Goal: Task Accomplishment & Management: Use online tool/utility

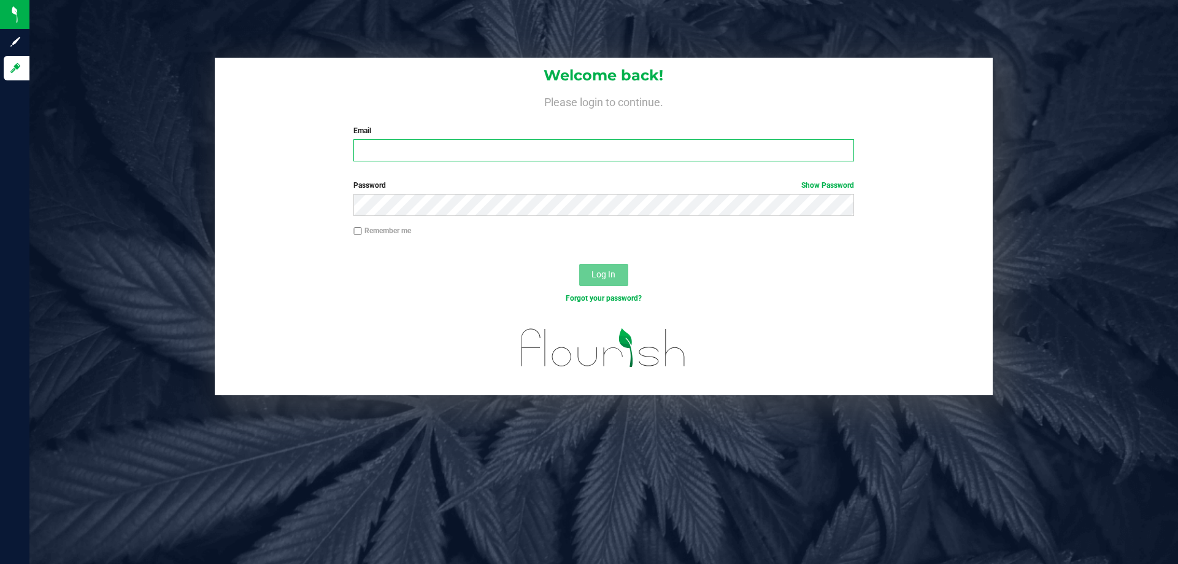
click at [415, 148] on input "Email" at bounding box center [603, 150] width 500 height 22
type input "[EMAIL_ADDRESS][DOMAIN_NAME]"
click at [592, 277] on span "Log In" at bounding box center [603, 274] width 24 height 10
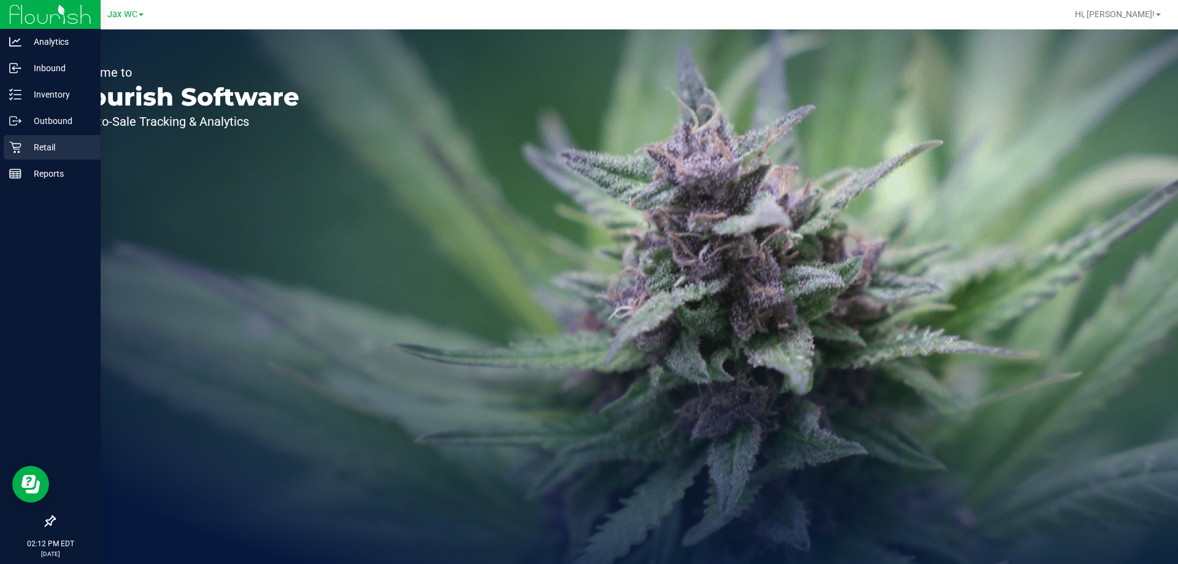
click at [29, 148] on p "Retail" at bounding box center [58, 147] width 74 height 15
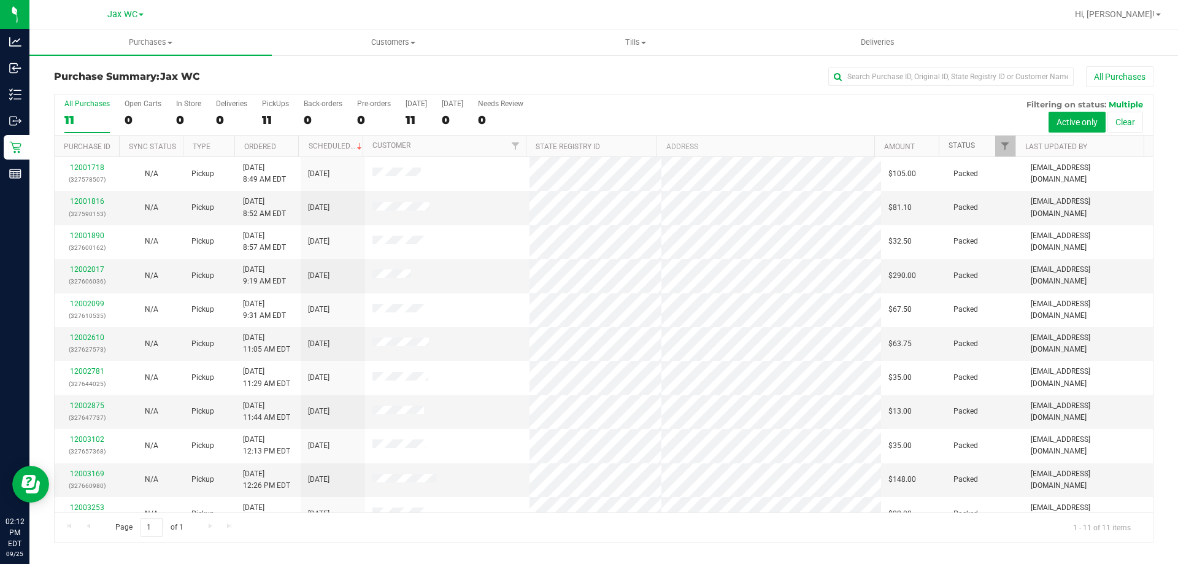
click at [959, 148] on link "Status" at bounding box center [961, 145] width 26 height 9
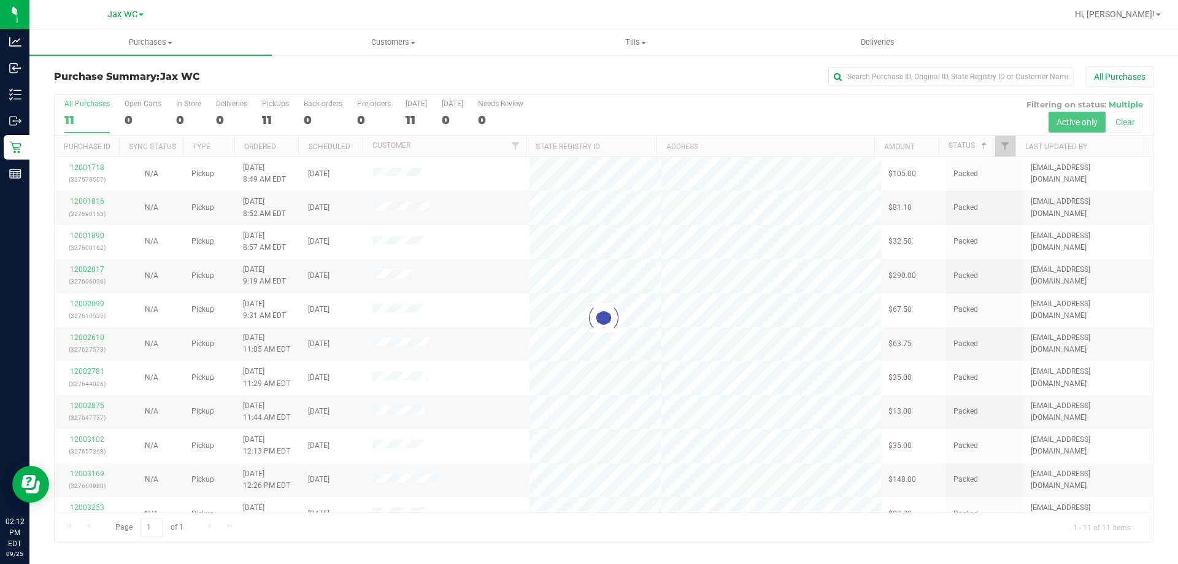
click at [961, 147] on div at bounding box center [604, 317] width 1098 height 447
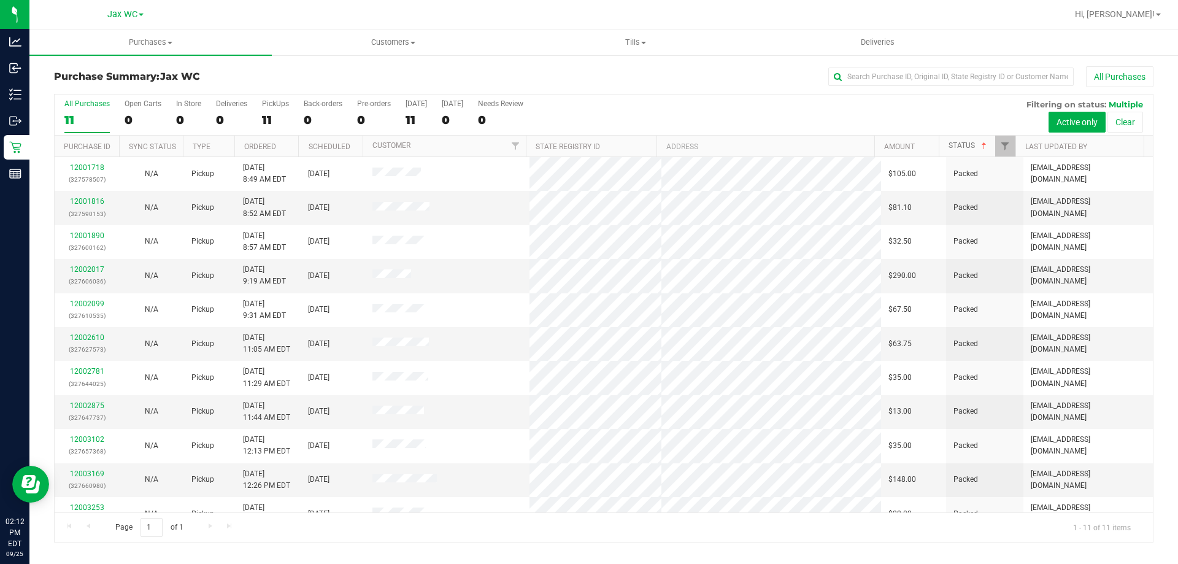
click at [961, 147] on link "Status" at bounding box center [968, 145] width 40 height 9
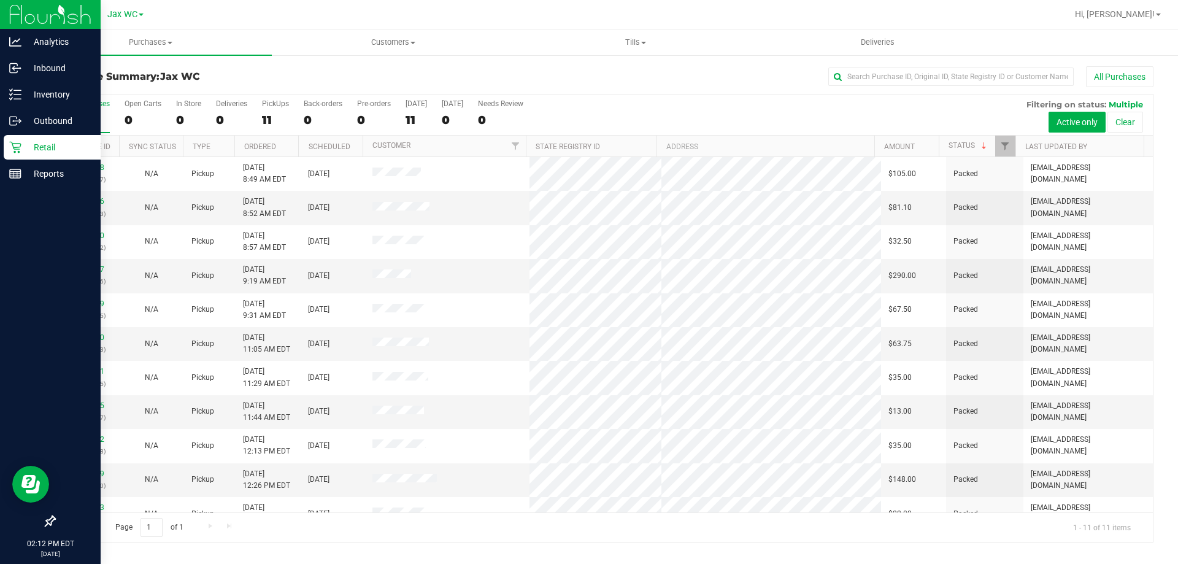
click at [69, 148] on p "Retail" at bounding box center [58, 147] width 74 height 15
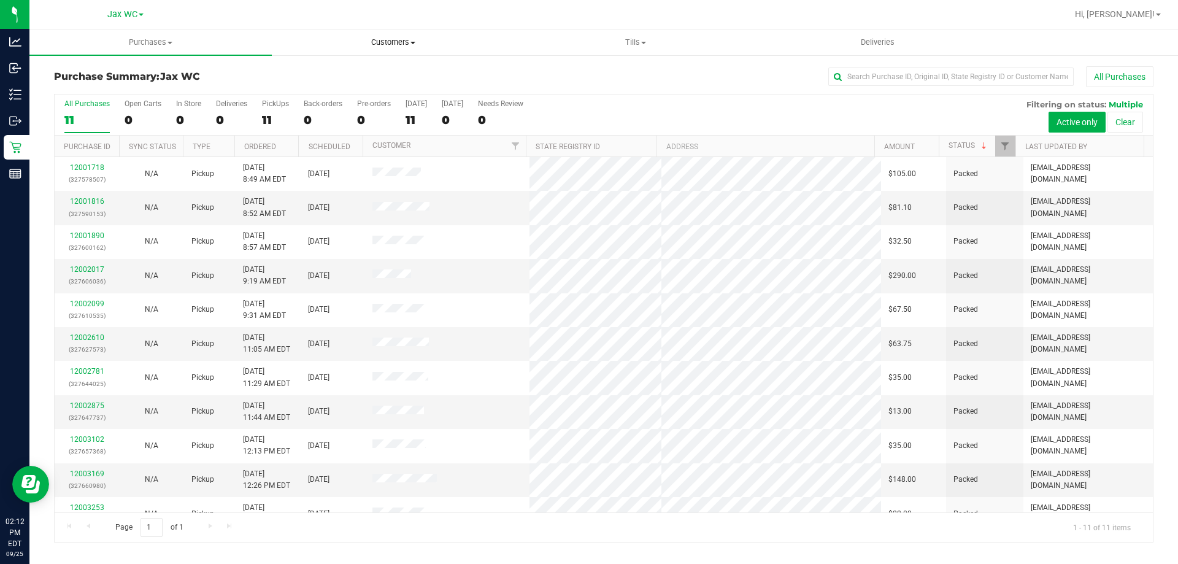
click at [378, 39] on span "Customers" at bounding box center [392, 42] width 241 height 11
click at [328, 79] on span "All customers" at bounding box center [316, 74] width 88 height 10
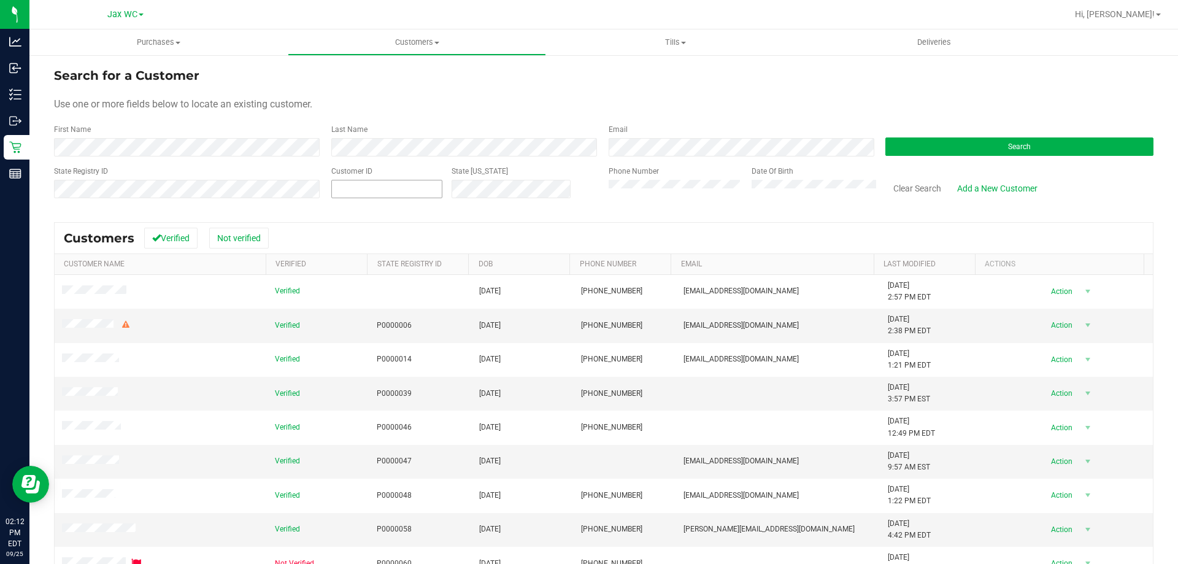
drag, startPoint x: 382, startPoint y: 192, endPoint x: 395, endPoint y: 196, distance: 13.6
click at [383, 192] on span at bounding box center [386, 189] width 111 height 18
type input "97300"
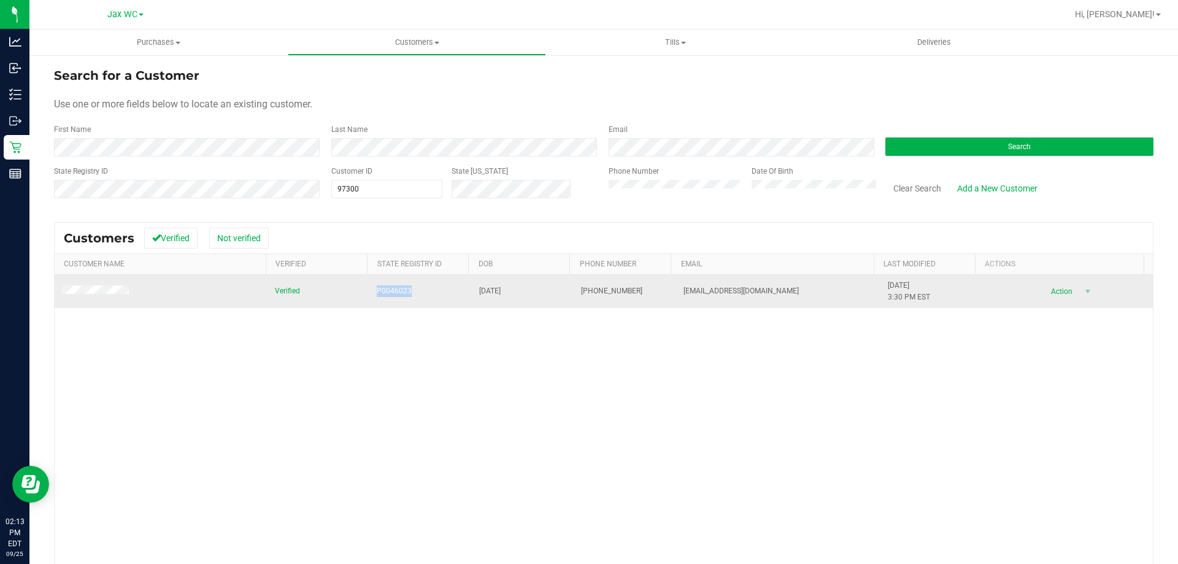
drag, startPoint x: 413, startPoint y: 294, endPoint x: 372, endPoint y: 294, distance: 41.1
click at [372, 294] on td "P0046023" at bounding box center [420, 291] width 102 height 33
copy span "P0046023"
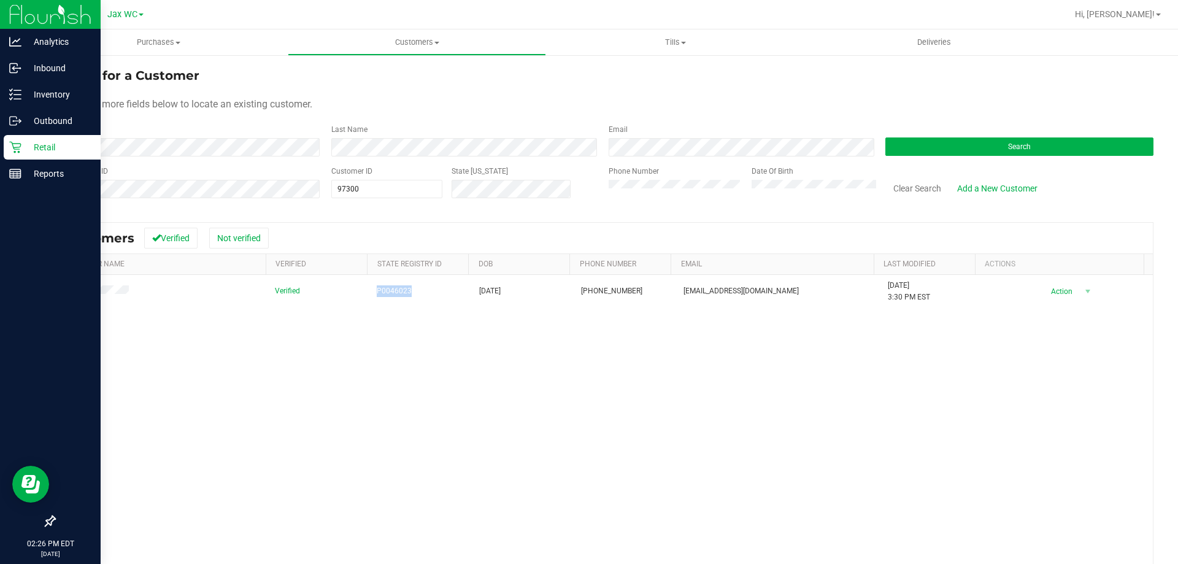
click at [51, 141] on p "Retail" at bounding box center [58, 147] width 74 height 15
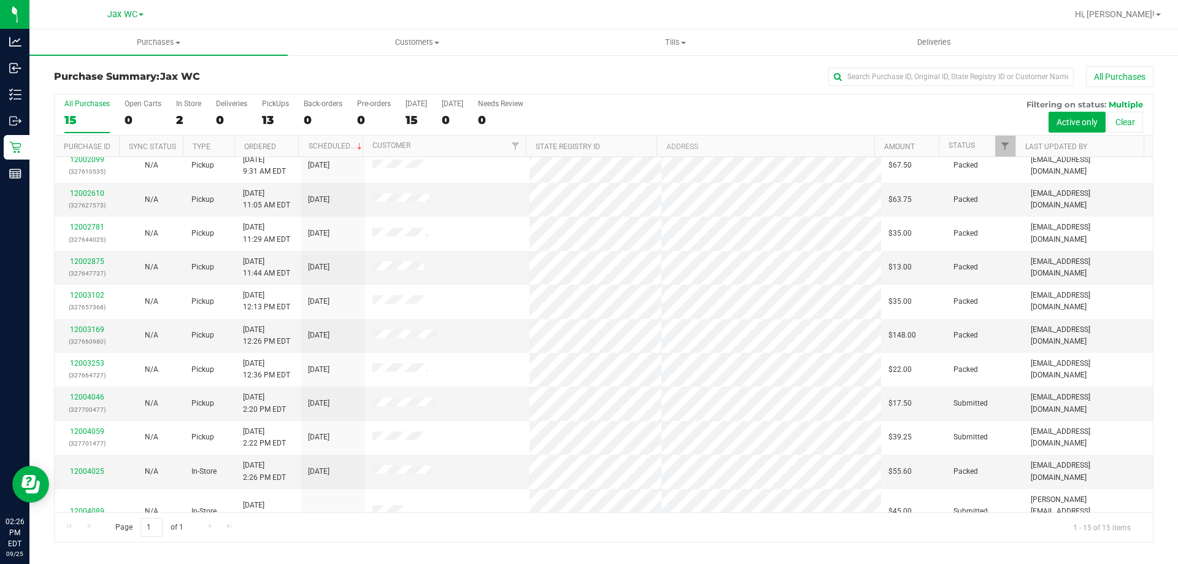
scroll to position [154, 0]
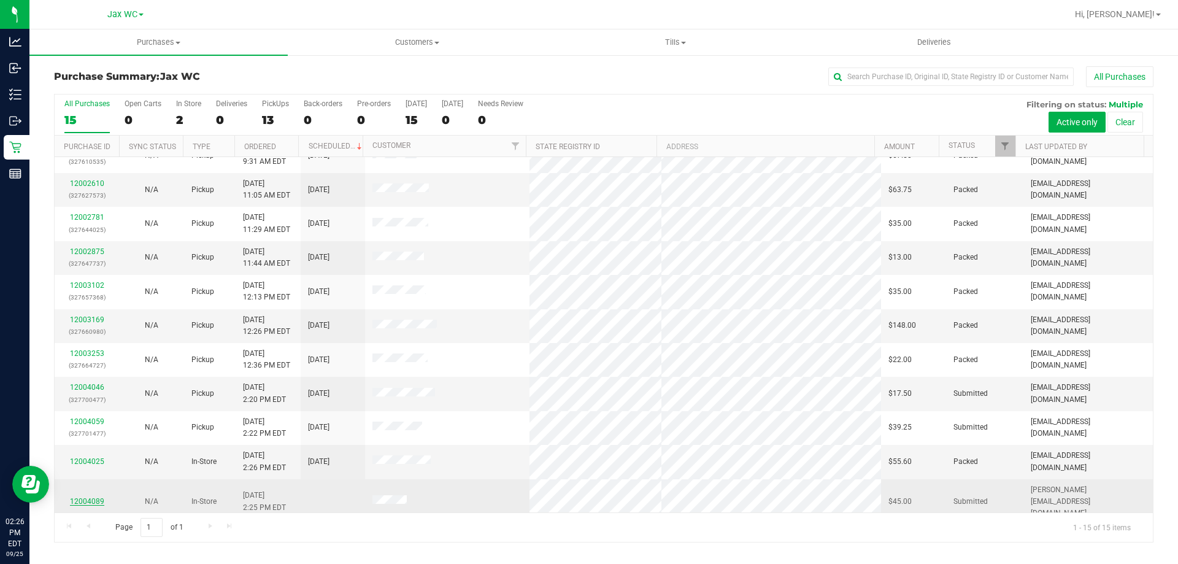
click at [94, 497] on link "12004089" at bounding box center [87, 501] width 34 height 9
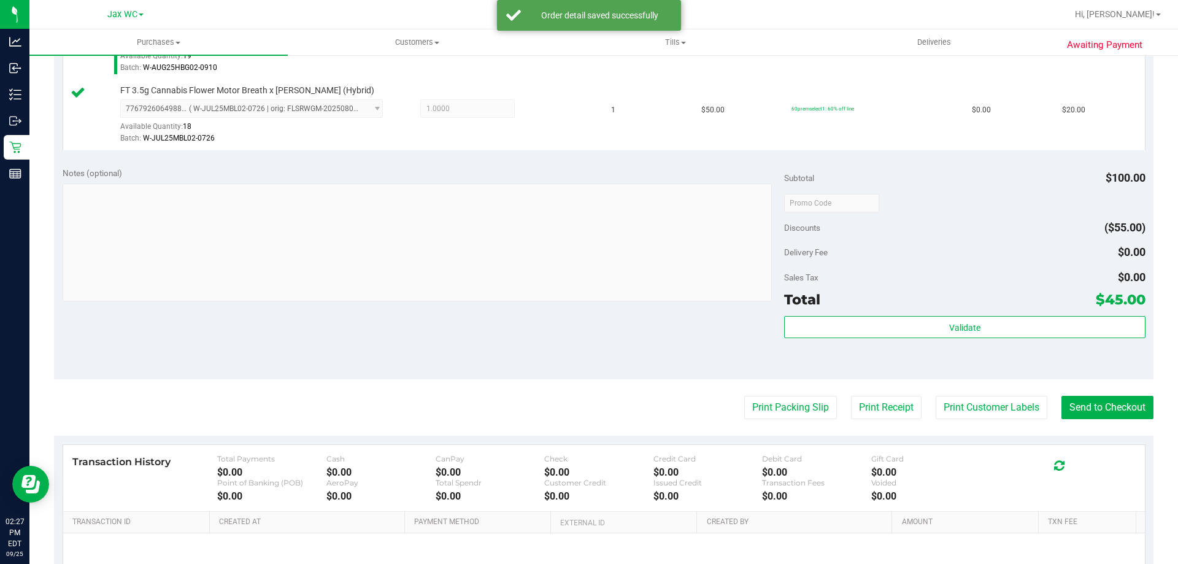
scroll to position [429, 0]
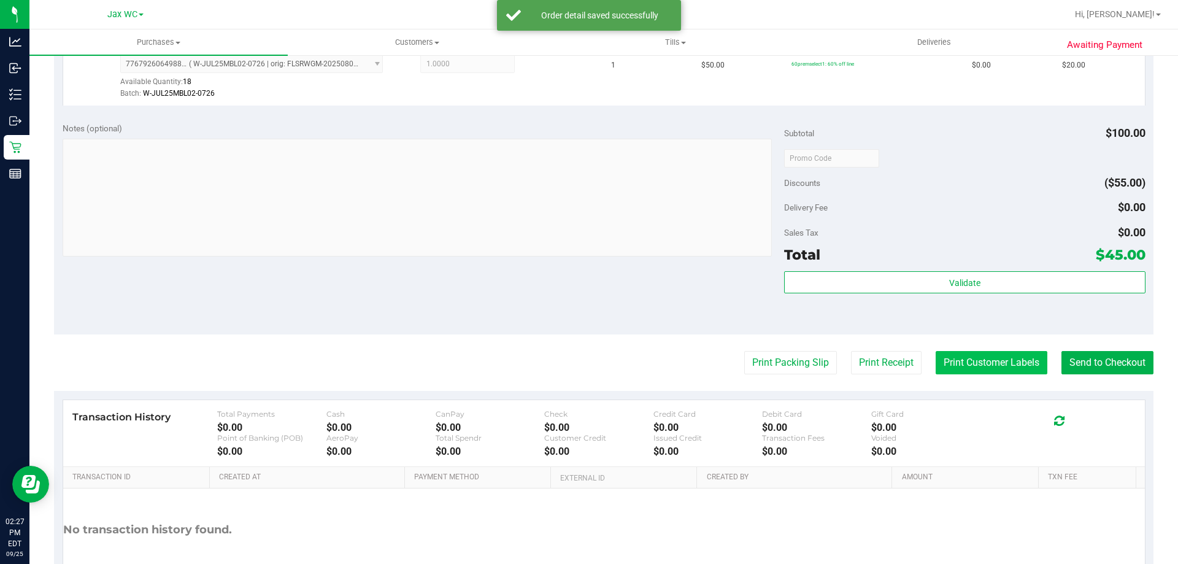
click at [975, 361] on button "Print Customer Labels" at bounding box center [991, 362] width 112 height 23
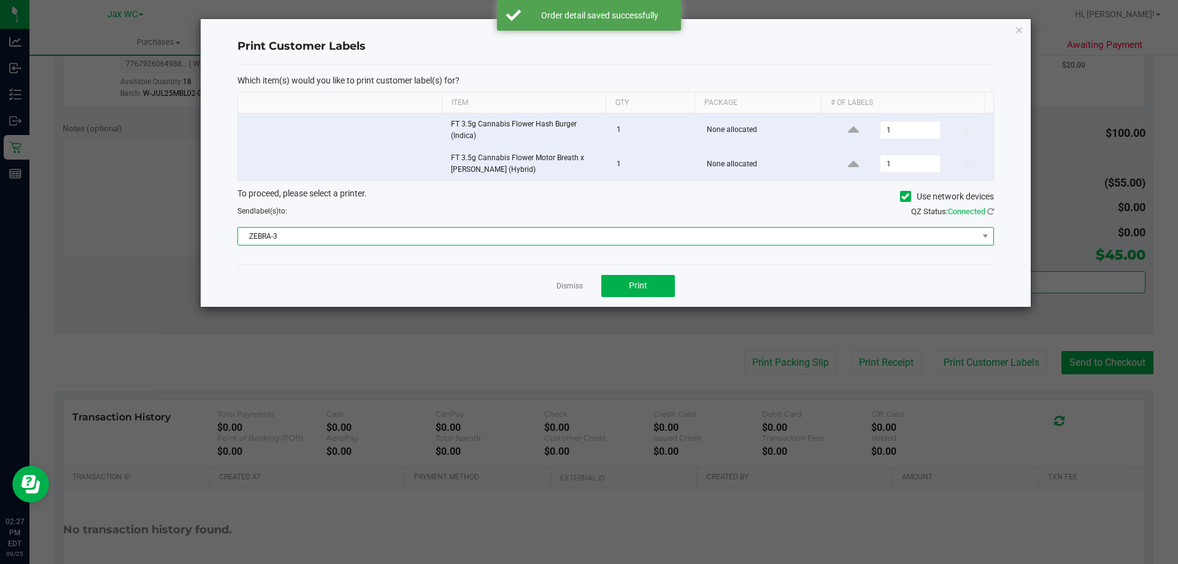
click at [394, 236] on span "ZEBRA-3" at bounding box center [608, 236] width 740 height 17
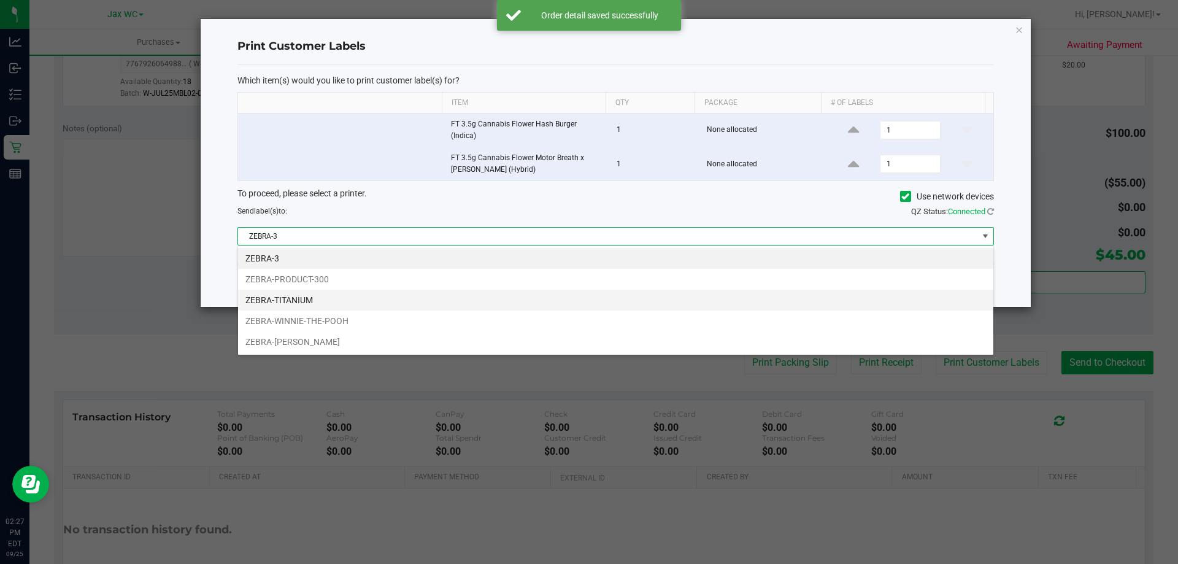
scroll to position [18, 756]
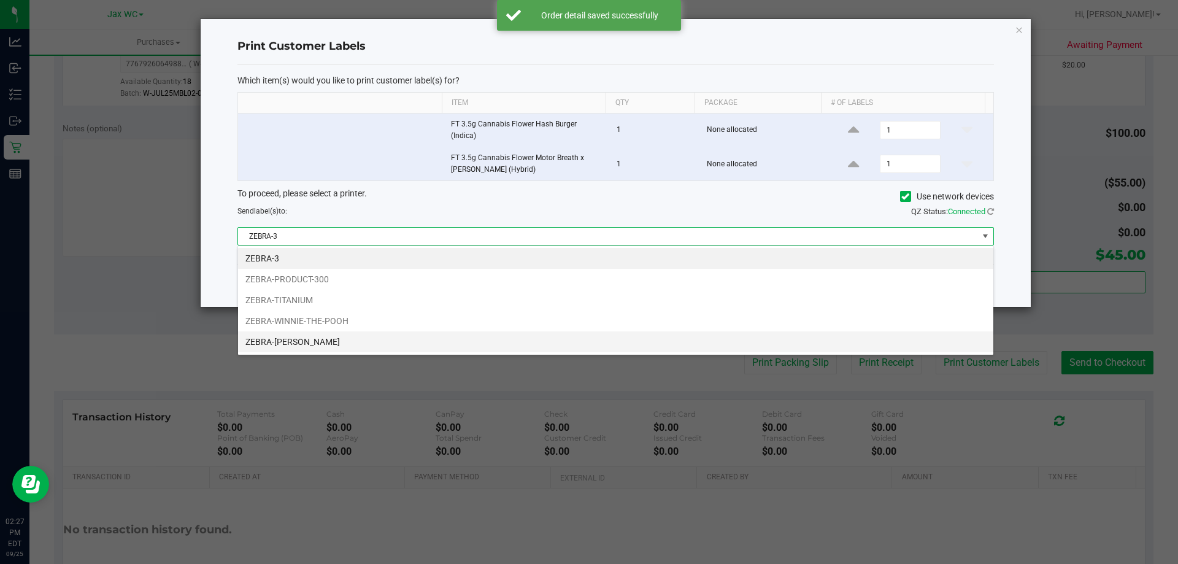
click at [311, 340] on li "ZEBRA-[PERSON_NAME]" at bounding box center [615, 341] width 755 height 21
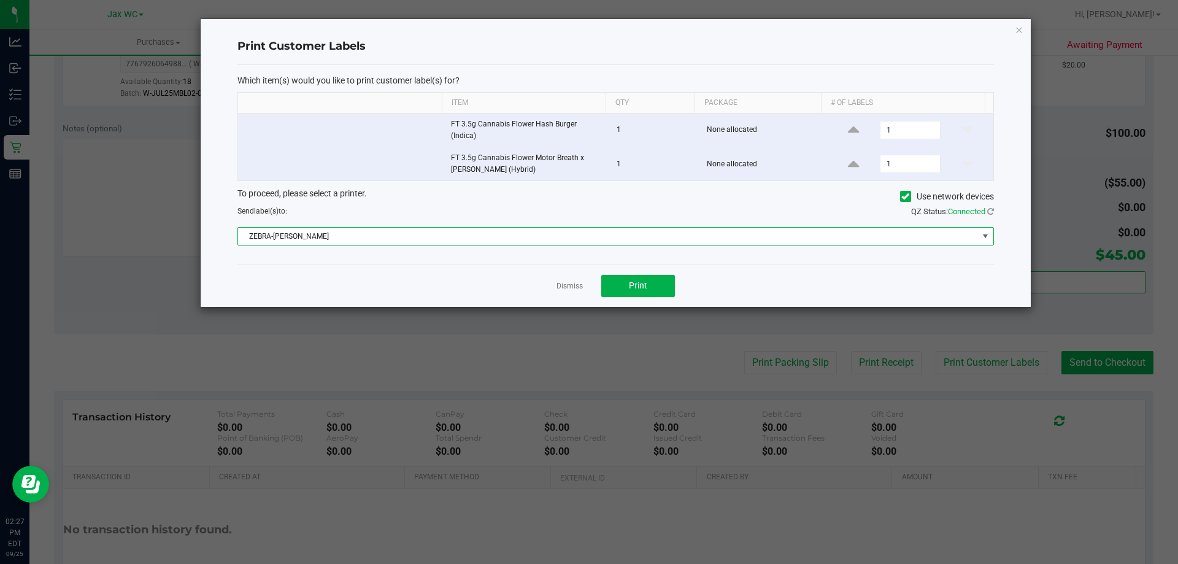
click at [541, 244] on span "ZEBRA-[PERSON_NAME]" at bounding box center [608, 236] width 740 height 17
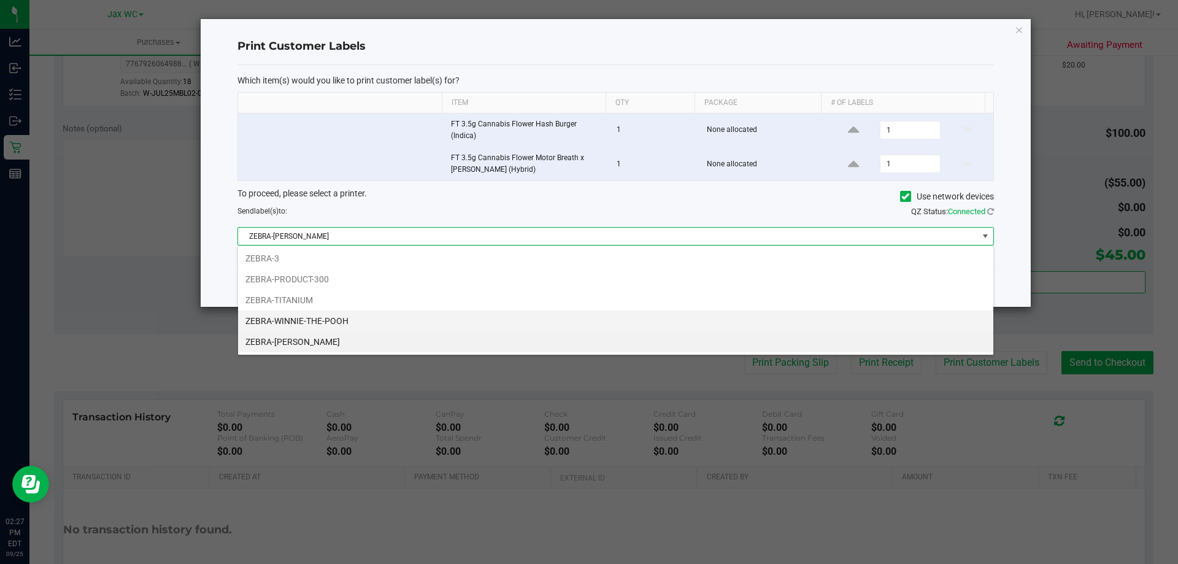
click at [348, 324] on li "ZEBRA-WINNIE-THE-POOH" at bounding box center [615, 320] width 755 height 21
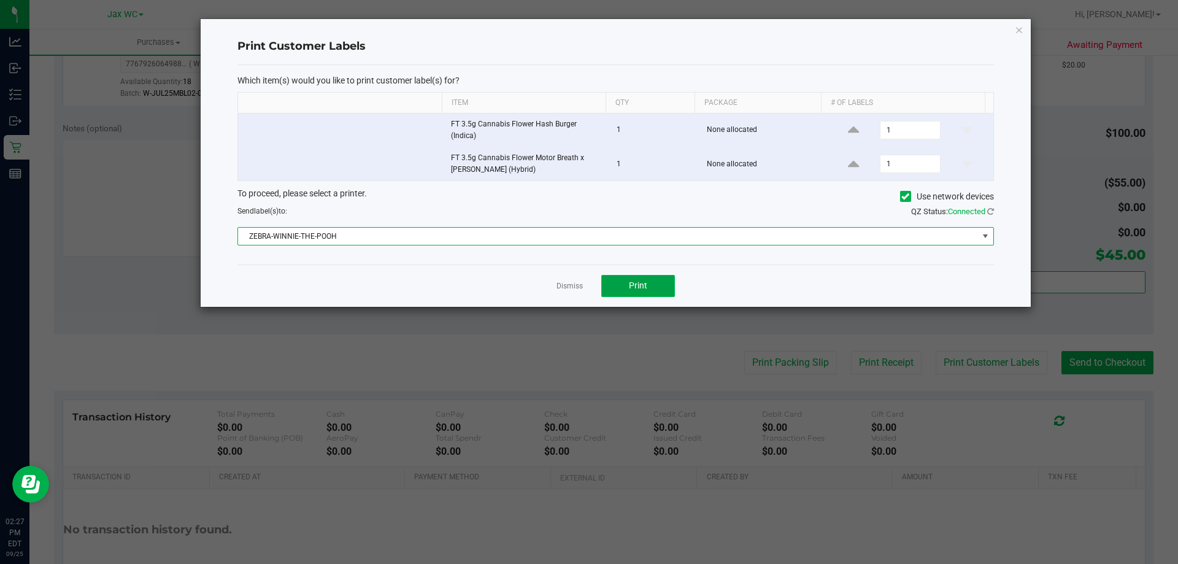
click at [668, 283] on button "Print" at bounding box center [638, 286] width 74 height 22
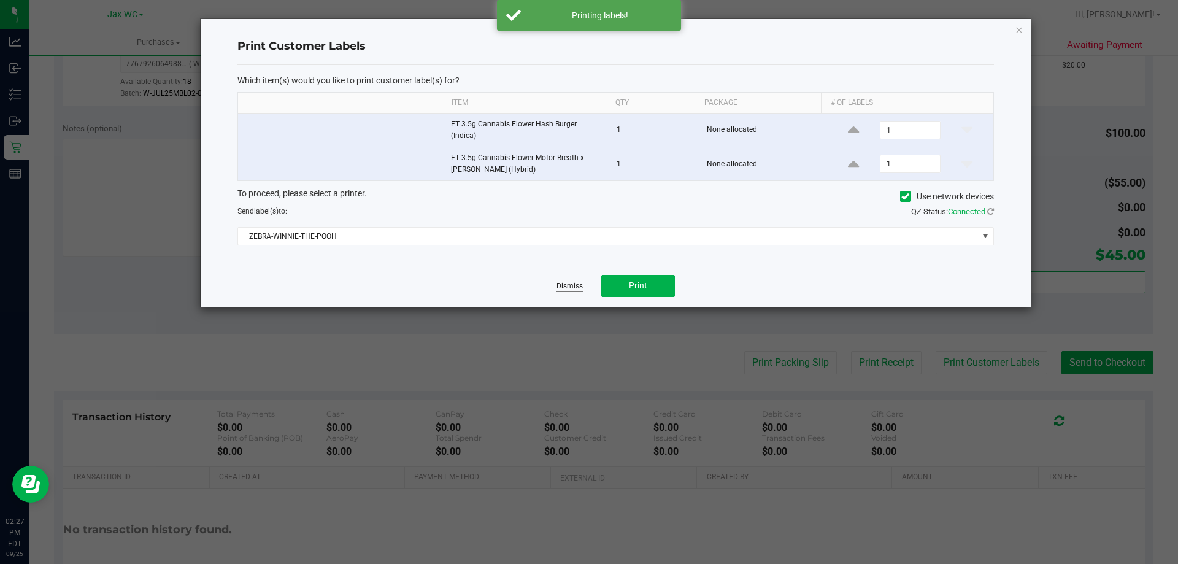
click at [564, 288] on link "Dismiss" at bounding box center [569, 286] width 26 height 10
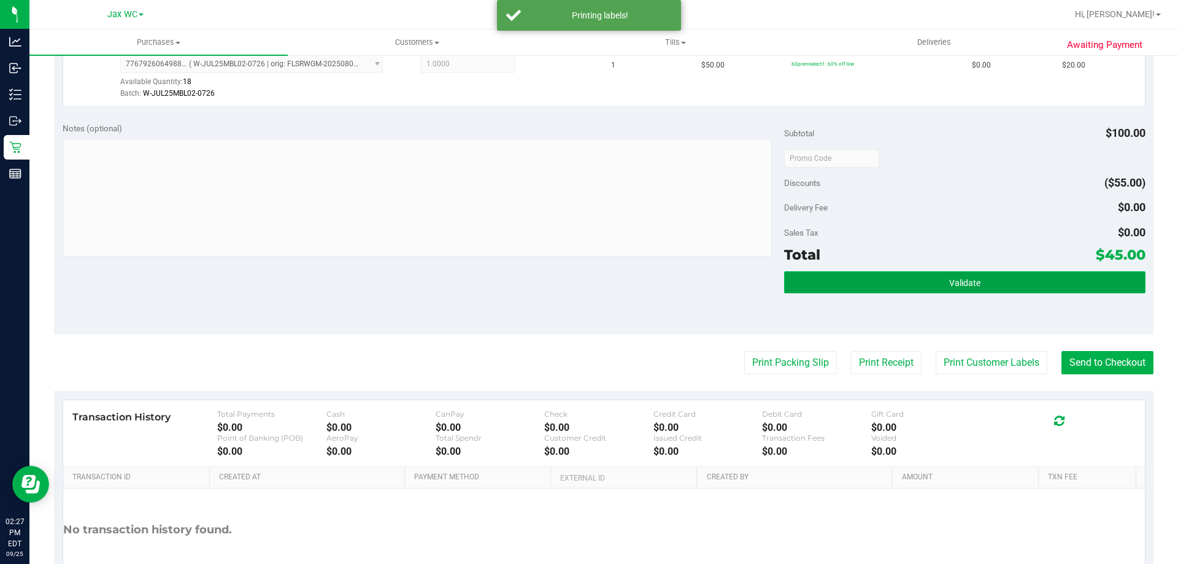
click at [1011, 285] on button "Validate" at bounding box center [964, 282] width 361 height 22
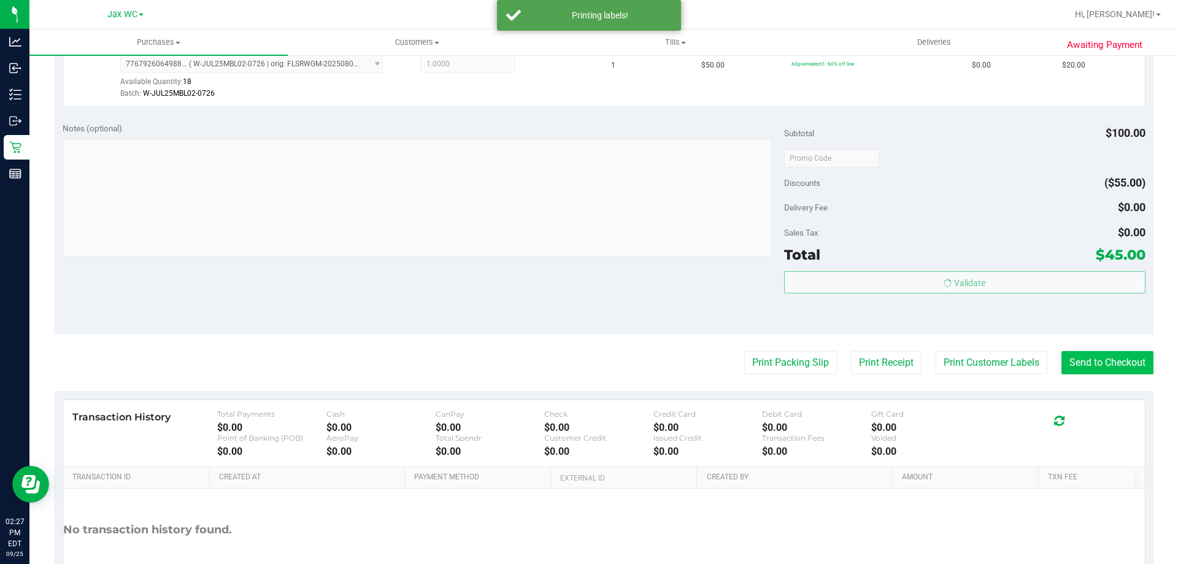
click at [1098, 363] on body "Analytics Inbound Inventory Outbound Retail Reports 02:27 PM EDT [DATE] 09/25 J…" at bounding box center [589, 282] width 1178 height 564
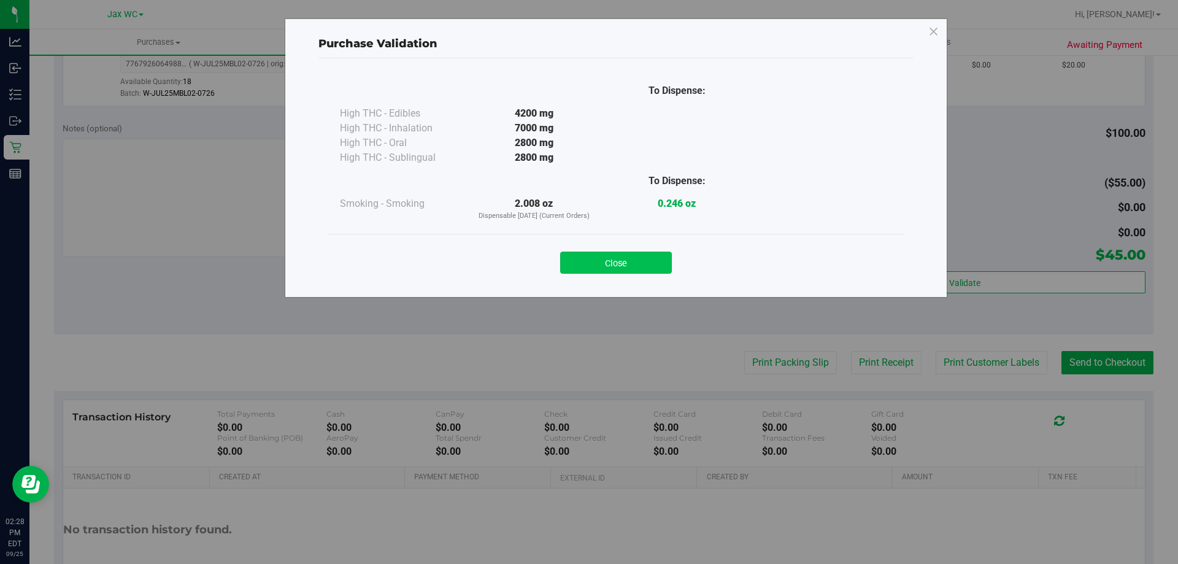
click at [586, 254] on button "Close" at bounding box center [616, 262] width 112 height 22
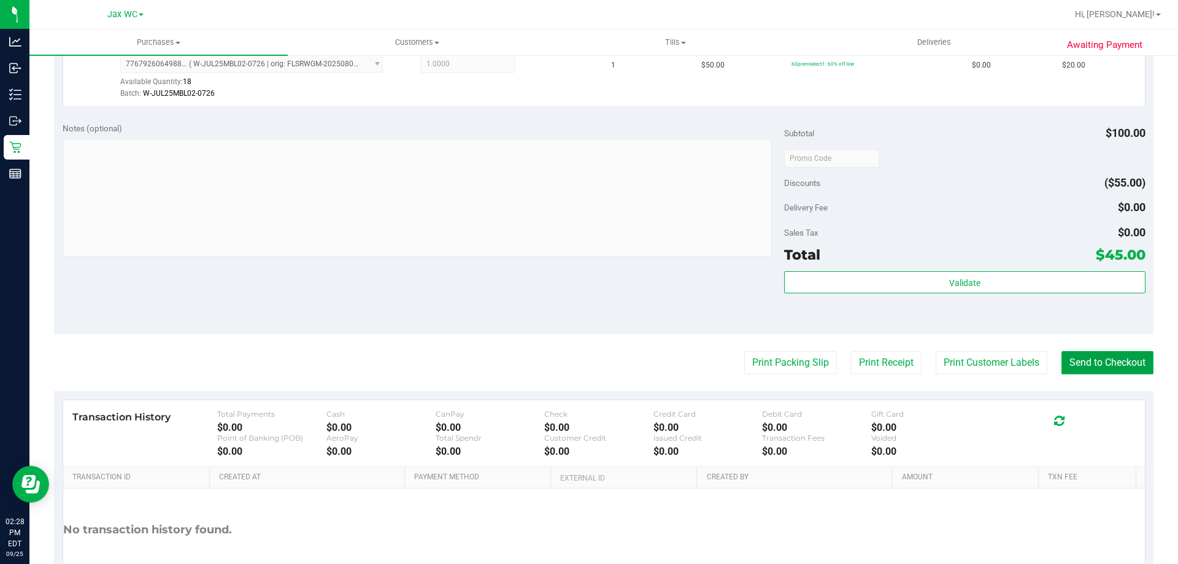
click at [1110, 362] on button "Send to Checkout" at bounding box center [1107, 362] width 92 height 23
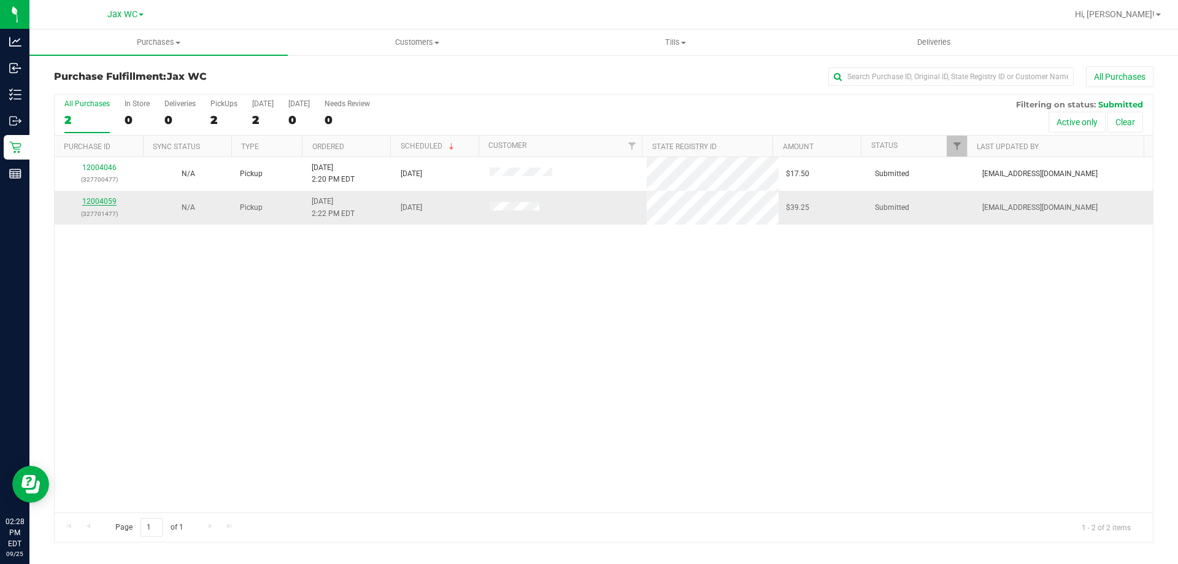
click at [94, 199] on link "12004059" at bounding box center [99, 201] width 34 height 9
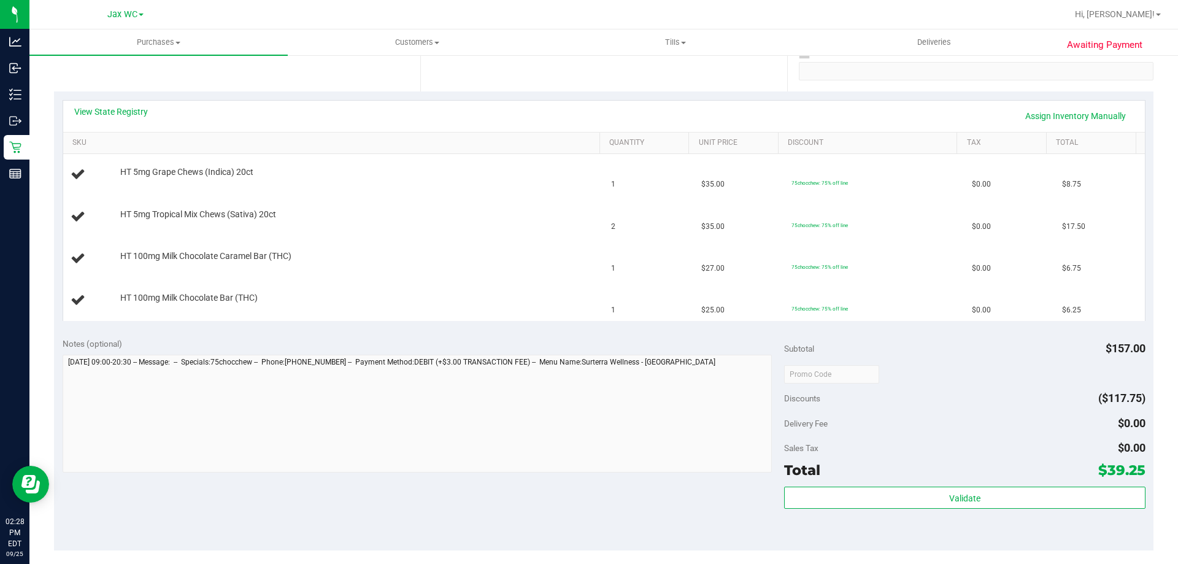
scroll to position [368, 0]
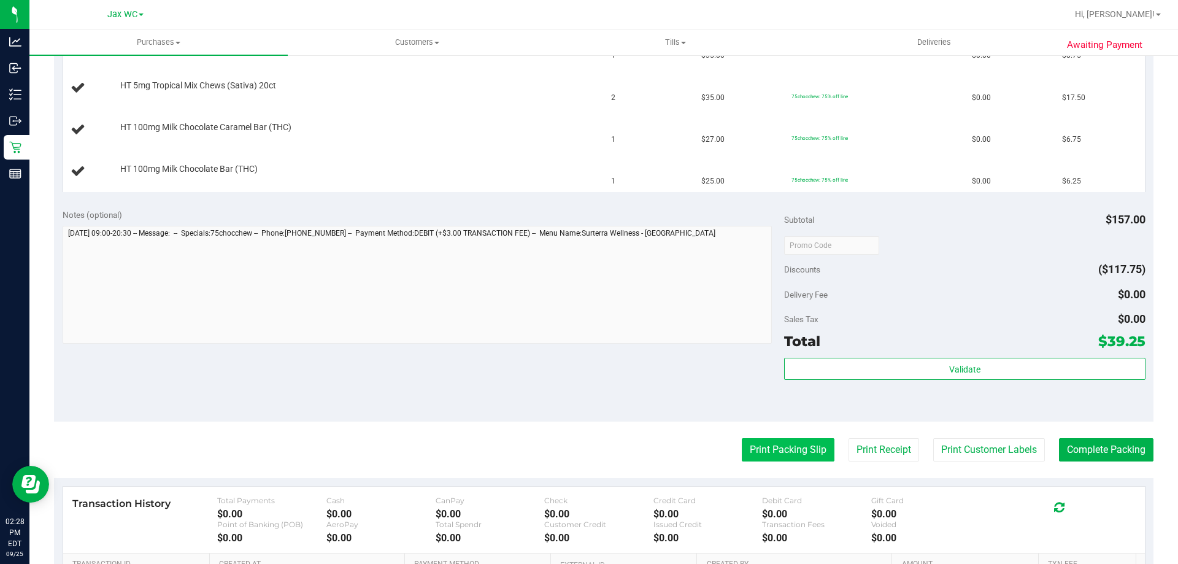
click at [763, 457] on button "Print Packing Slip" at bounding box center [788, 449] width 93 height 23
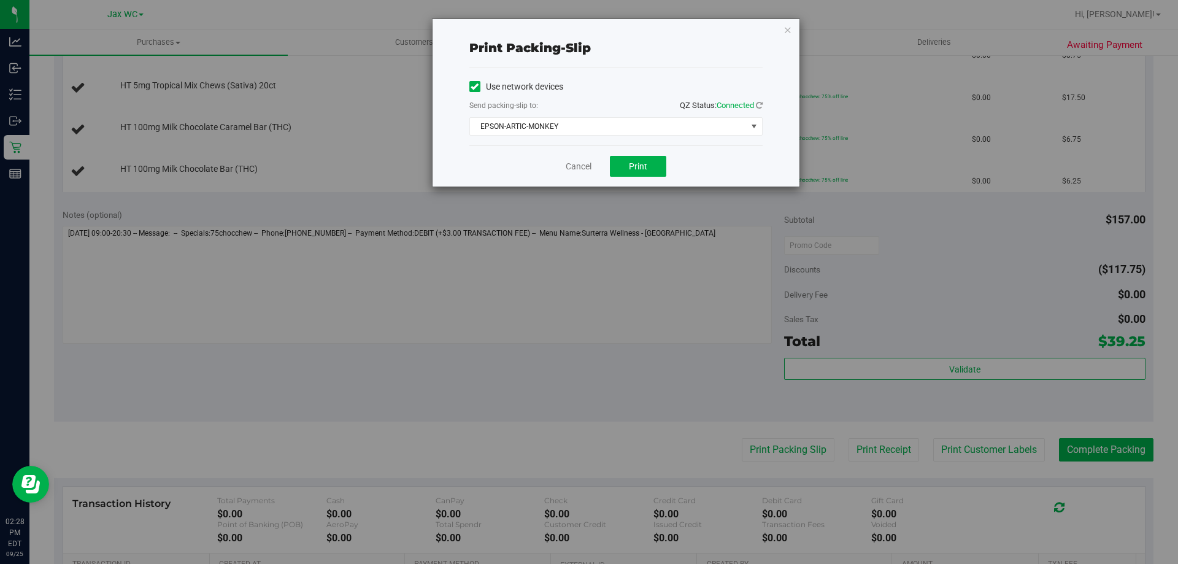
click at [632, 147] on div "Cancel Print" at bounding box center [615, 165] width 293 height 41
click at [624, 131] on span "EPSON-ARTIC-MONKEY" at bounding box center [608, 126] width 277 height 17
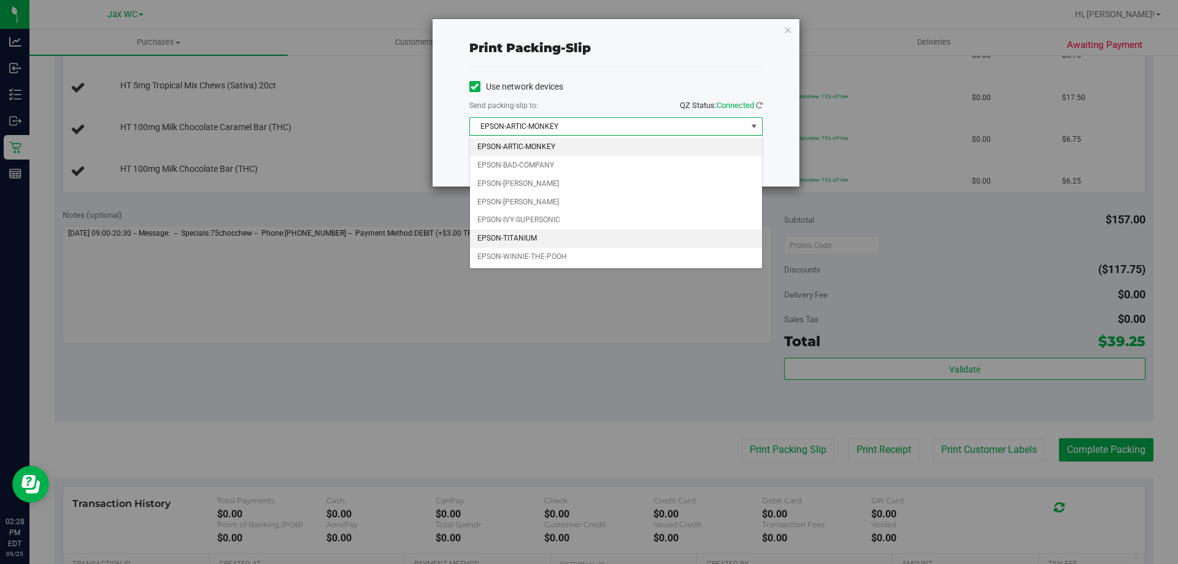
click at [537, 239] on li "EPSON-TITANIUM" at bounding box center [616, 238] width 292 height 18
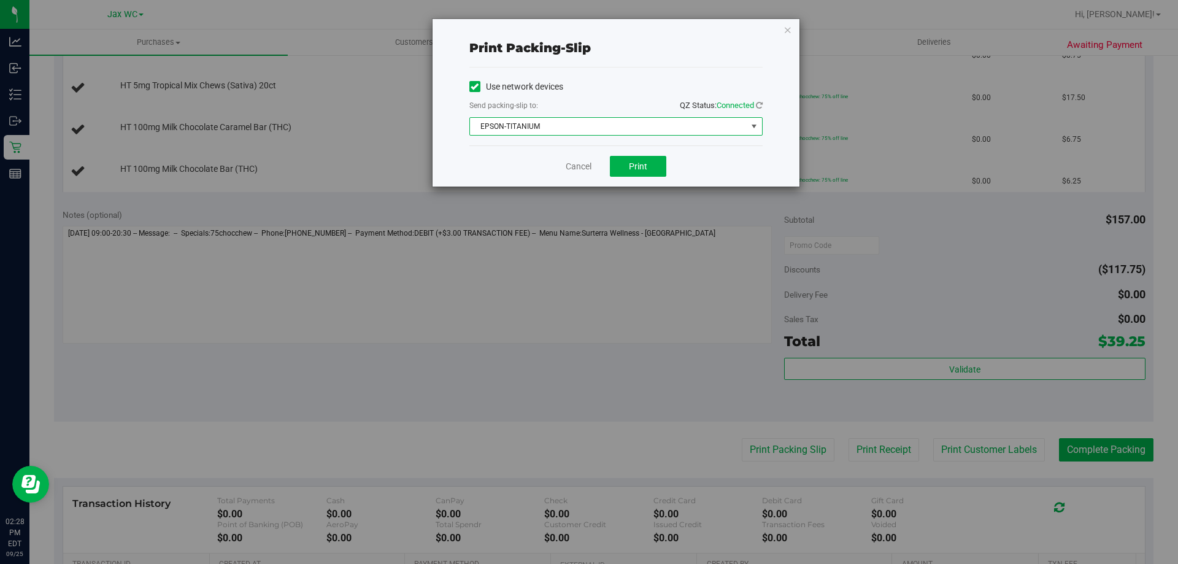
click at [631, 152] on div "Cancel Print" at bounding box center [615, 165] width 293 height 41
click at [631, 159] on button "Print" at bounding box center [638, 166] width 56 height 21
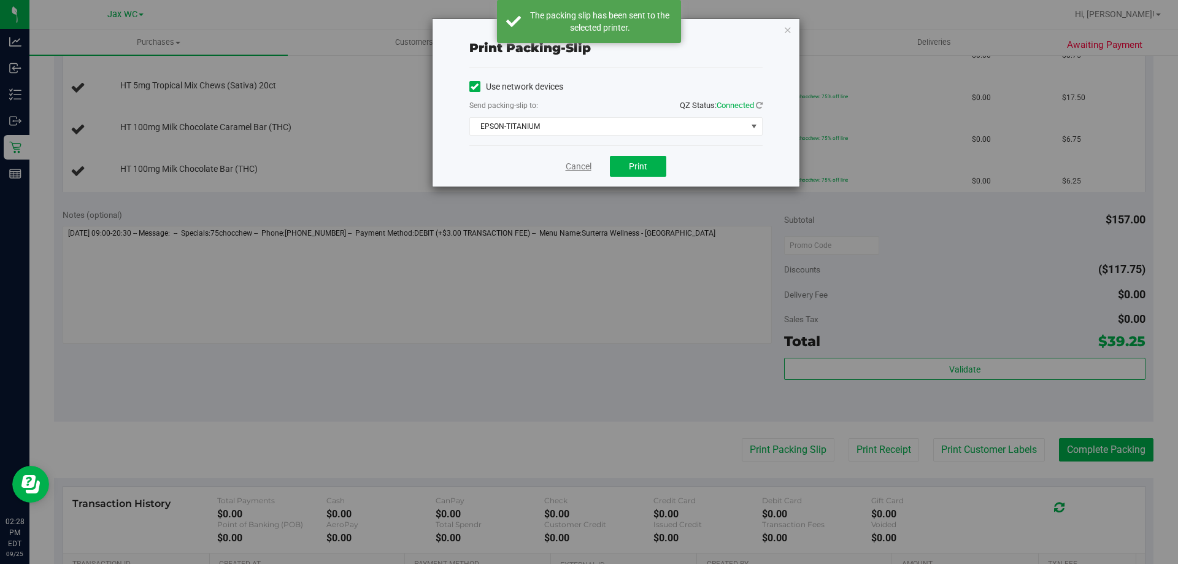
click at [579, 167] on link "Cancel" at bounding box center [579, 166] width 26 height 13
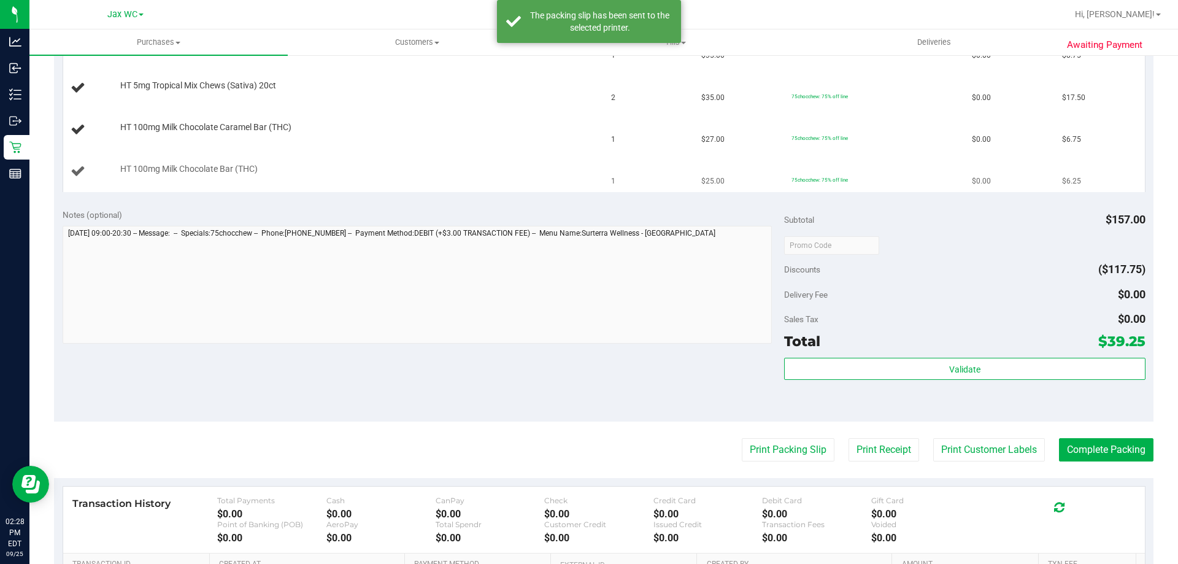
click at [479, 157] on td "HT 100mg Milk Chocolate Bar (THC)" at bounding box center [333, 171] width 541 height 41
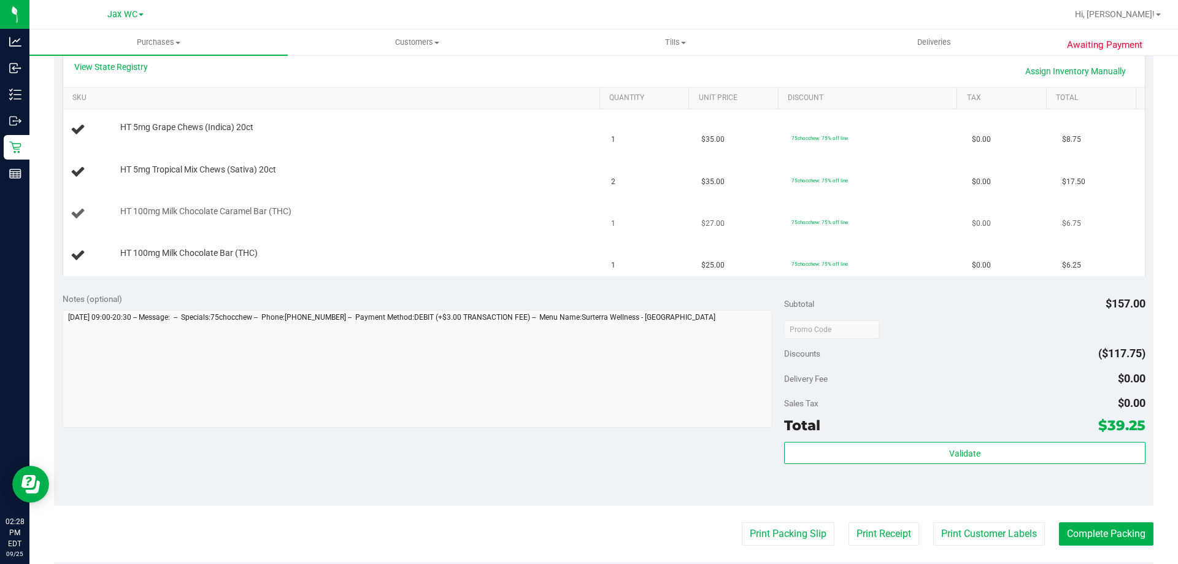
scroll to position [245, 0]
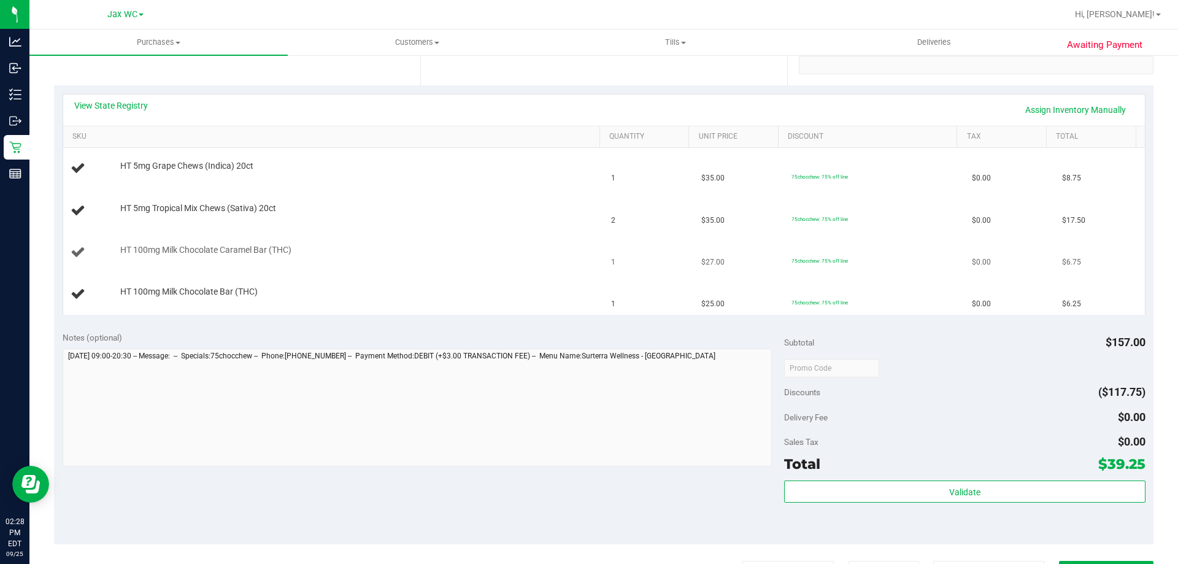
click at [425, 263] on td "HT 100mg Milk Chocolate Caramel Bar (THC)" at bounding box center [333, 253] width 541 height 42
click at [369, 220] on td "HT 5mg Tropical Mix Chews (Sativa) 20ct" at bounding box center [333, 211] width 541 height 42
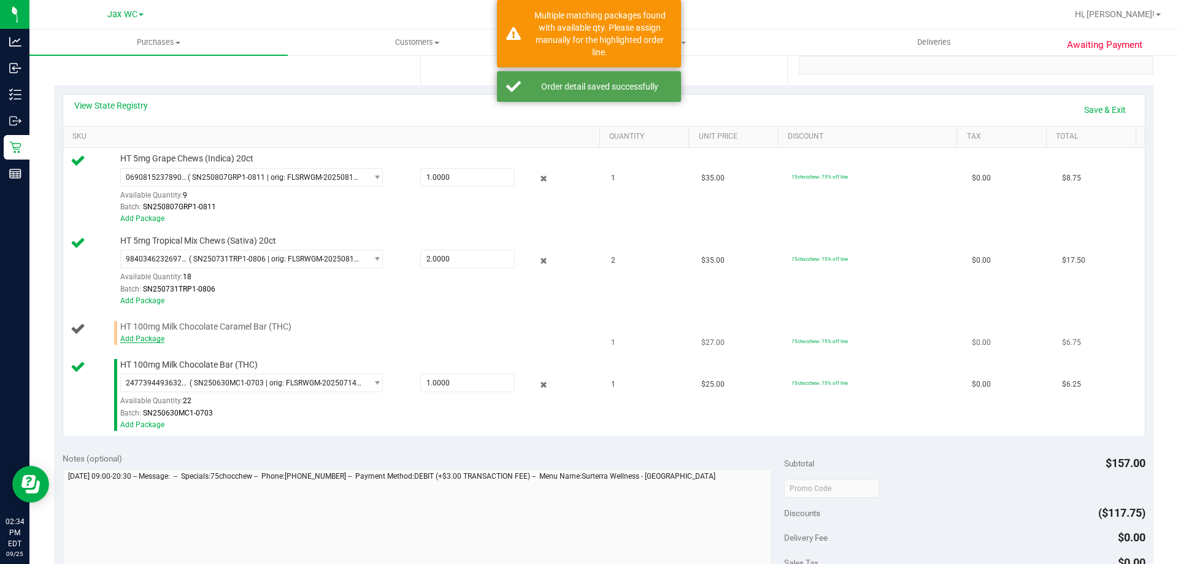
click at [147, 337] on link "Add Package" at bounding box center [142, 338] width 44 height 9
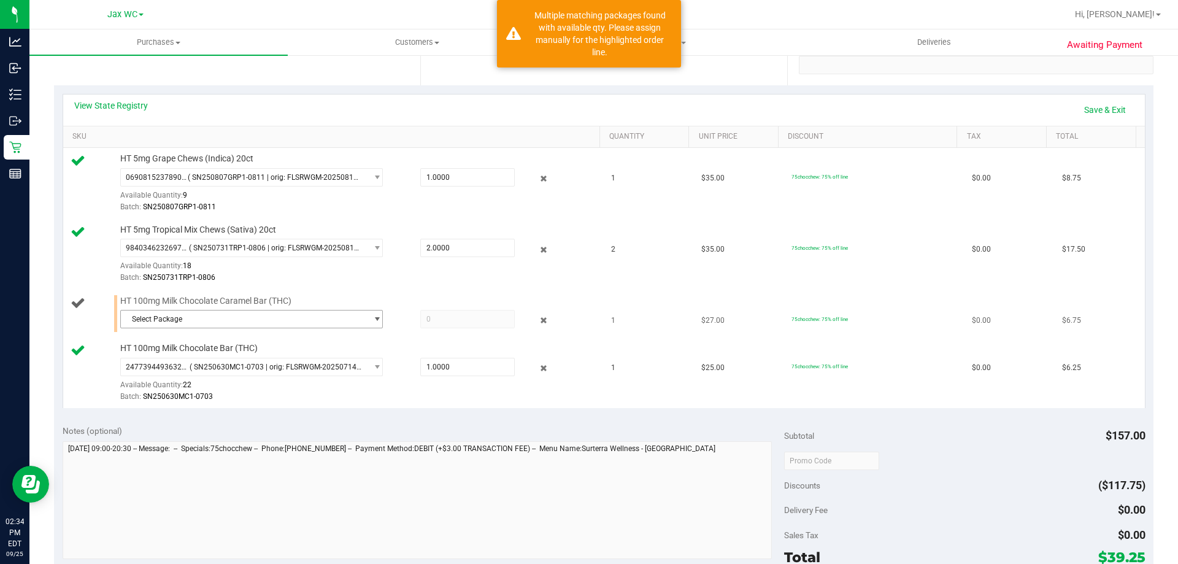
click at [187, 320] on span "Select Package" at bounding box center [244, 318] width 246 height 17
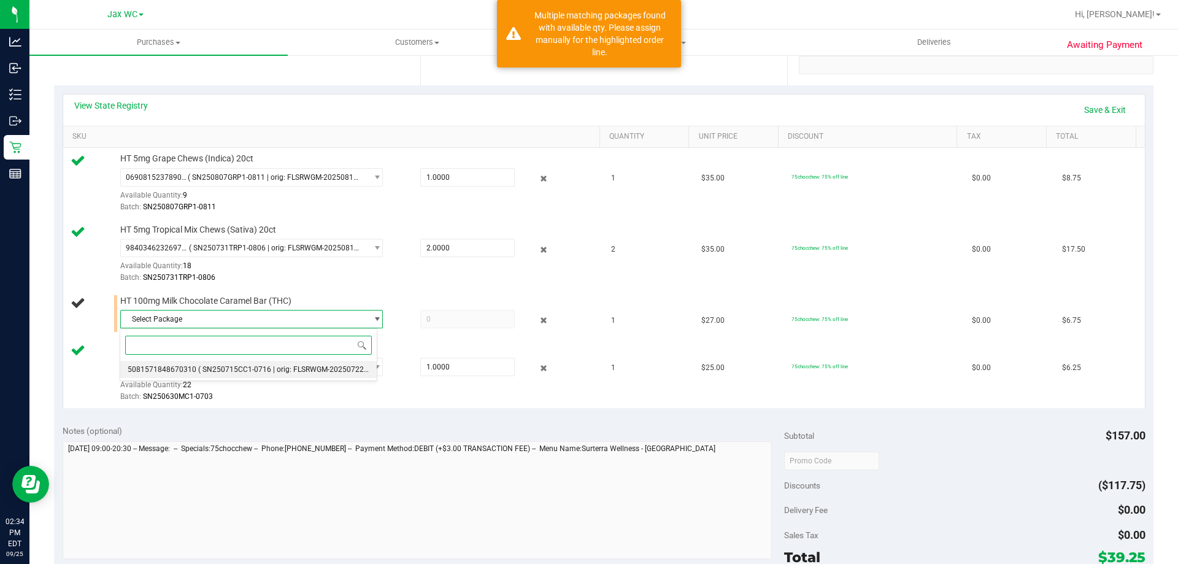
click at [194, 364] on li "5081571848670310 ( SN250715CC1-0716 | orig: FLSRWGM-20250722-372 )" at bounding box center [248, 369] width 256 height 17
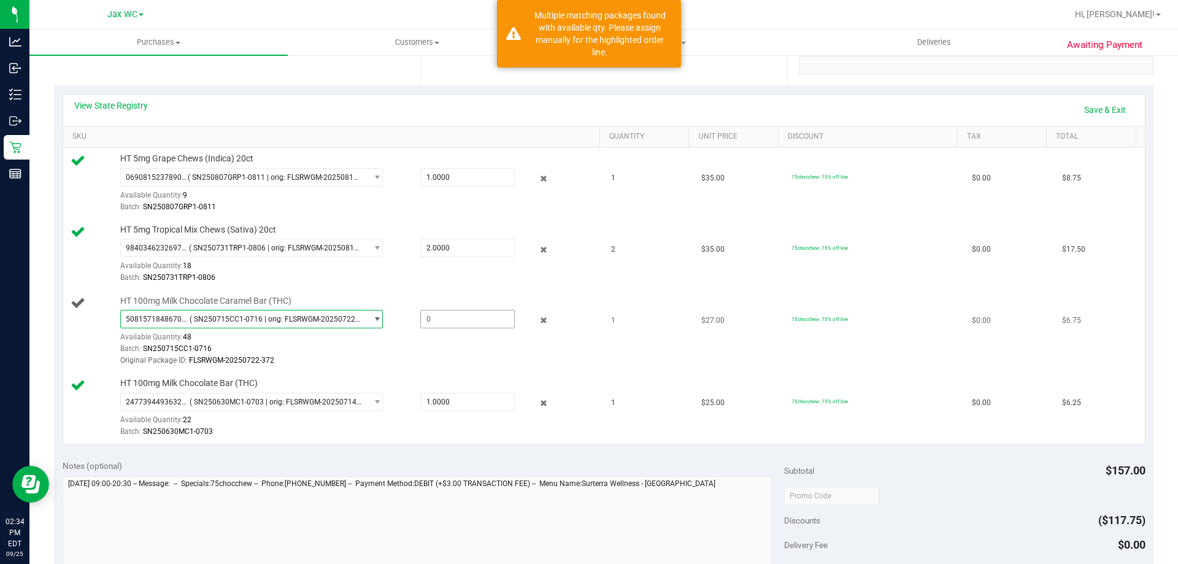
click at [449, 324] on span at bounding box center [467, 319] width 94 height 18
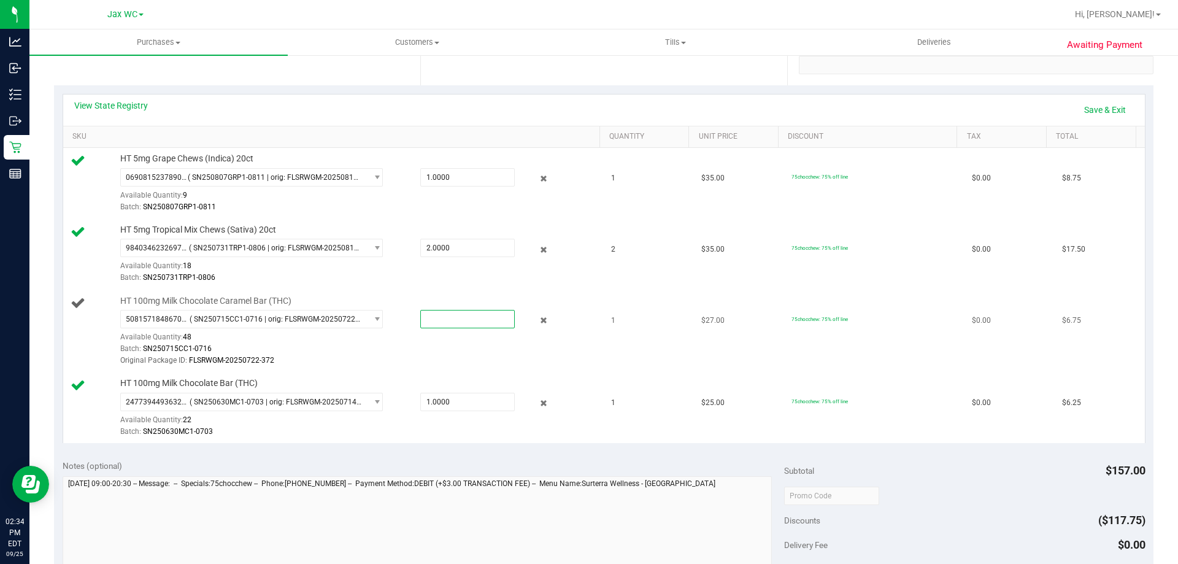
type input "1"
type input "1.0000"
click at [1093, 113] on link "Save & Exit" at bounding box center [1105, 109] width 58 height 21
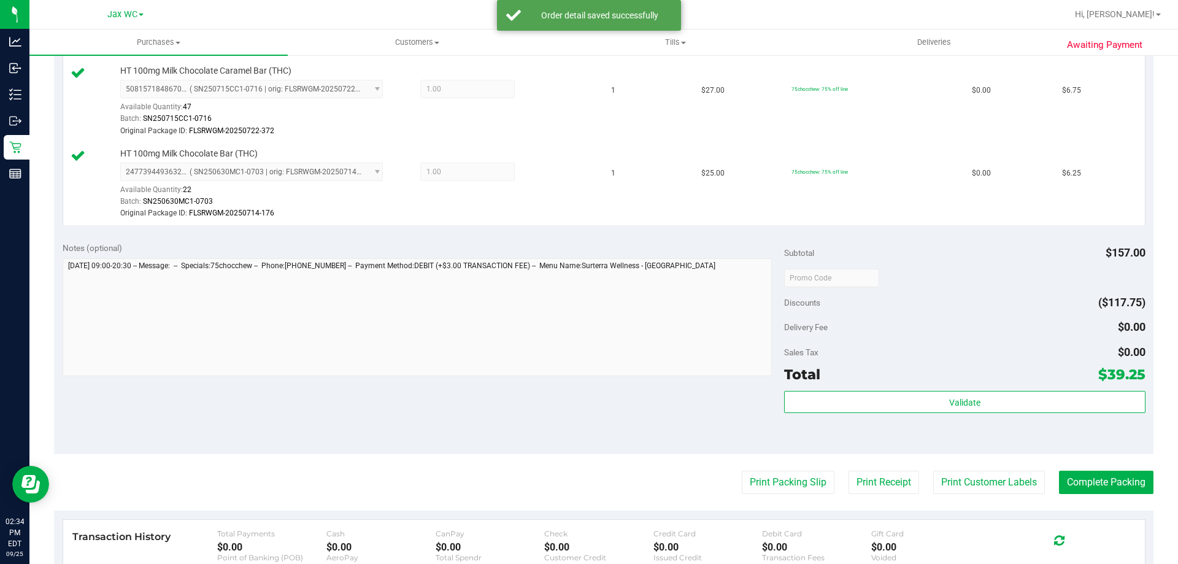
scroll to position [613, 0]
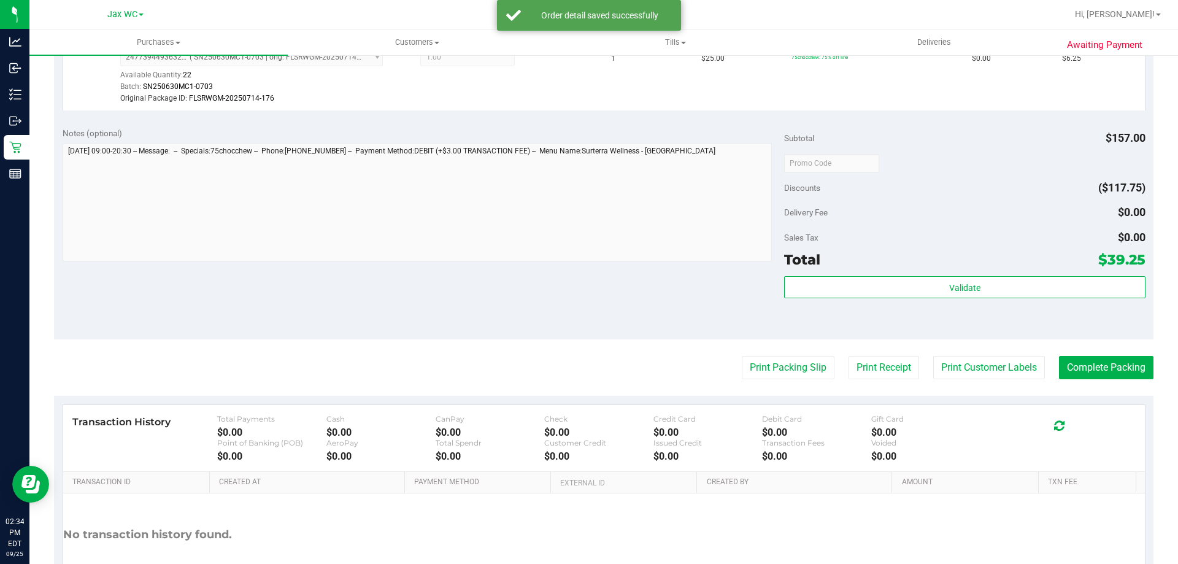
click at [968, 273] on div "Subtotal $157.00 Discounts ($117.75) Delivery Fee $0.00 Sales Tax $0.00 Total $…" at bounding box center [964, 229] width 361 height 204
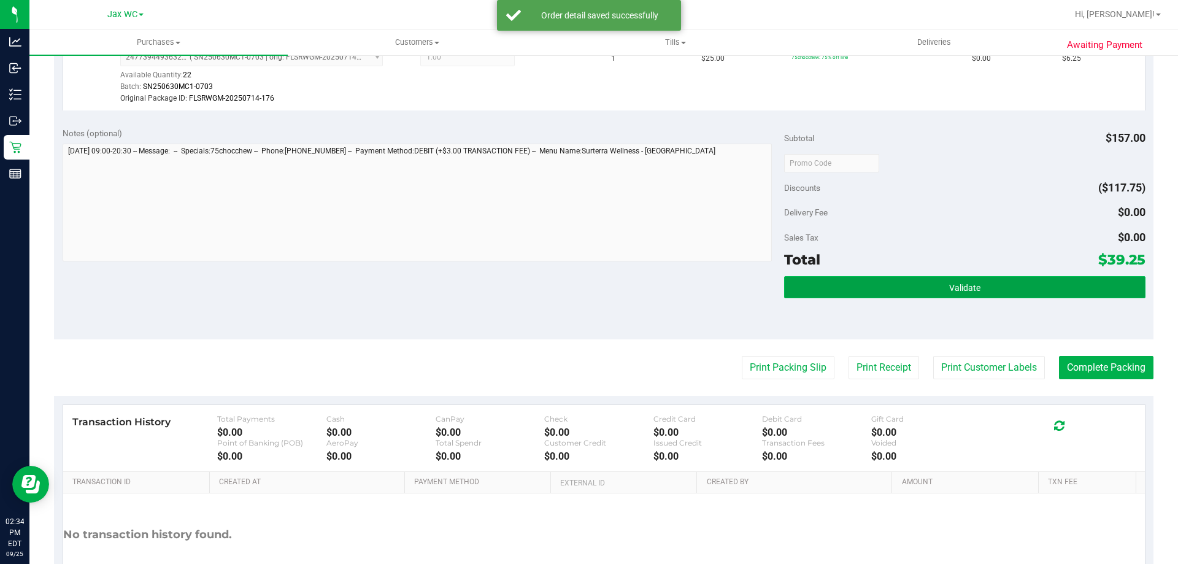
click at [970, 290] on span "Validate" at bounding box center [964, 288] width 31 height 10
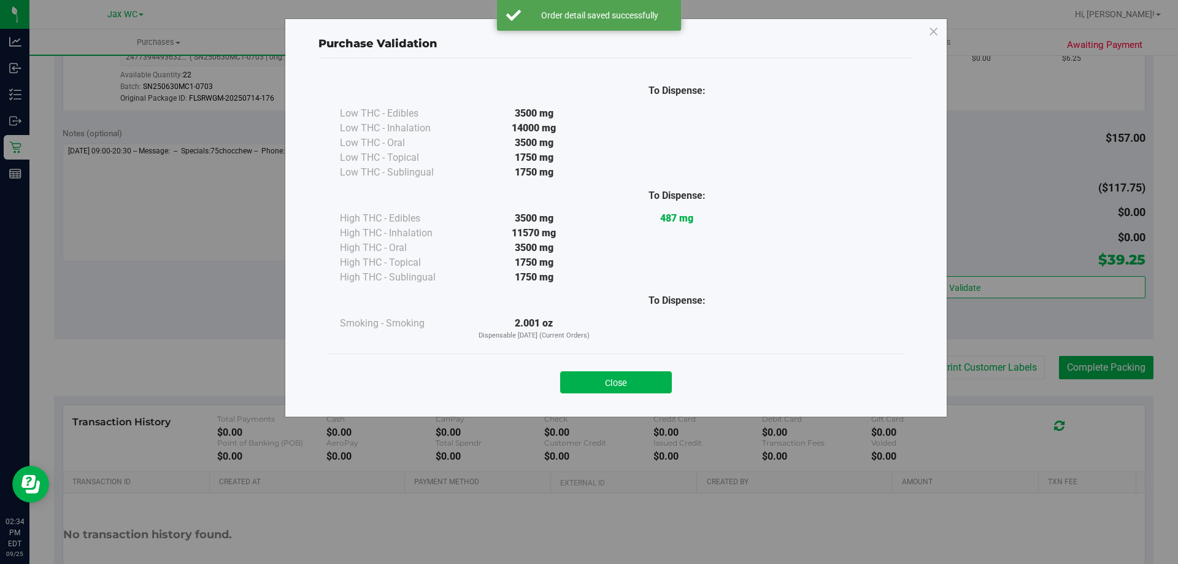
click at [649, 376] on button "Close" at bounding box center [616, 382] width 112 height 22
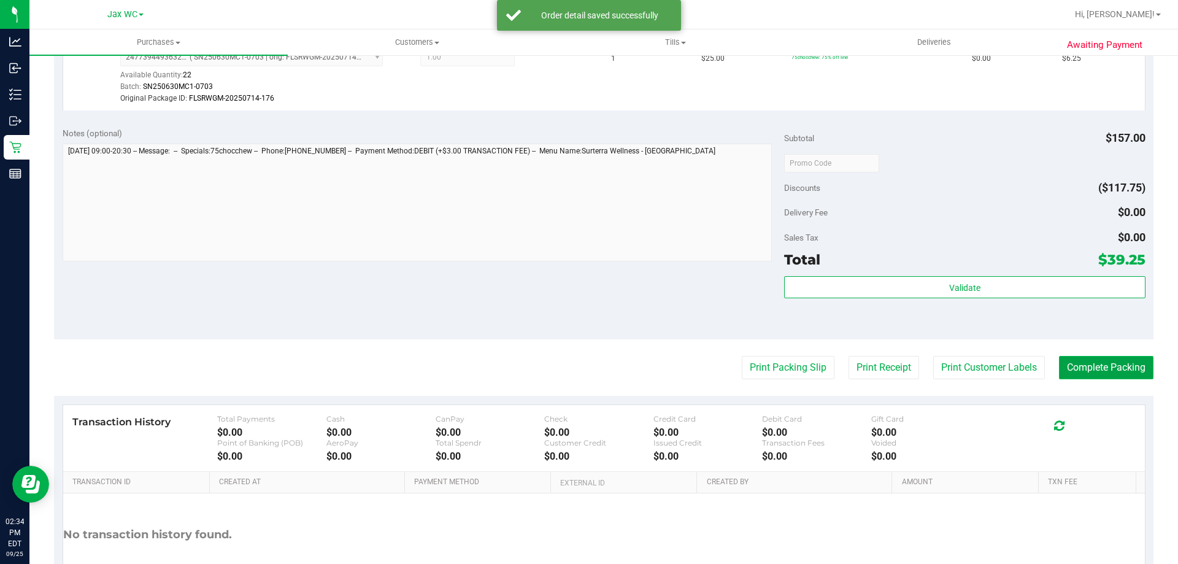
click at [1092, 364] on button "Complete Packing" at bounding box center [1106, 367] width 94 height 23
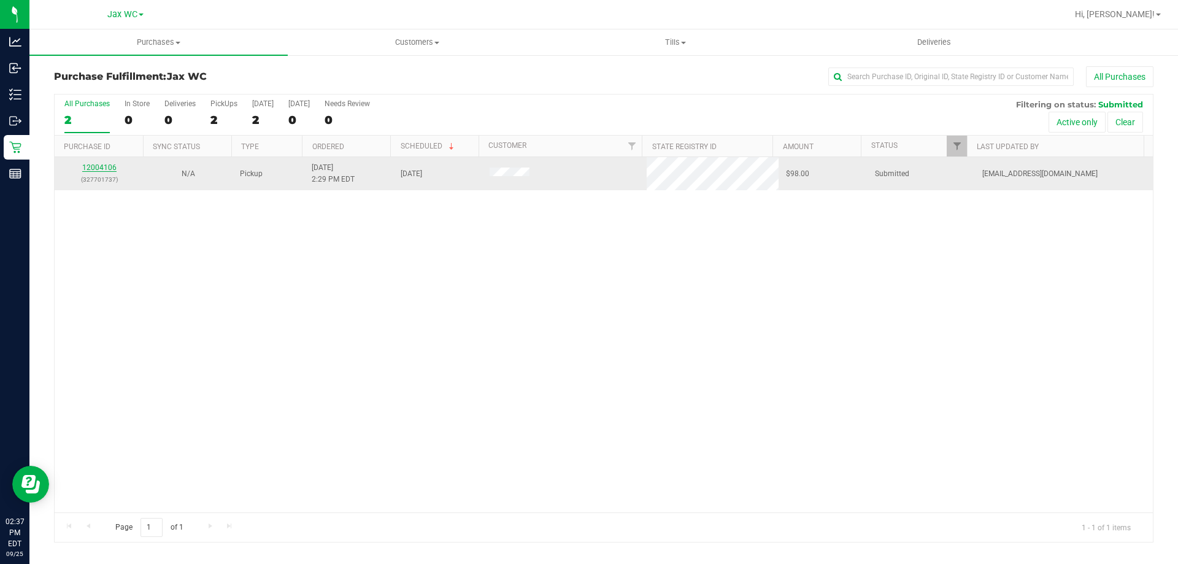
click at [102, 169] on link "12004106" at bounding box center [99, 167] width 34 height 9
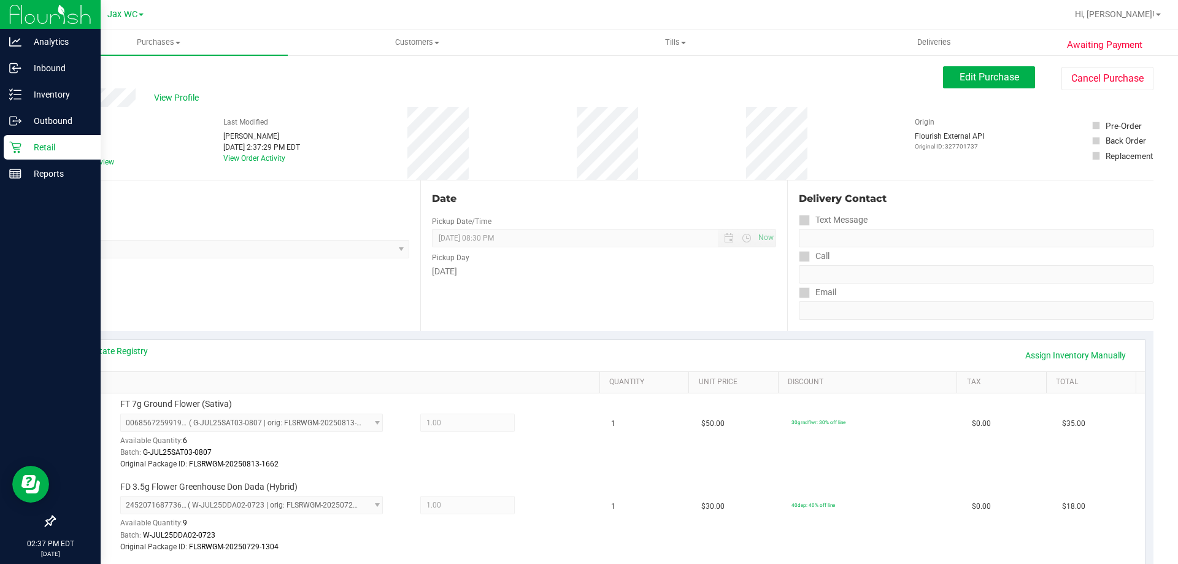
click at [62, 146] on p "Retail" at bounding box center [58, 147] width 74 height 15
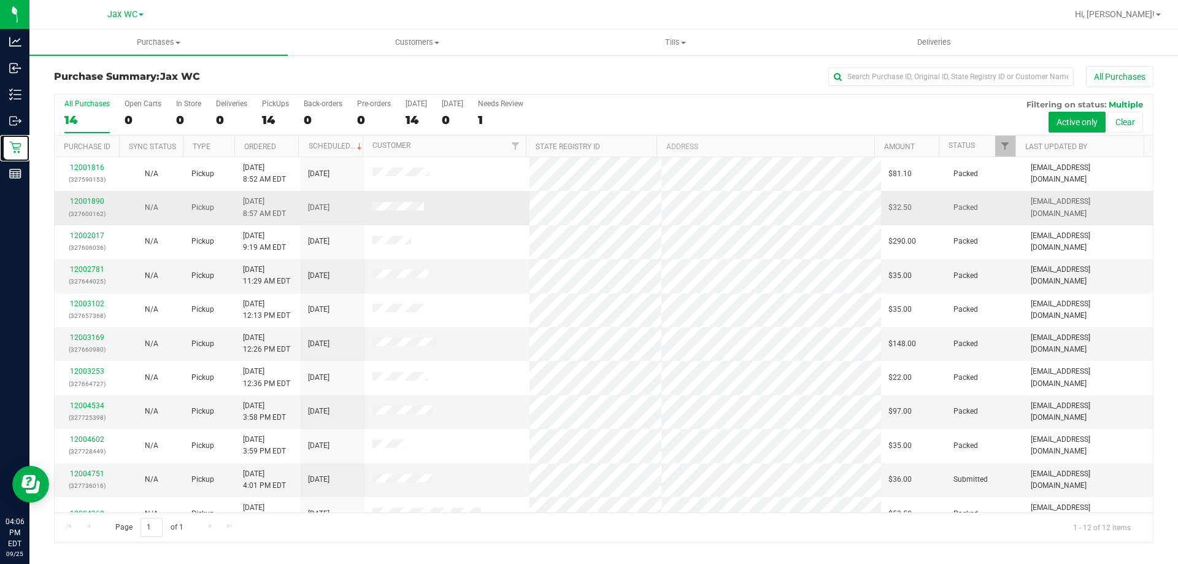
scroll to position [52, 0]
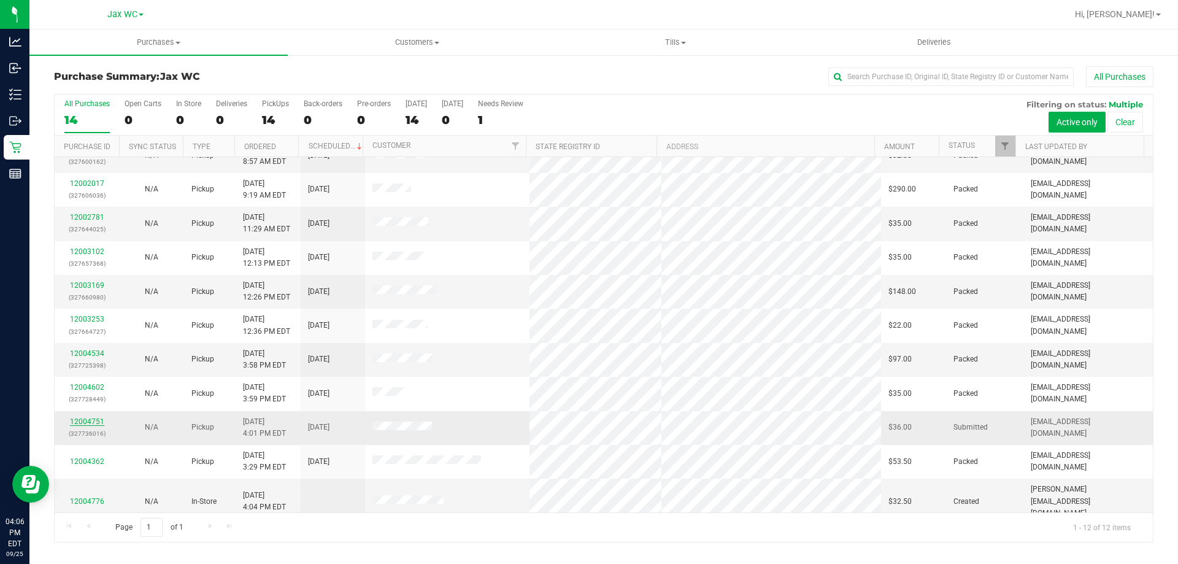
click at [77, 422] on link "12004751" at bounding box center [87, 421] width 34 height 9
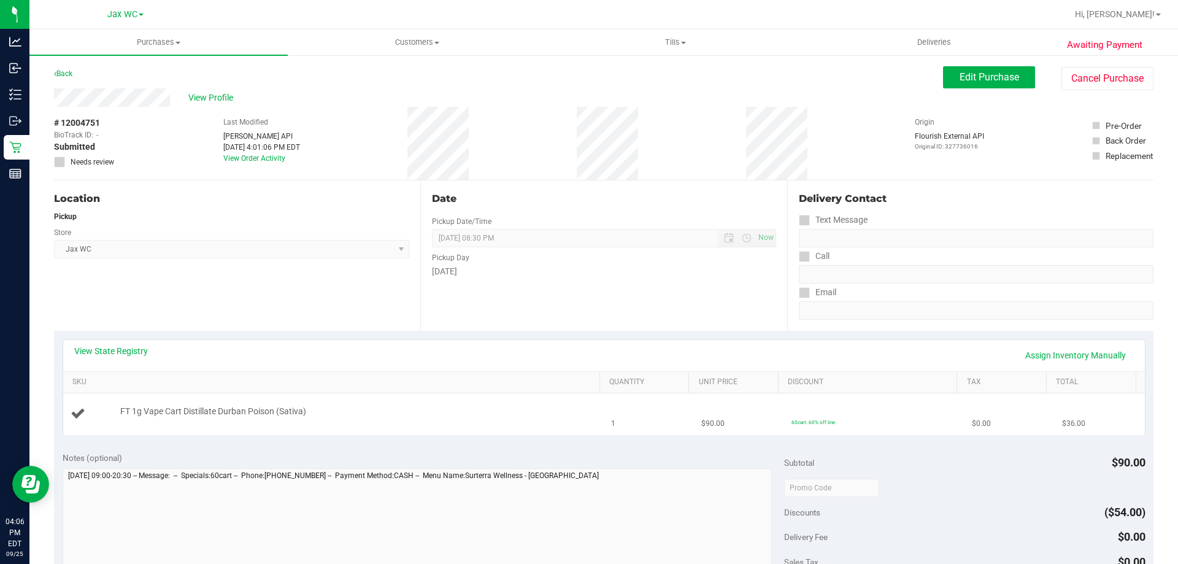
click at [371, 402] on td "FT 1g Vape Cart Distillate Durban Poison (Sativa)" at bounding box center [333, 413] width 541 height 41
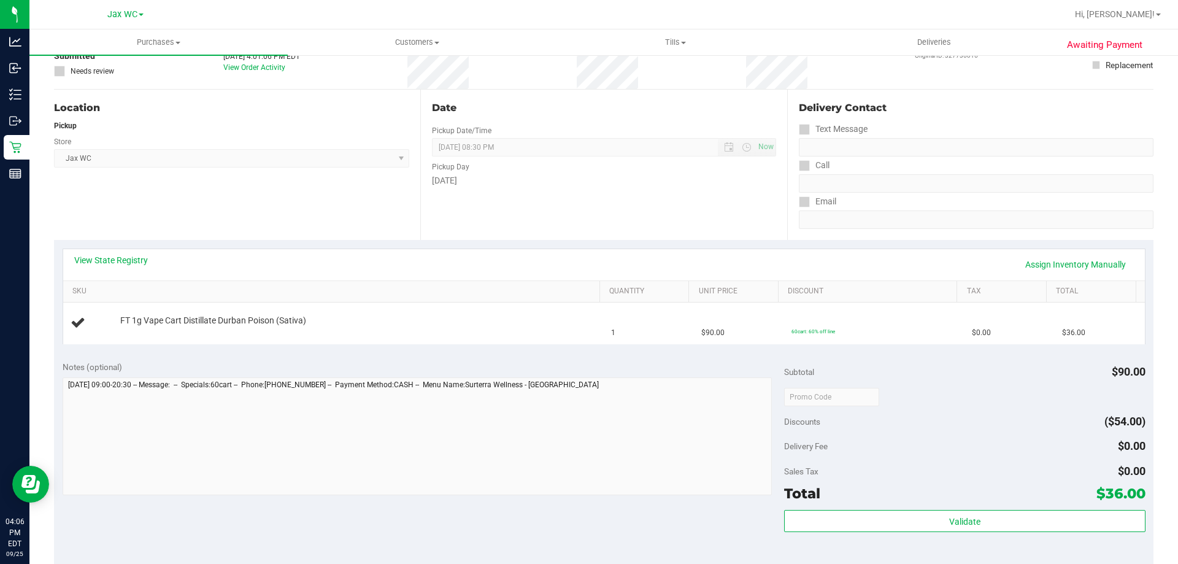
scroll to position [184, 0]
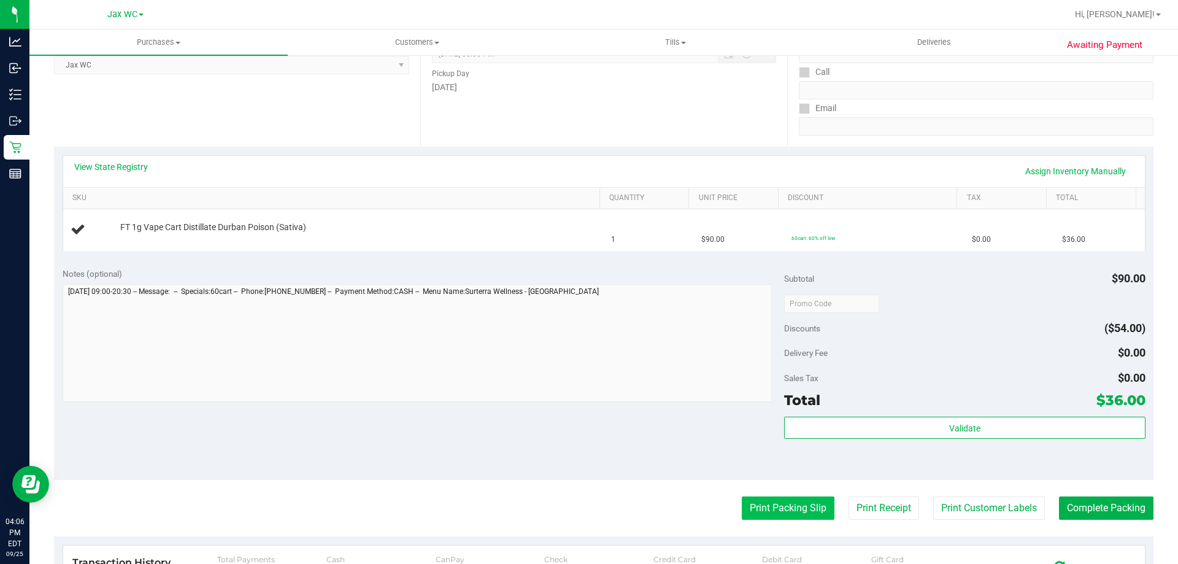
click at [758, 508] on button "Print Packing Slip" at bounding box center [788, 507] width 93 height 23
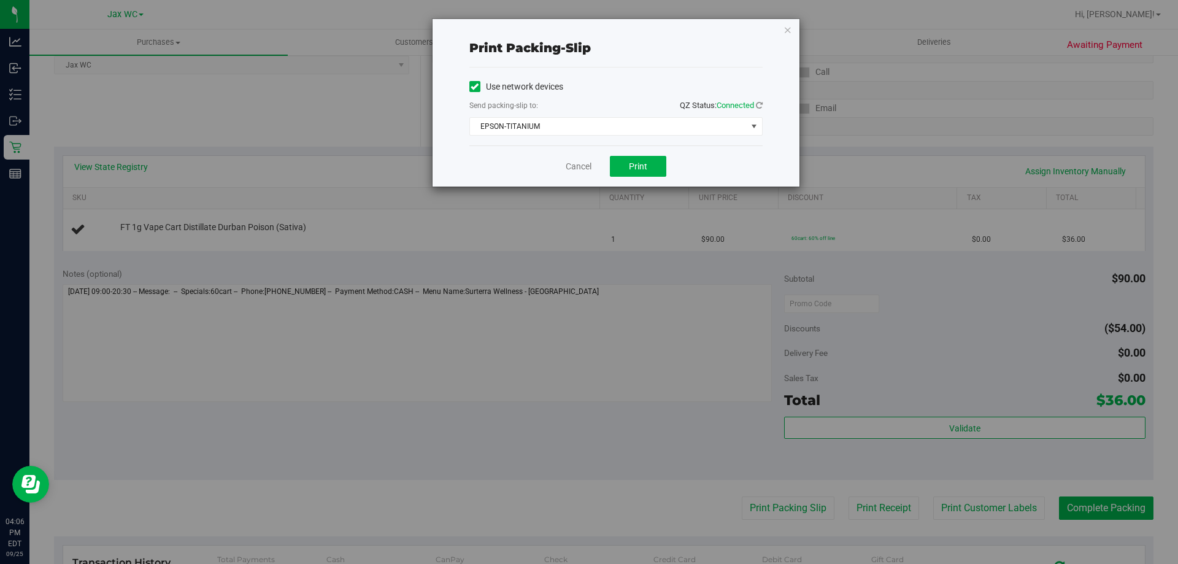
click at [637, 155] on div "Cancel Print" at bounding box center [615, 165] width 293 height 41
click at [636, 159] on button "Print" at bounding box center [638, 166] width 56 height 21
click at [574, 167] on link "Cancel" at bounding box center [579, 166] width 26 height 13
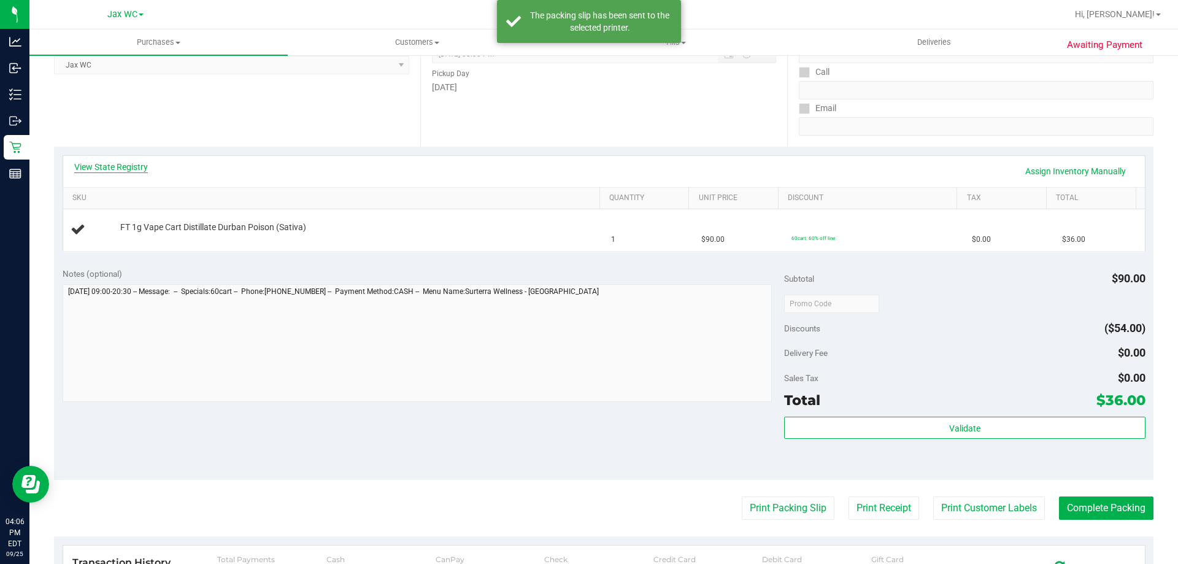
click at [102, 164] on link "View State Registry" at bounding box center [111, 167] width 74 height 12
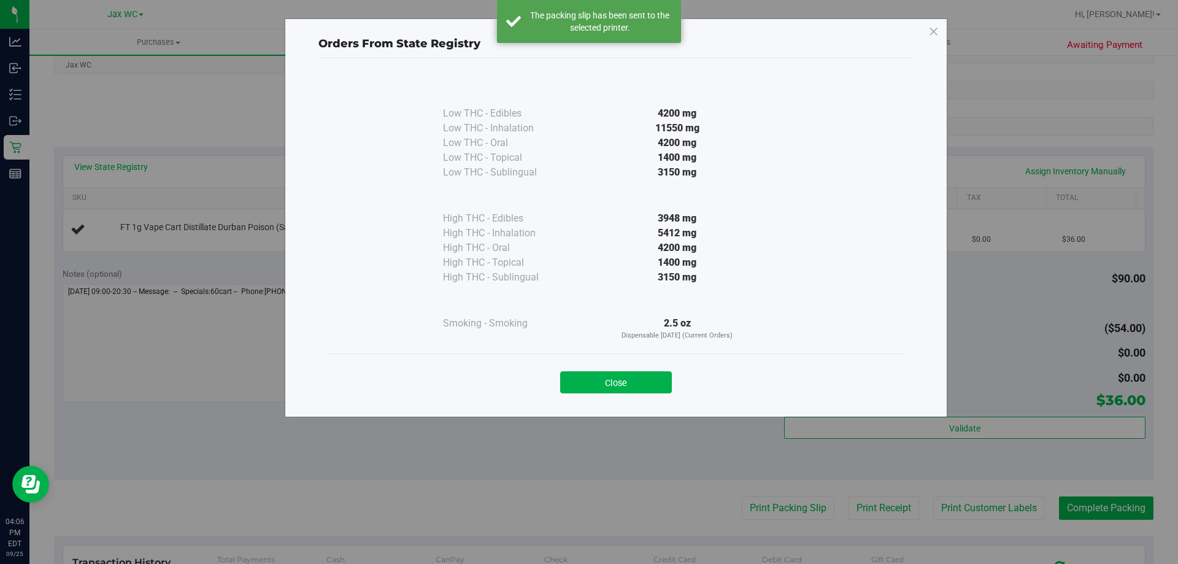
click at [627, 373] on button "Close" at bounding box center [616, 382] width 112 height 22
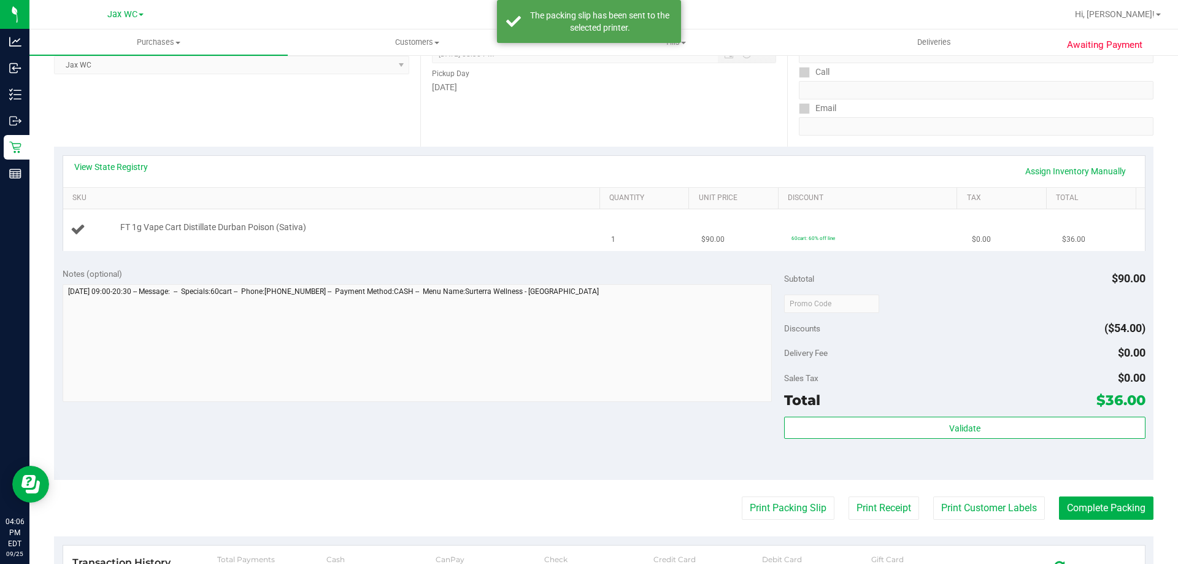
click at [460, 238] on div "FT 1g Vape Cart Distillate Durban Poison (Sativa)" at bounding box center [334, 229] width 526 height 17
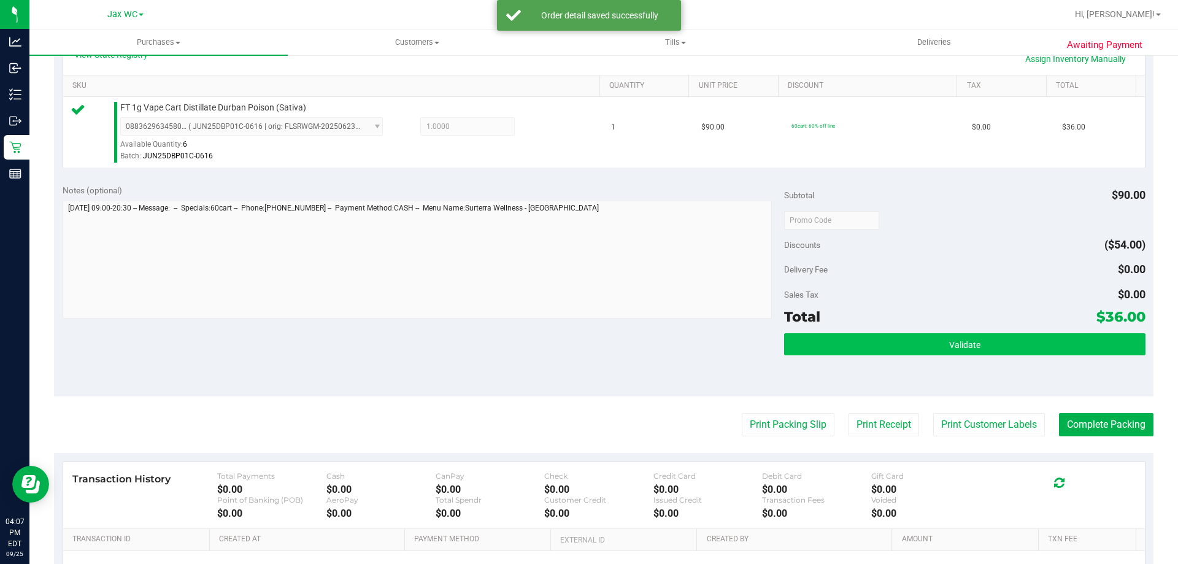
scroll to position [307, 0]
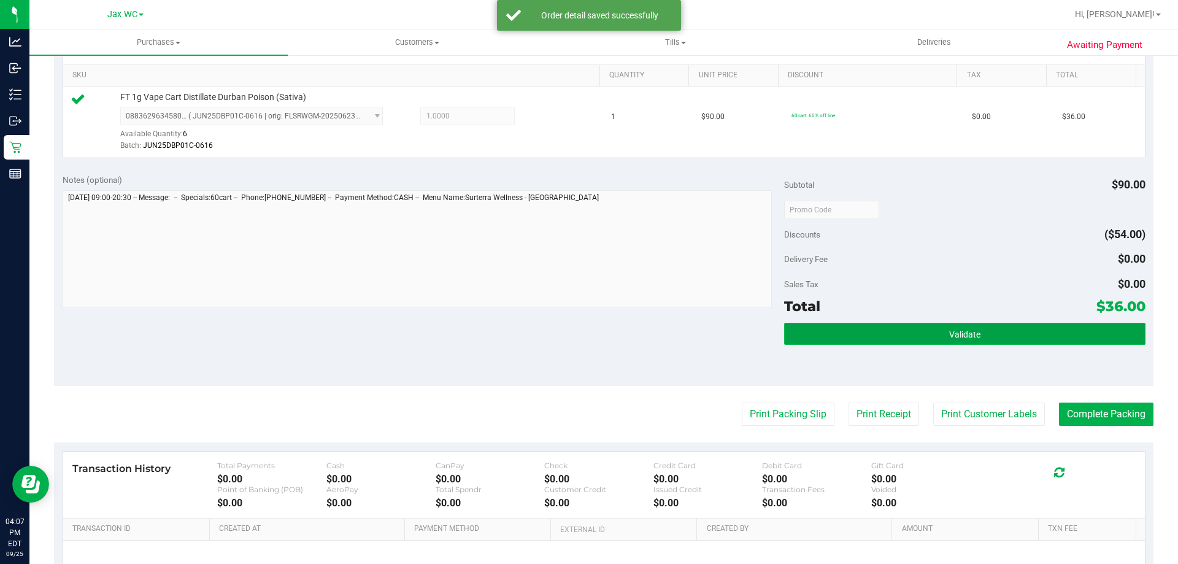
click at [971, 331] on span "Validate" at bounding box center [964, 334] width 31 height 10
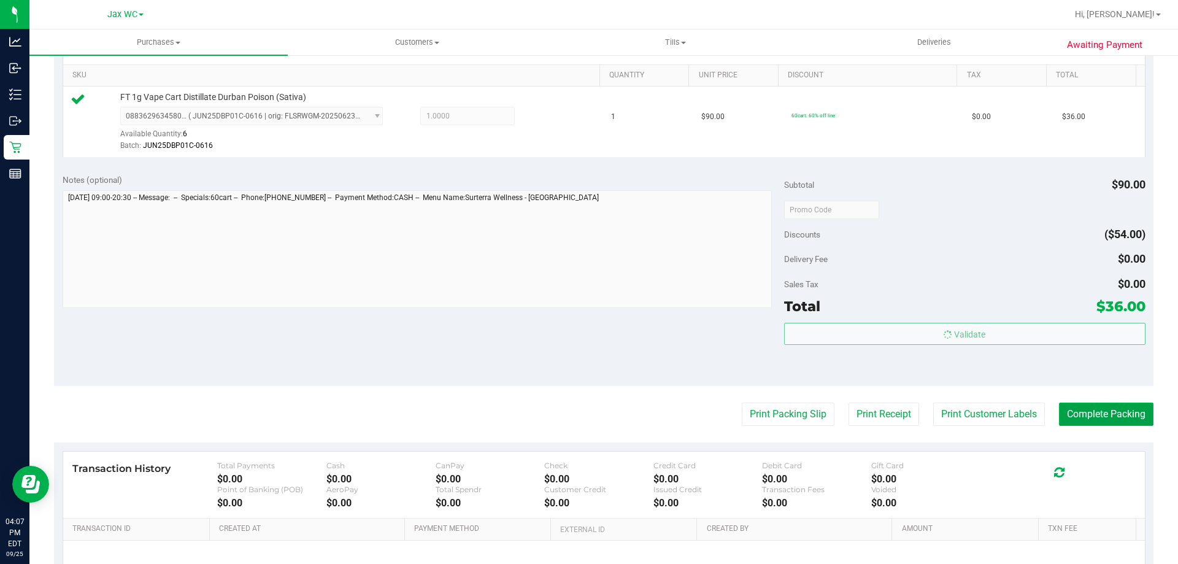
click at [1075, 402] on button "Complete Packing" at bounding box center [1106, 413] width 94 height 23
drag, startPoint x: 1076, startPoint y: 413, endPoint x: 1018, endPoint y: 409, distance: 57.8
click at [1076, 413] on button "Complete Packing" at bounding box center [1101, 413] width 104 height 23
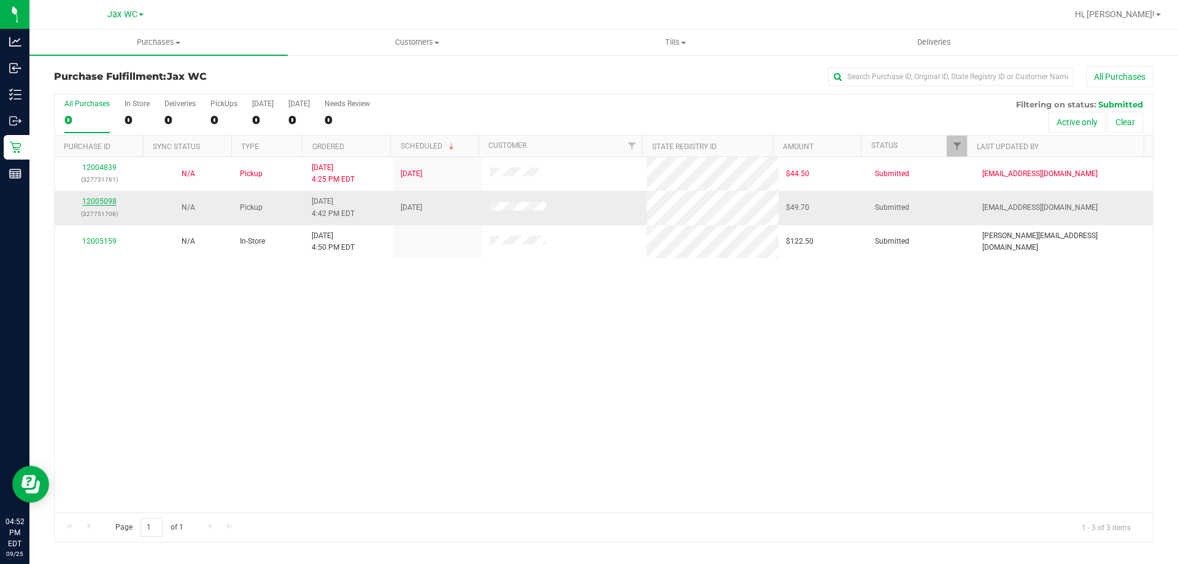
click at [111, 201] on link "12005098" at bounding box center [99, 201] width 34 height 9
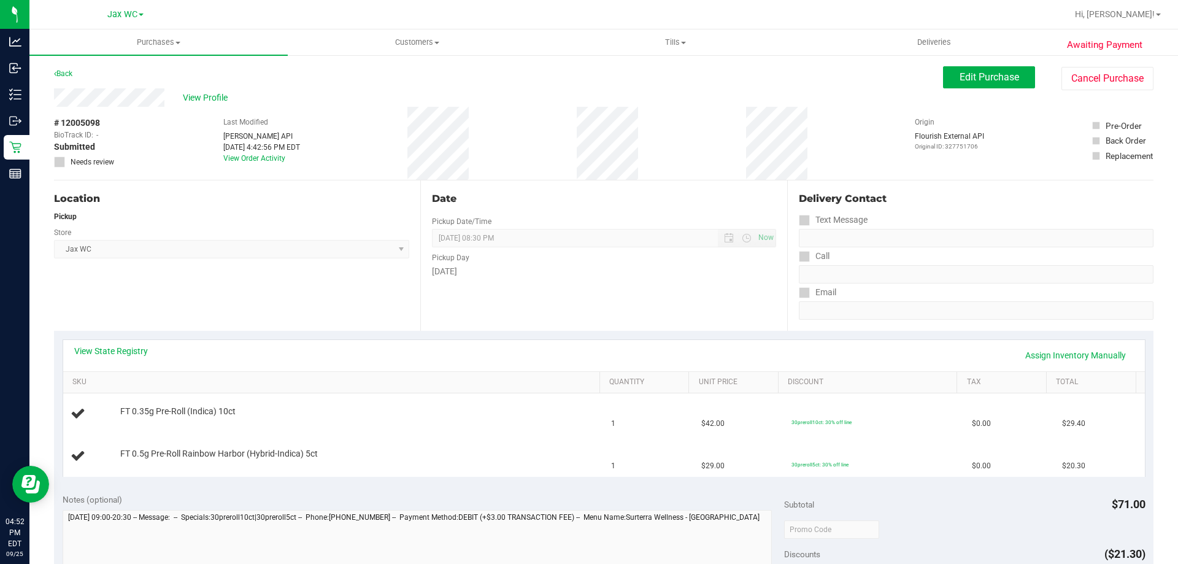
scroll to position [61, 0]
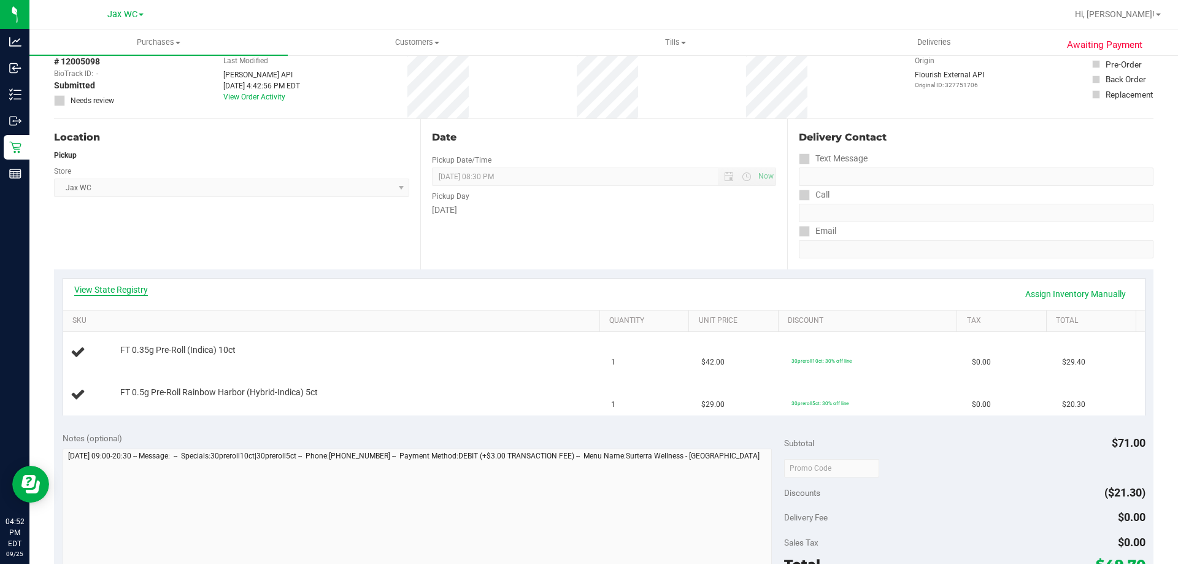
click at [127, 292] on link "View State Registry" at bounding box center [111, 289] width 74 height 12
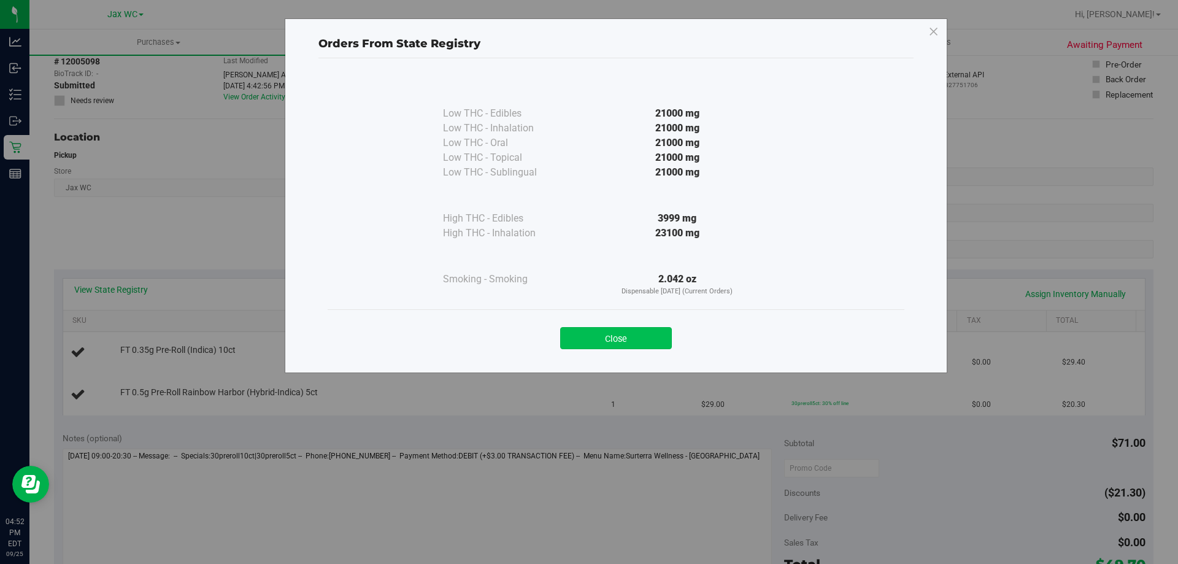
click at [588, 338] on button "Close" at bounding box center [616, 338] width 112 height 22
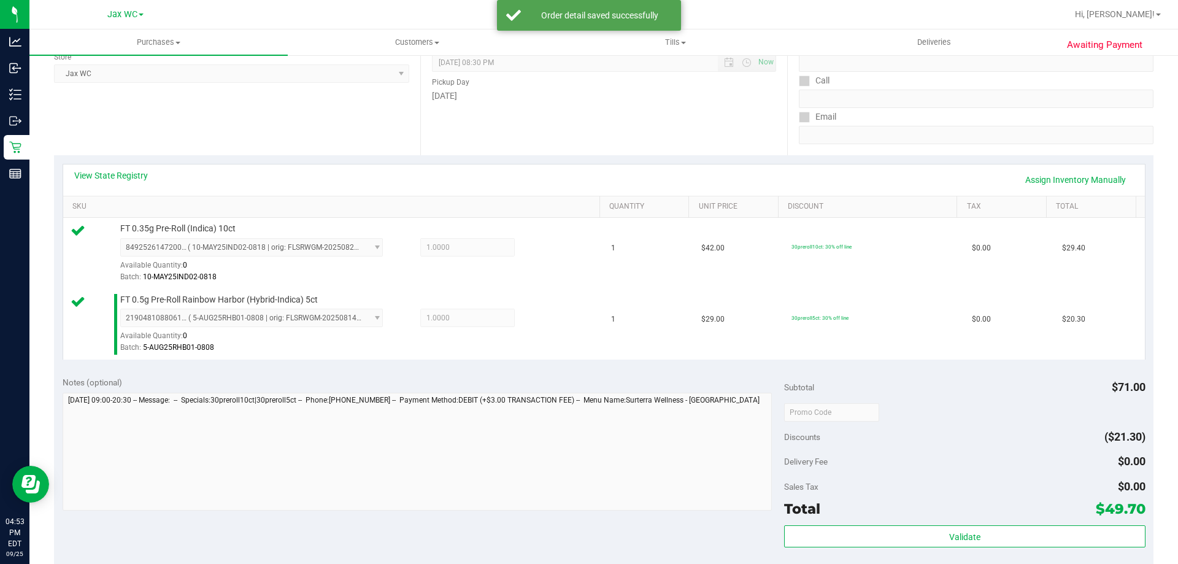
scroll to position [184, 0]
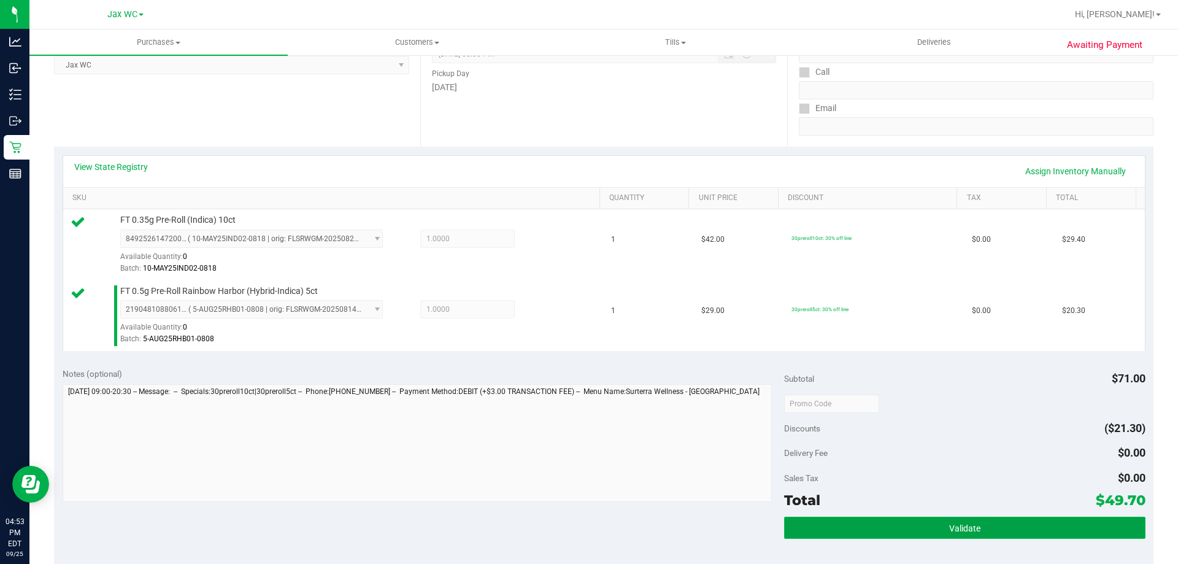
click at [893, 522] on button "Validate" at bounding box center [964, 527] width 361 height 22
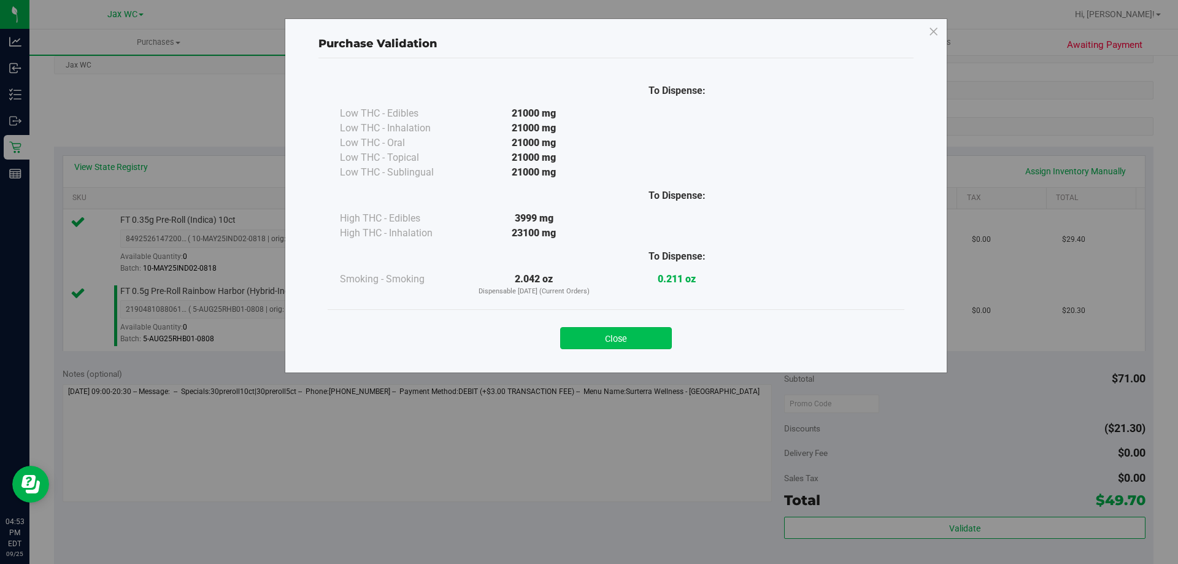
click at [631, 331] on button "Close" at bounding box center [616, 338] width 112 height 22
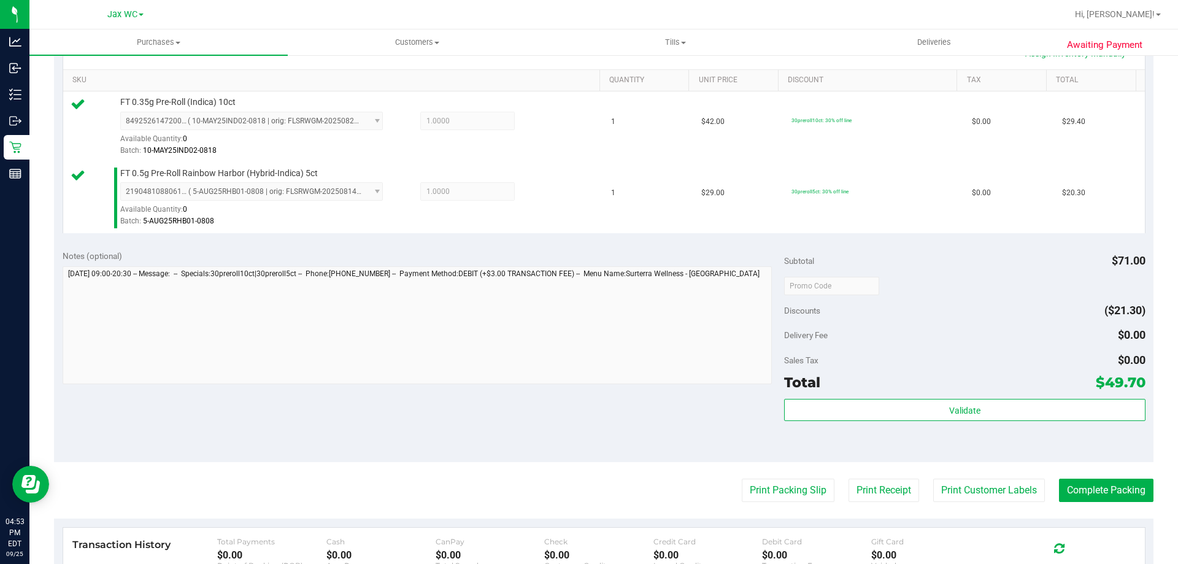
scroll to position [510, 0]
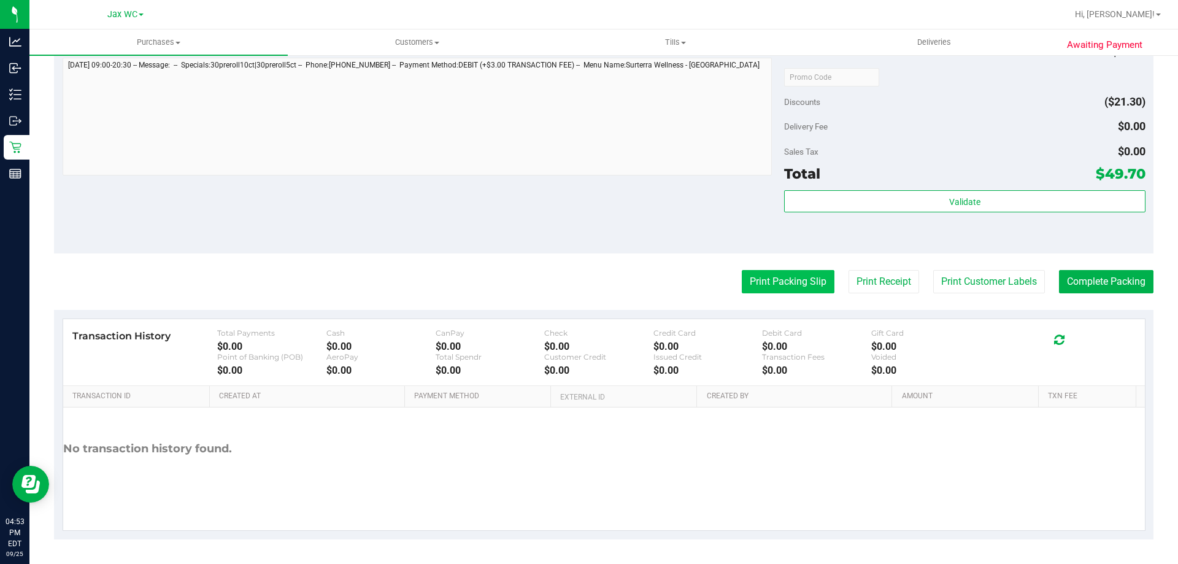
drag, startPoint x: 785, startPoint y: 266, endPoint x: 784, endPoint y: 274, distance: 8.0
click at [785, 268] on purchase-details "Back Edit Purchase Cancel Purchase View Profile # 12005098 BioTrack ID: - Submi…" at bounding box center [603, 47] width 1099 height 983
click at [783, 275] on button "Print Packing Slip" at bounding box center [788, 281] width 93 height 23
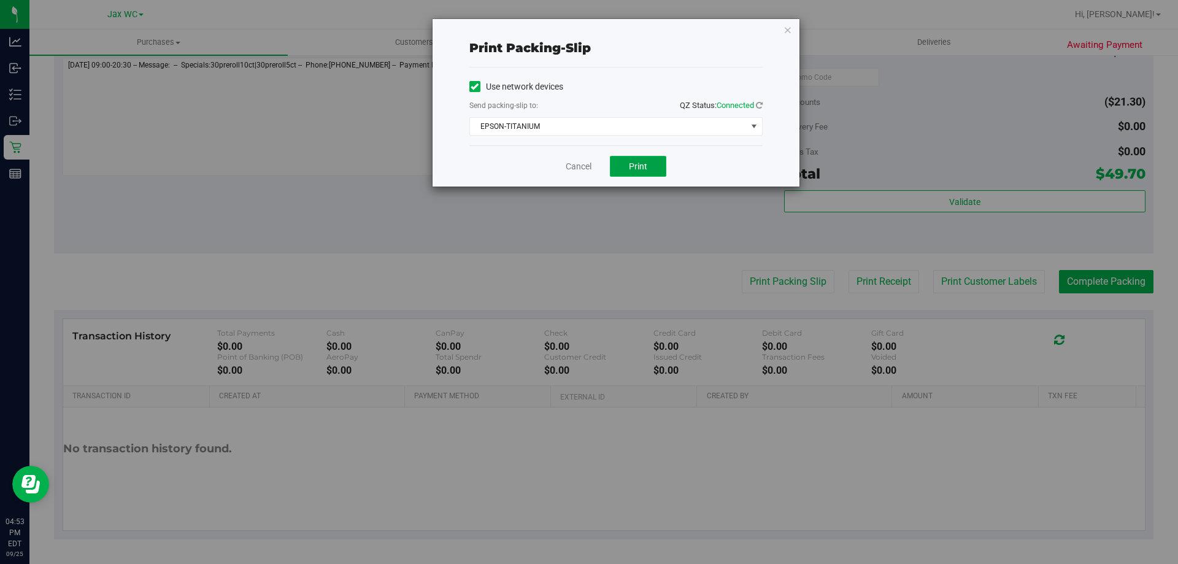
click at [636, 164] on span "Print" at bounding box center [638, 166] width 18 height 10
click at [583, 165] on link "Cancel" at bounding box center [579, 166] width 26 height 13
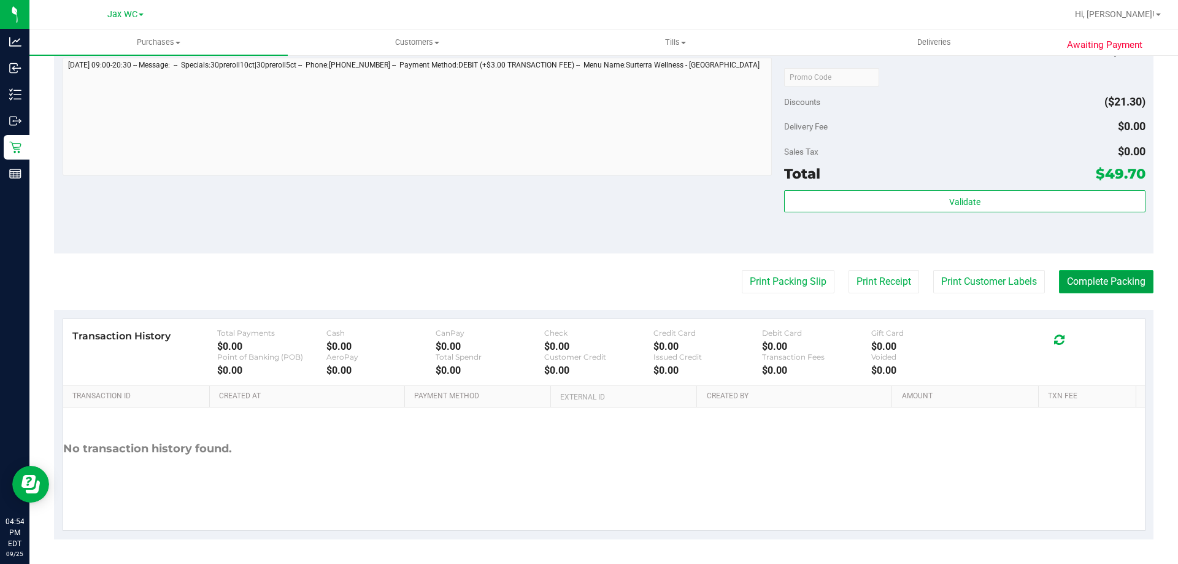
click at [1107, 283] on button "Complete Packing" at bounding box center [1106, 281] width 94 height 23
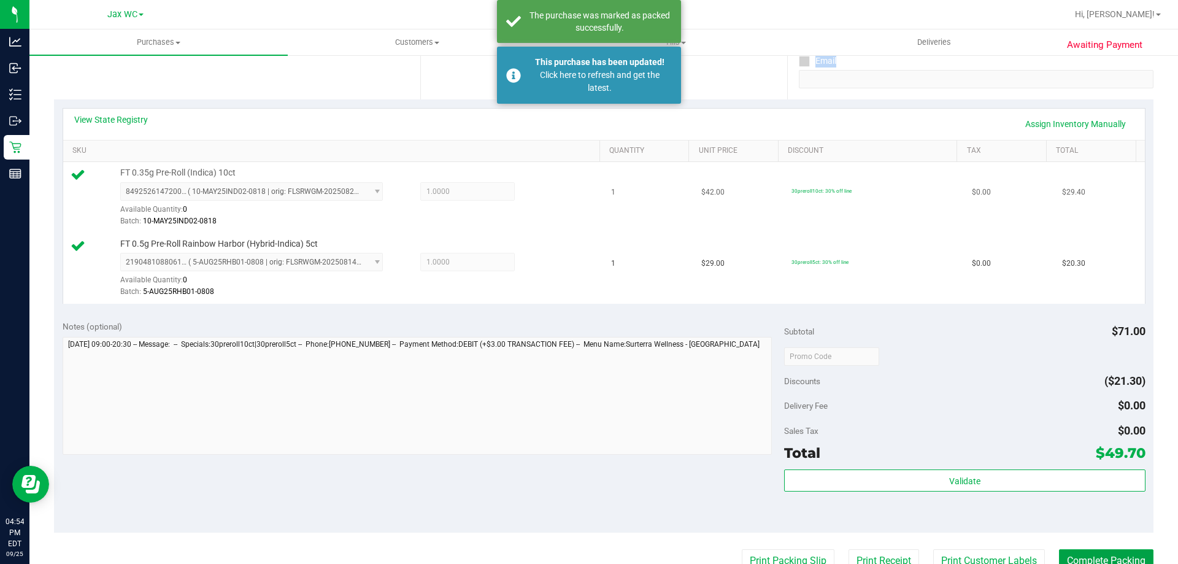
scroll to position [204, 0]
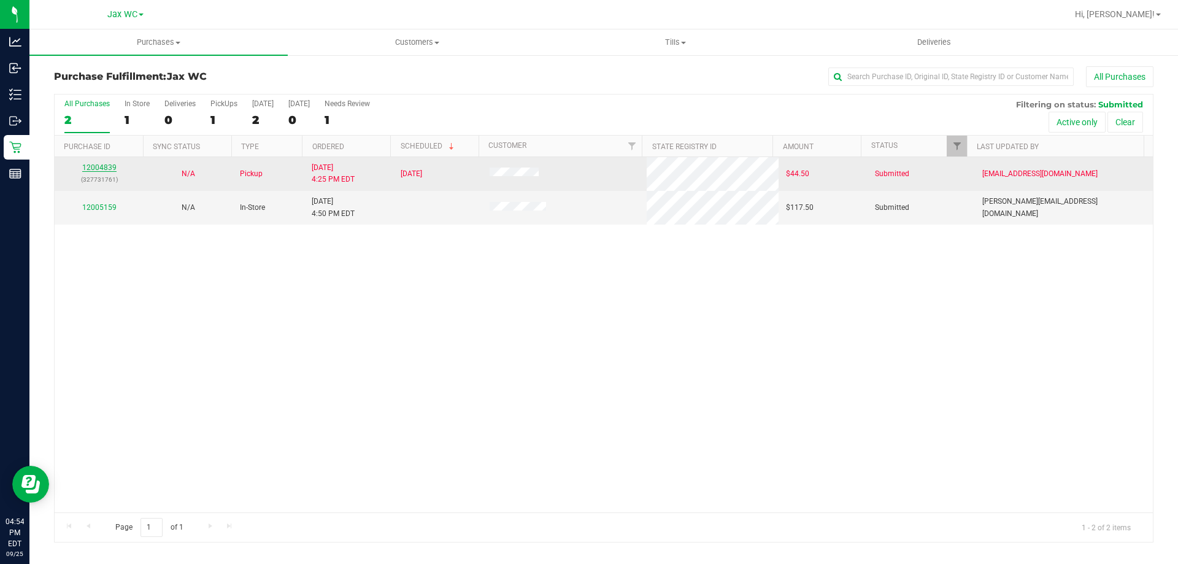
click at [110, 169] on link "12004839" at bounding box center [99, 167] width 34 height 9
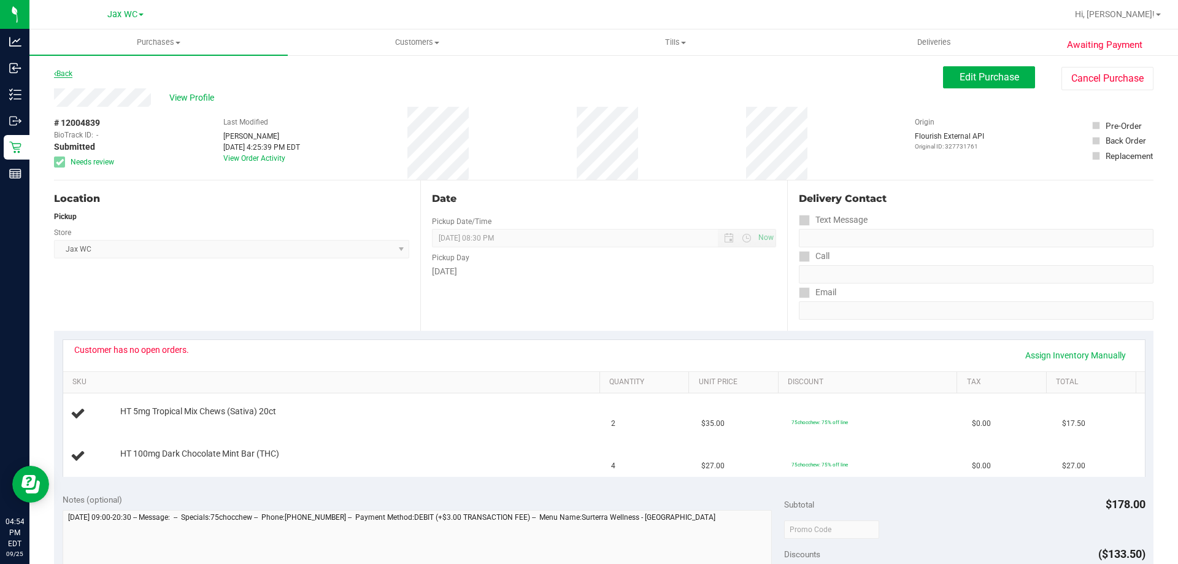
click at [64, 77] on link "Back" at bounding box center [63, 73] width 18 height 9
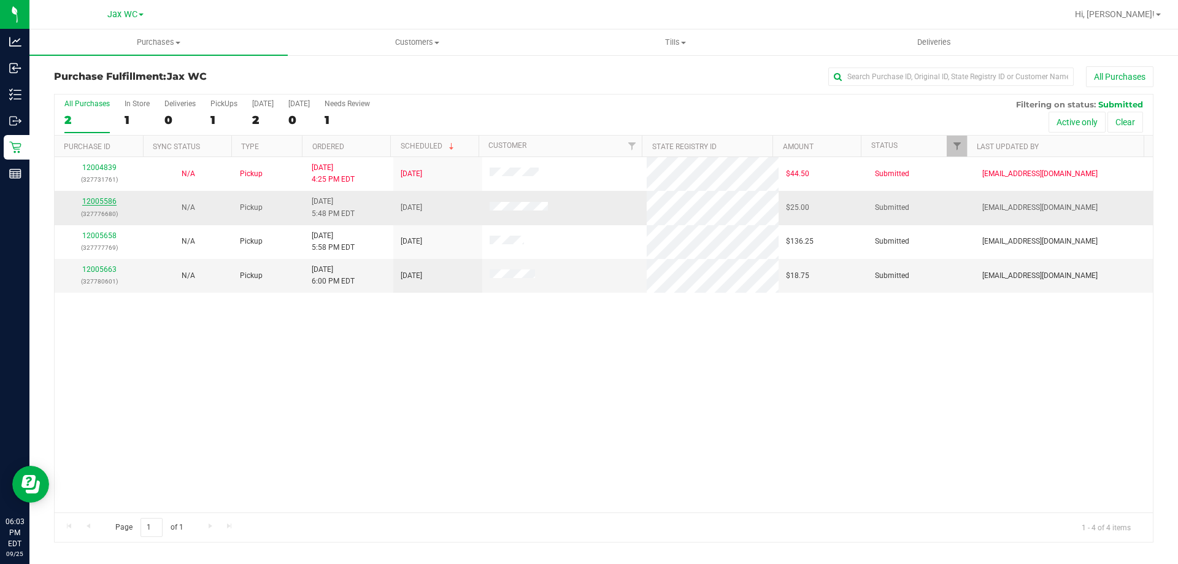
click at [102, 197] on link "12005586" at bounding box center [99, 201] width 34 height 9
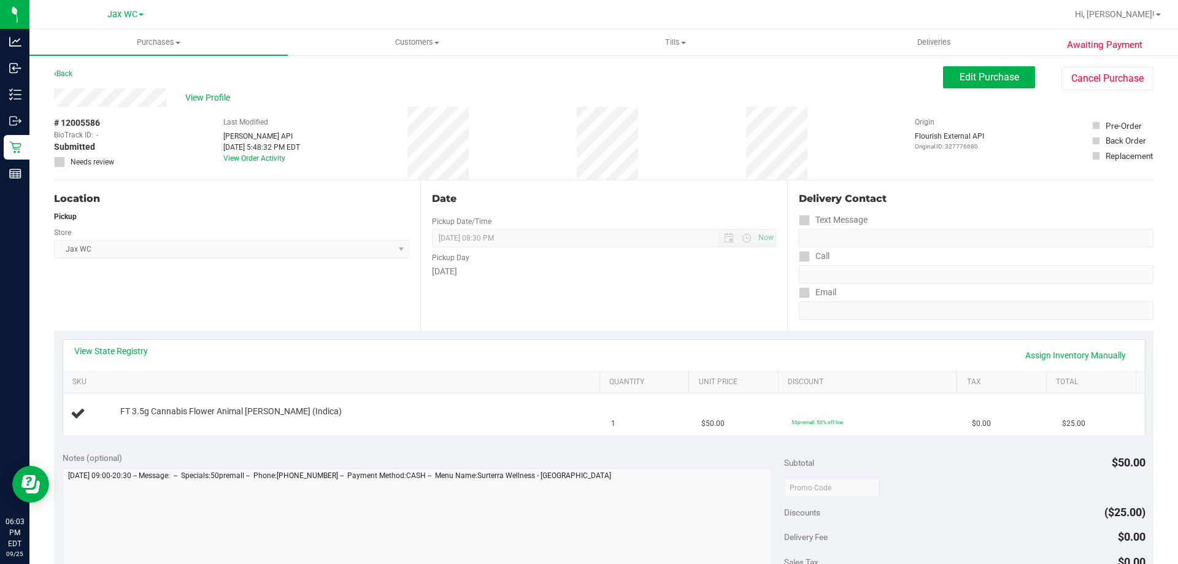
click at [29, 141] on div "Awaiting Payment Back Edit Purchase Cancel Purchase View Profile # 12005586 Bio…" at bounding box center [603, 514] width 1148 height 920
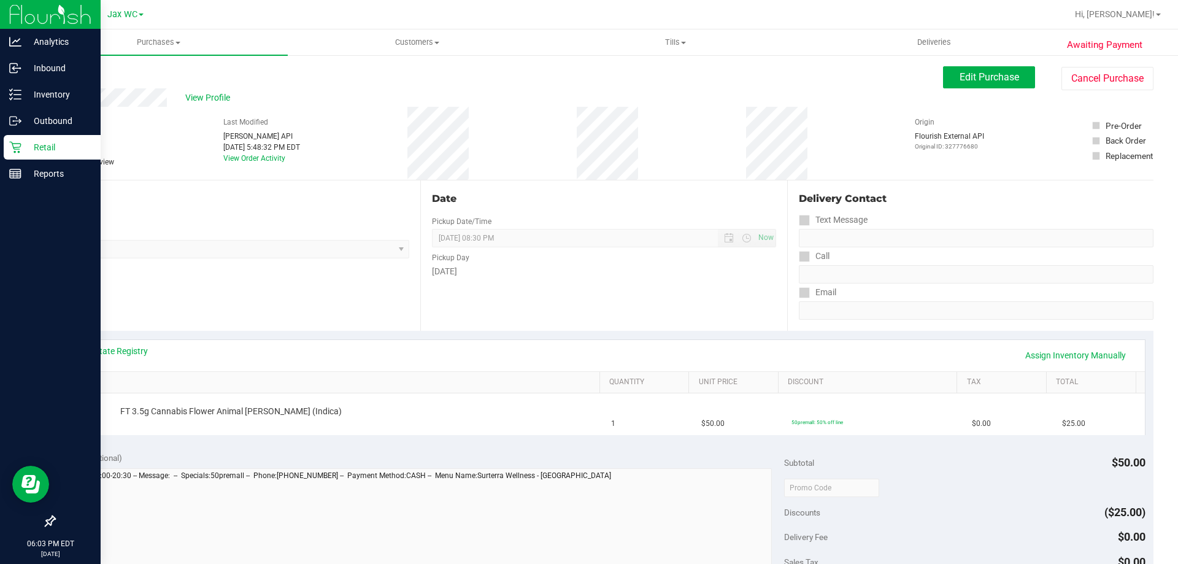
click at [27, 142] on p "Retail" at bounding box center [58, 147] width 74 height 15
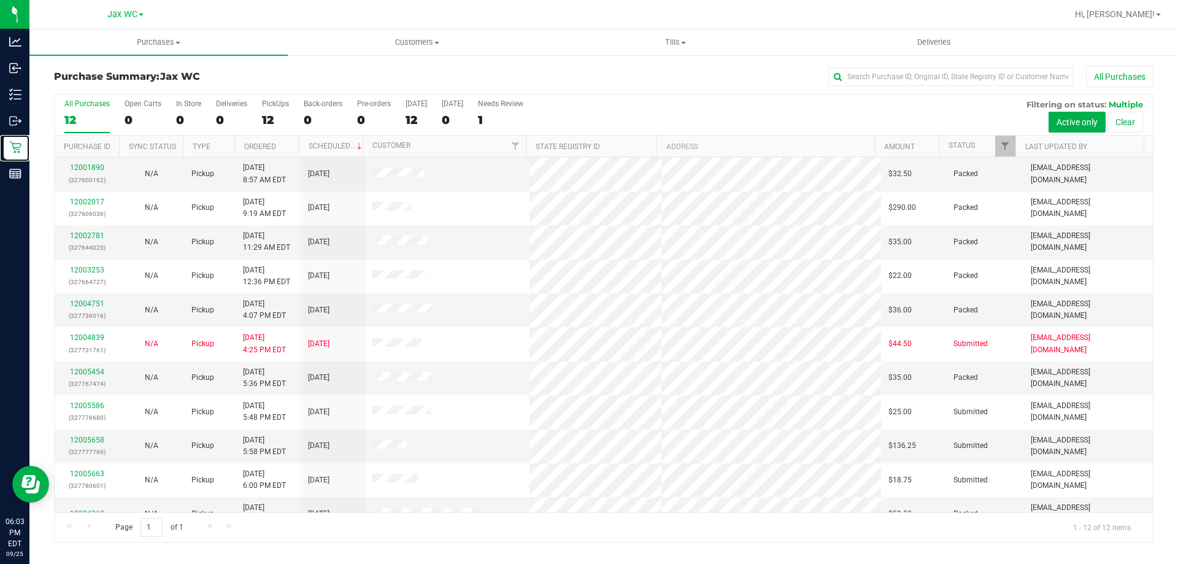
scroll to position [52, 0]
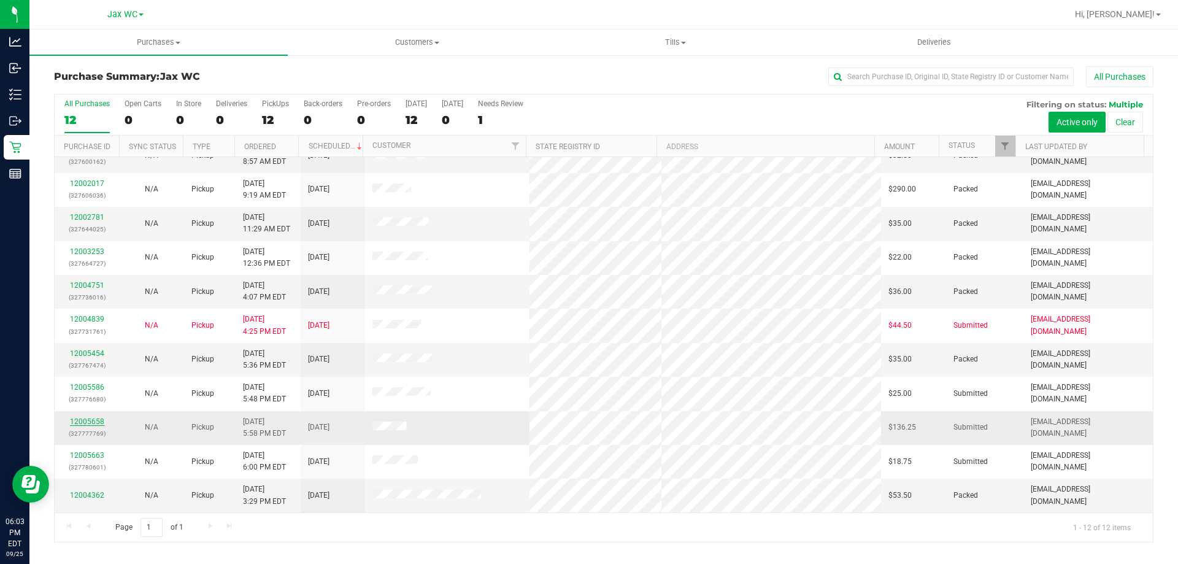
click at [88, 421] on link "12005658" at bounding box center [87, 421] width 34 height 9
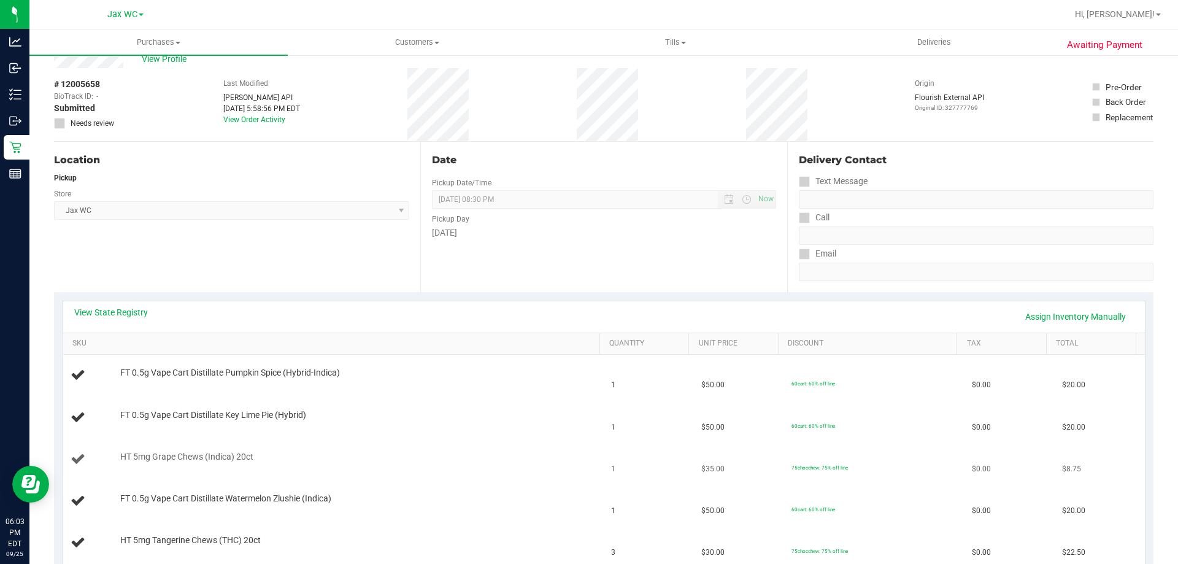
scroll to position [184, 0]
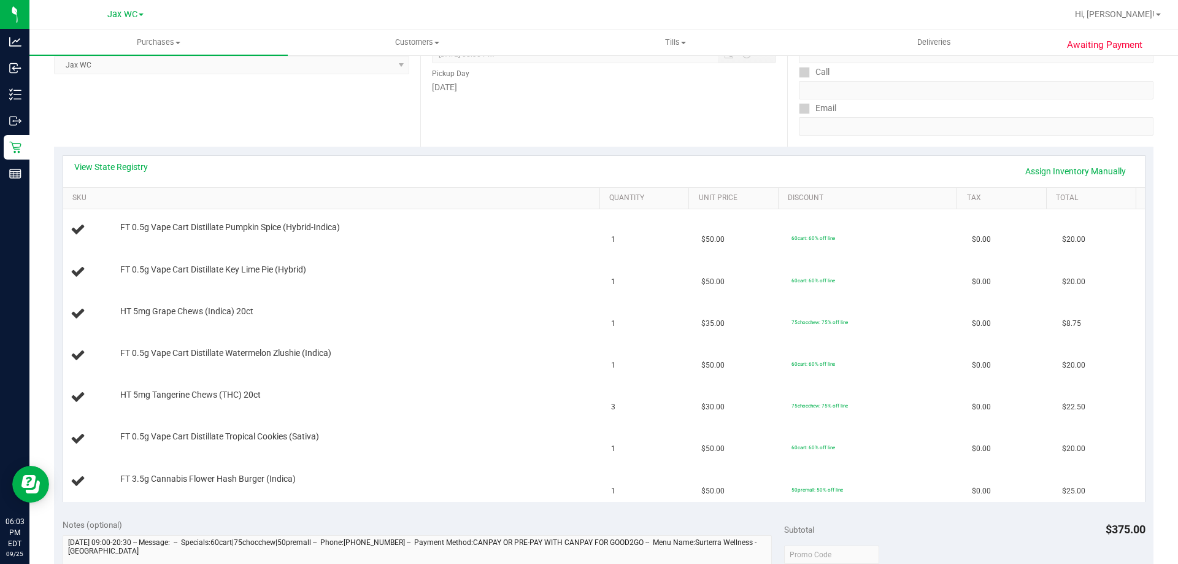
click at [112, 173] on div "View State Registry Assign Inventory Manually" at bounding box center [603, 171] width 1059 height 21
click at [119, 167] on link "View State Registry" at bounding box center [111, 167] width 74 height 12
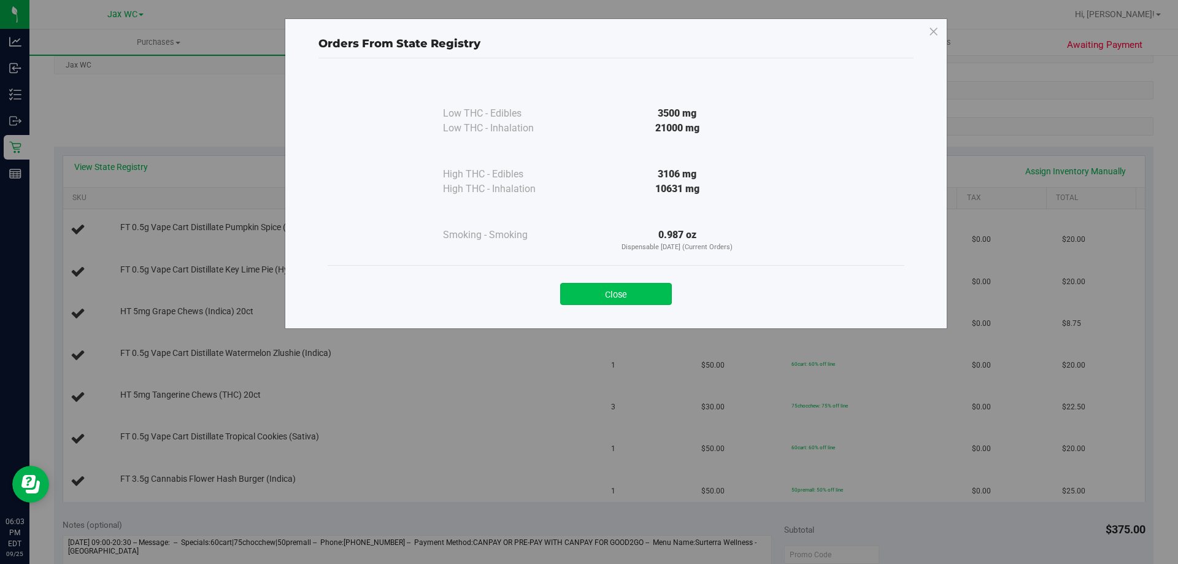
click at [613, 285] on button "Close" at bounding box center [616, 294] width 112 height 22
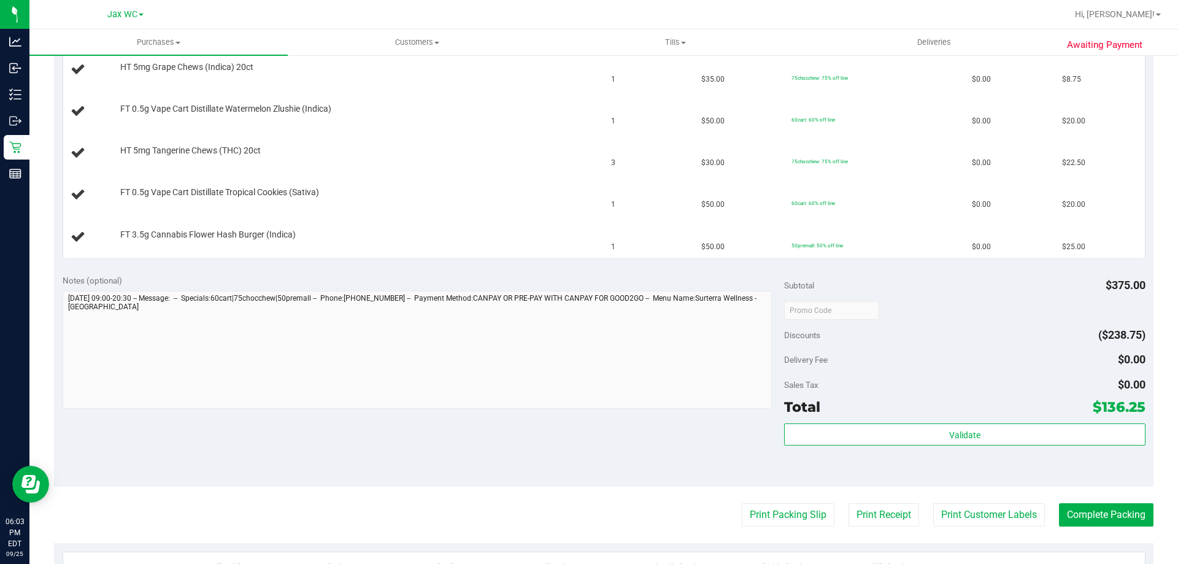
scroll to position [429, 0]
click at [802, 505] on button "Print Packing Slip" at bounding box center [788, 513] width 93 height 23
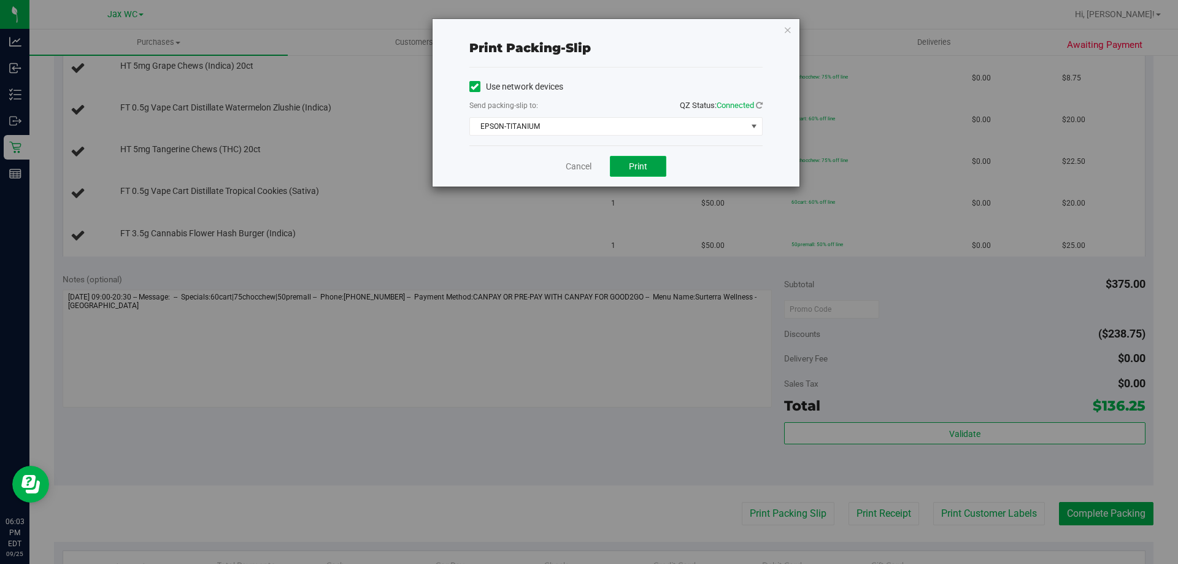
click at [643, 166] on span "Print" at bounding box center [638, 166] width 18 height 10
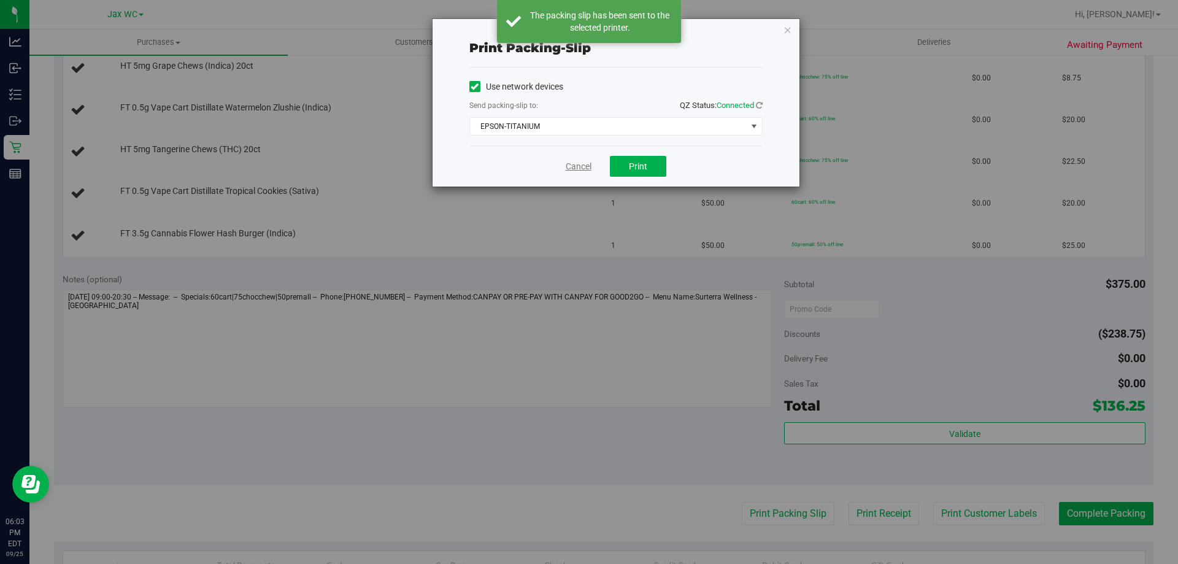
click at [570, 170] on link "Cancel" at bounding box center [579, 166] width 26 height 13
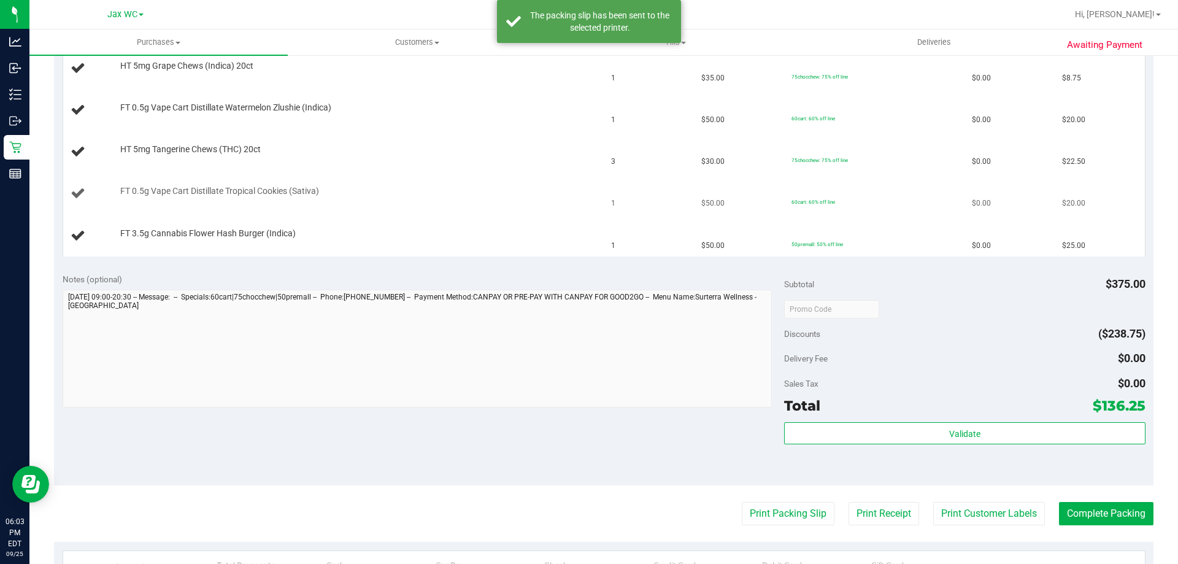
click at [498, 195] on div "FT 0.5g Vape Cart Distillate Tropical Cookies (Sativa)" at bounding box center [354, 191] width 480 height 12
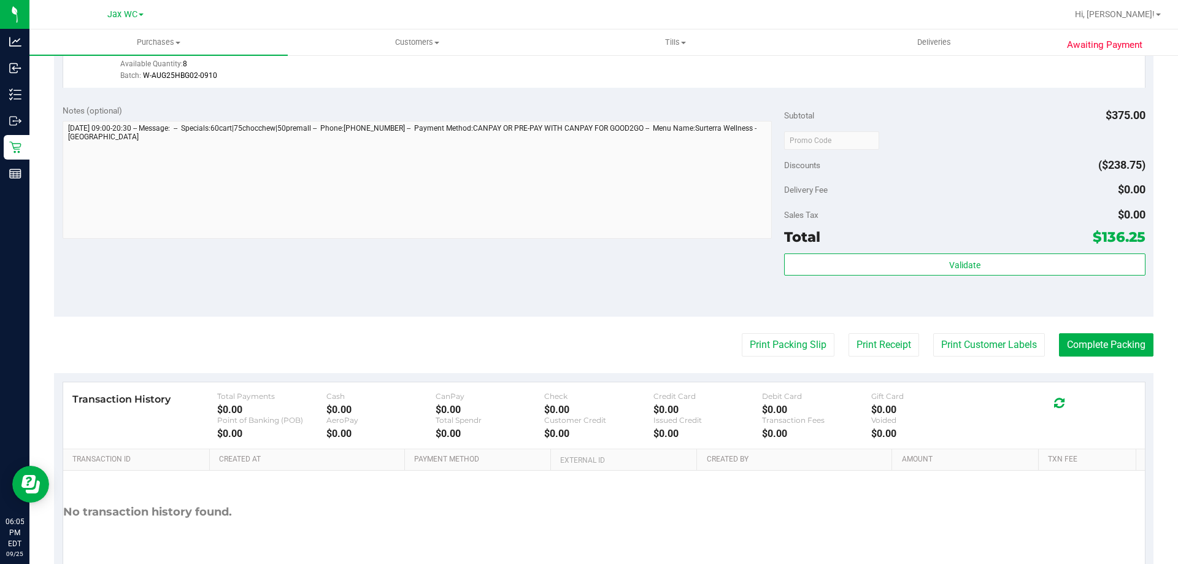
scroll to position [865, 0]
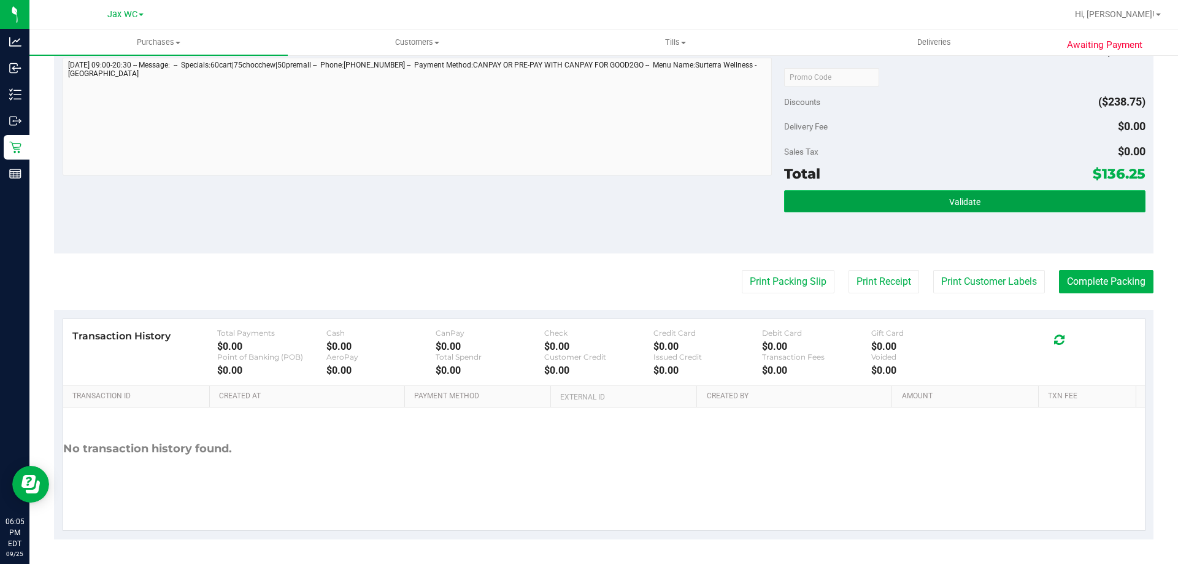
click at [926, 211] on button "Validate" at bounding box center [964, 201] width 361 height 22
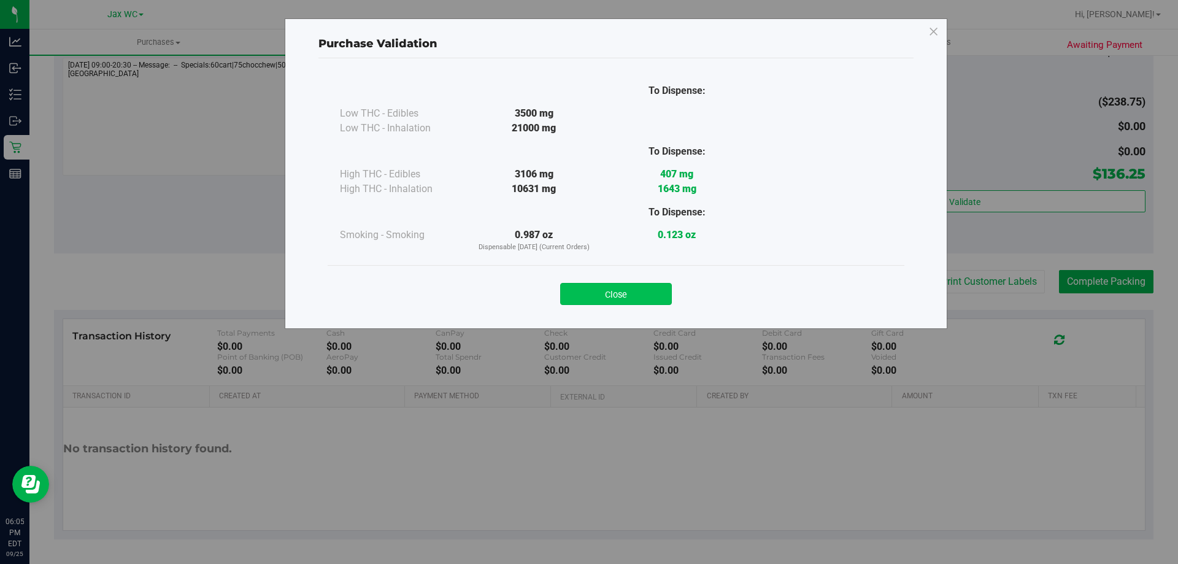
click at [634, 290] on button "Close" at bounding box center [616, 294] width 112 height 22
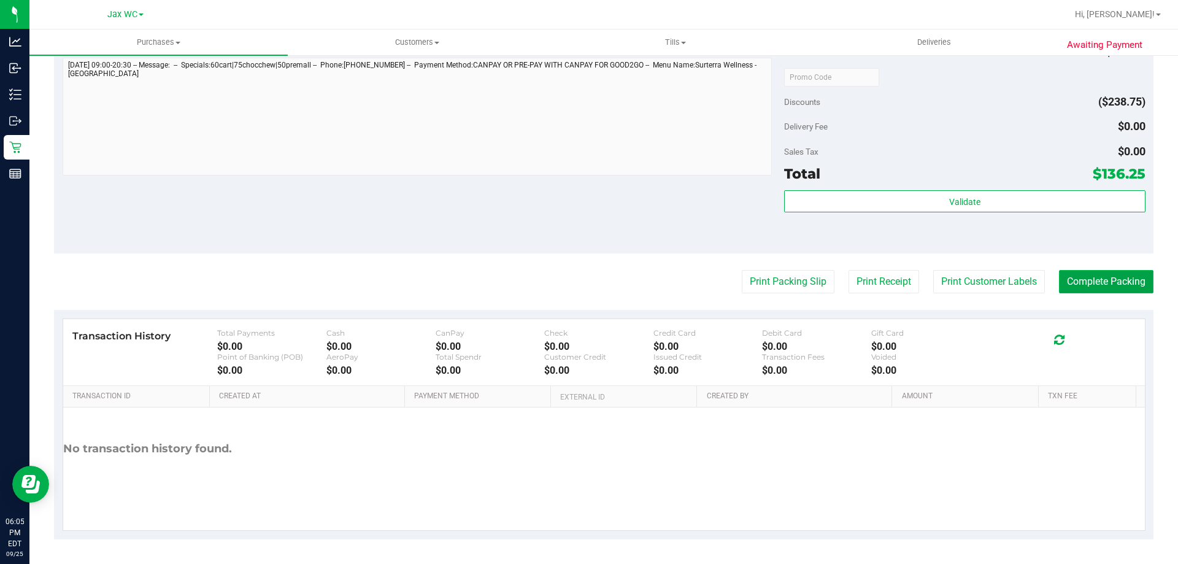
click at [1080, 289] on button "Complete Packing" at bounding box center [1106, 281] width 94 height 23
click at [1083, 287] on button "Complete Packing" at bounding box center [1101, 281] width 104 height 23
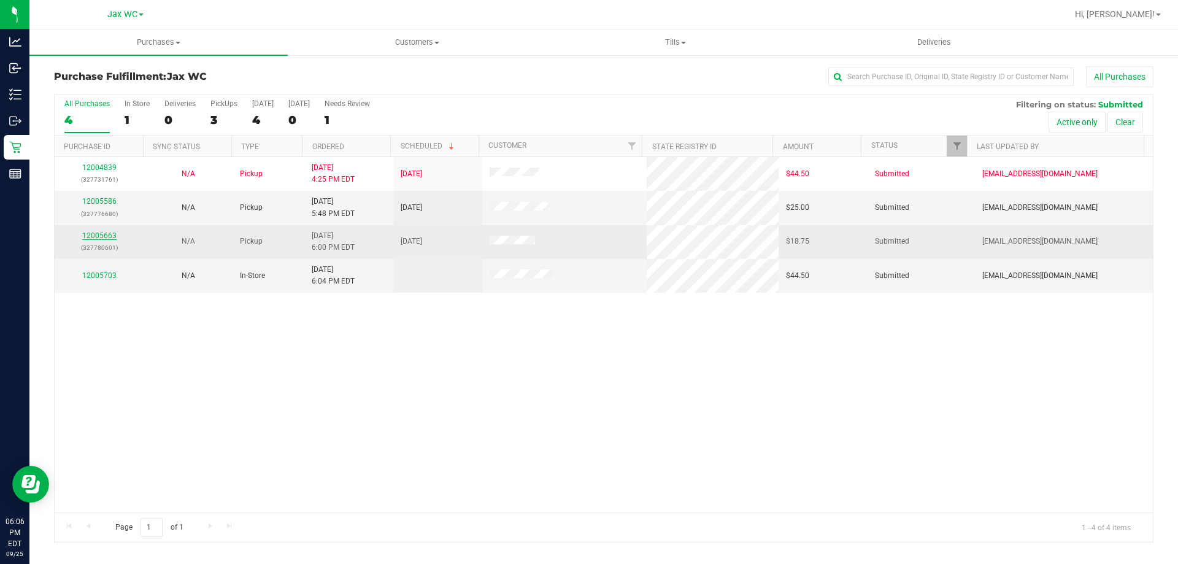
click at [110, 236] on link "12005663" at bounding box center [99, 235] width 34 height 9
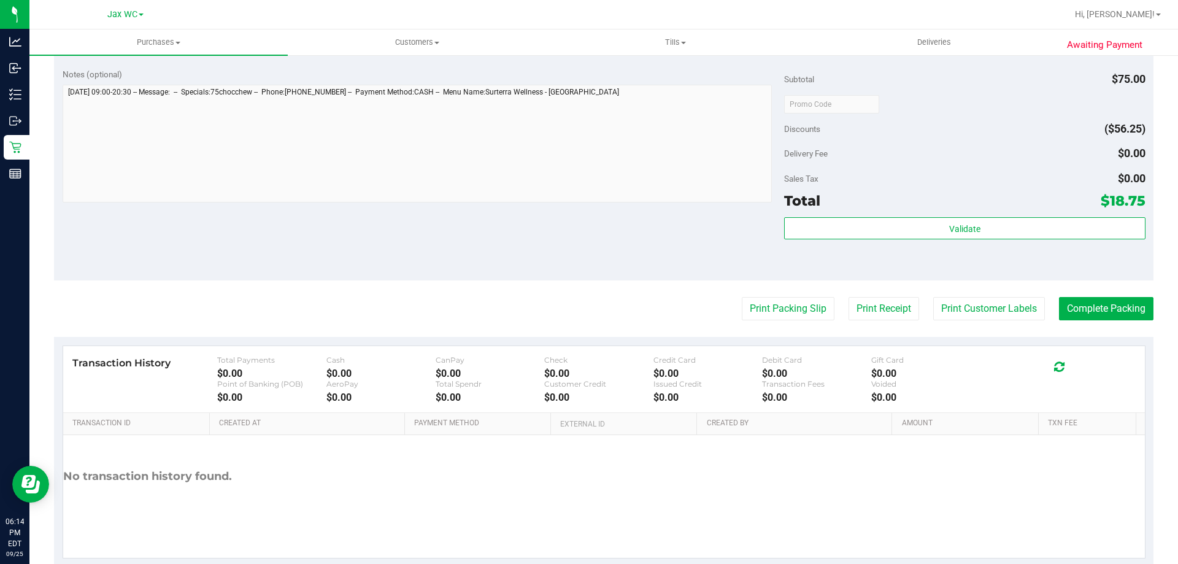
scroll to position [429, 0]
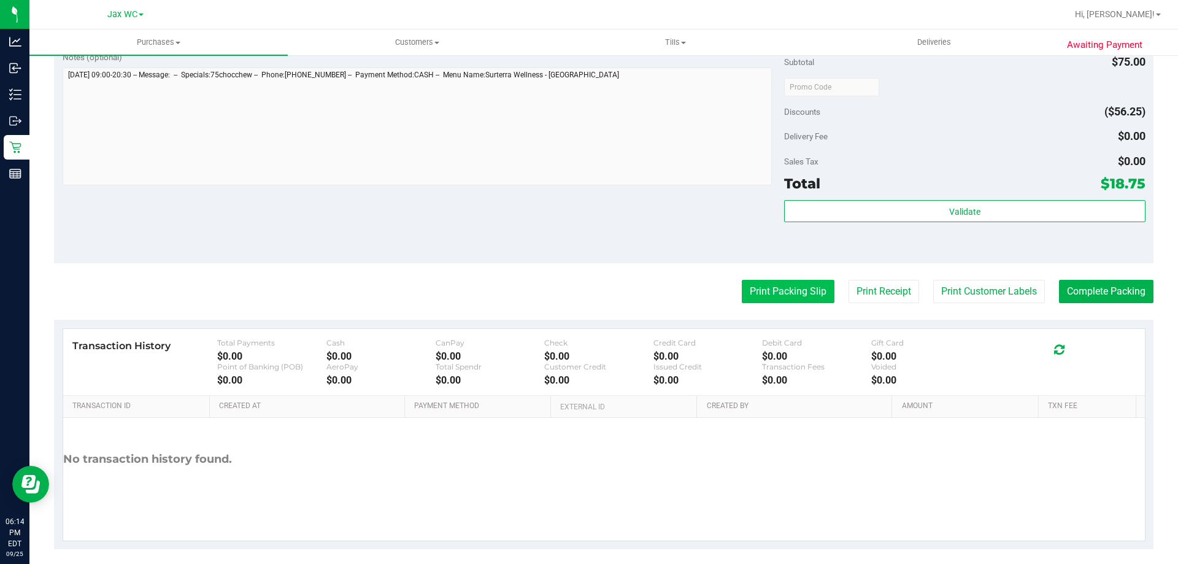
click at [783, 292] on button "Print Packing Slip" at bounding box center [788, 291] width 93 height 23
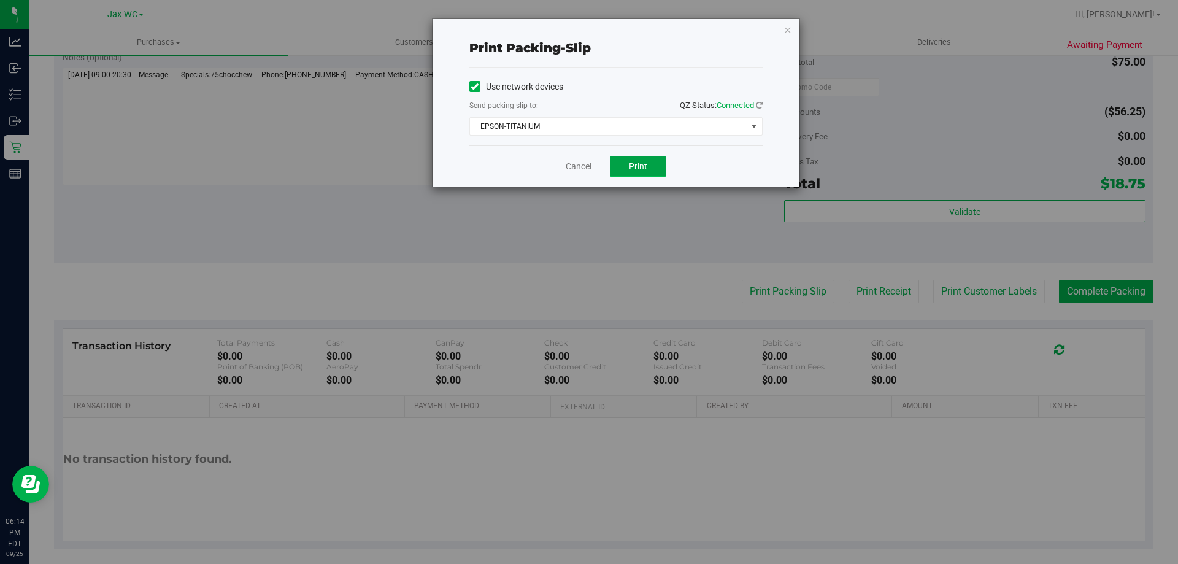
click at [651, 173] on button "Print" at bounding box center [638, 166] width 56 height 21
click at [574, 165] on link "Cancel" at bounding box center [579, 166] width 26 height 13
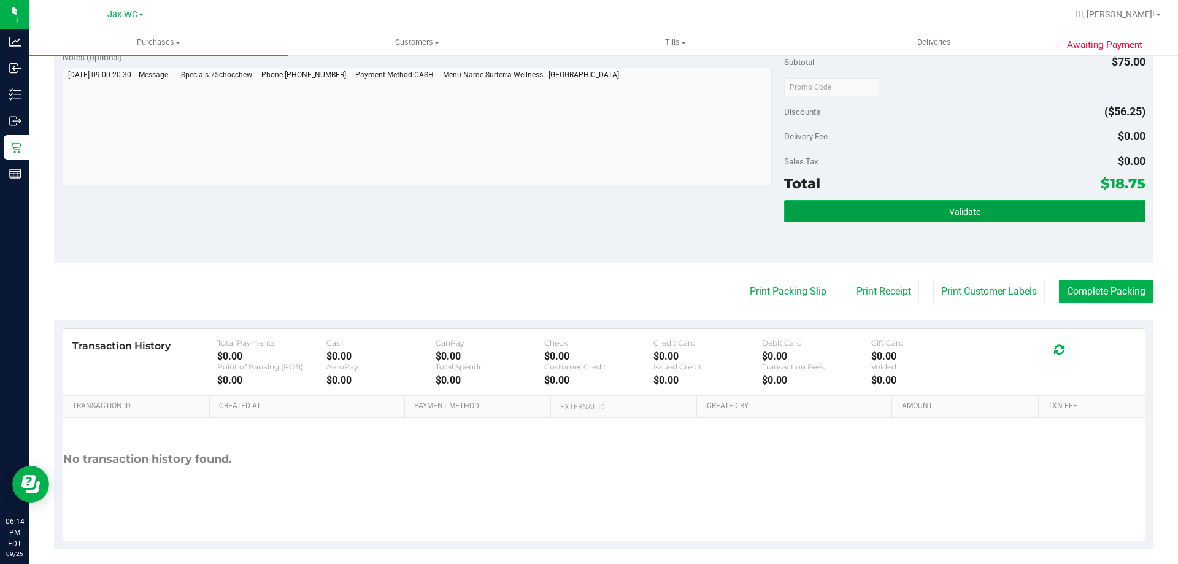
click at [1057, 212] on button "Validate" at bounding box center [964, 211] width 361 height 22
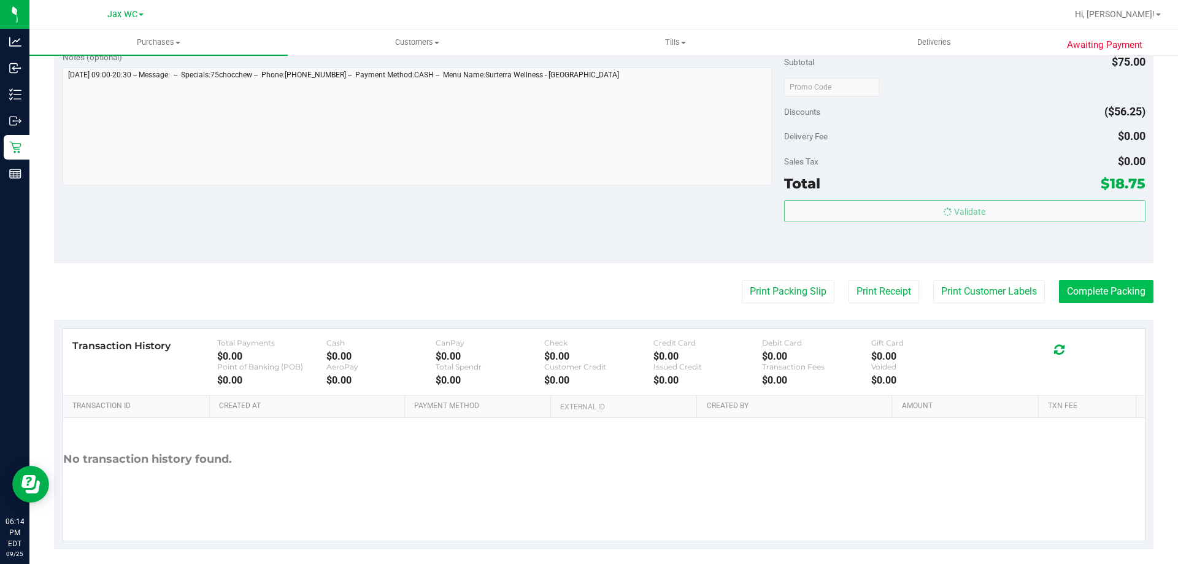
click at [1135, 289] on body "Analytics Inbound Inventory Outbound Retail Reports 06:14 PM EDT [DATE] 09/25 J…" at bounding box center [589, 282] width 1178 height 564
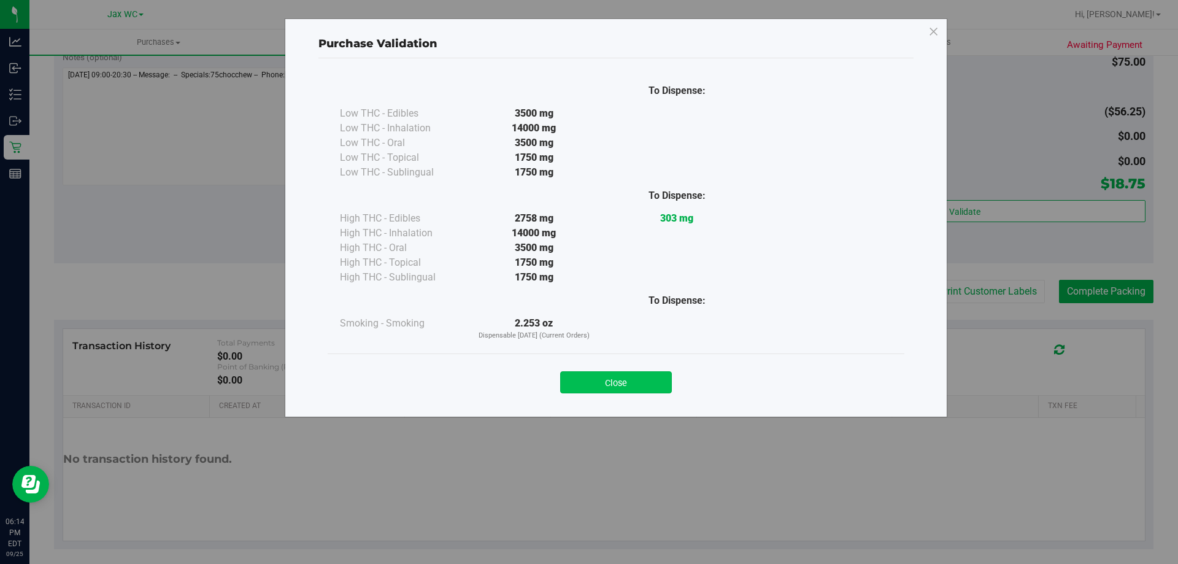
click at [642, 382] on button "Close" at bounding box center [616, 382] width 112 height 22
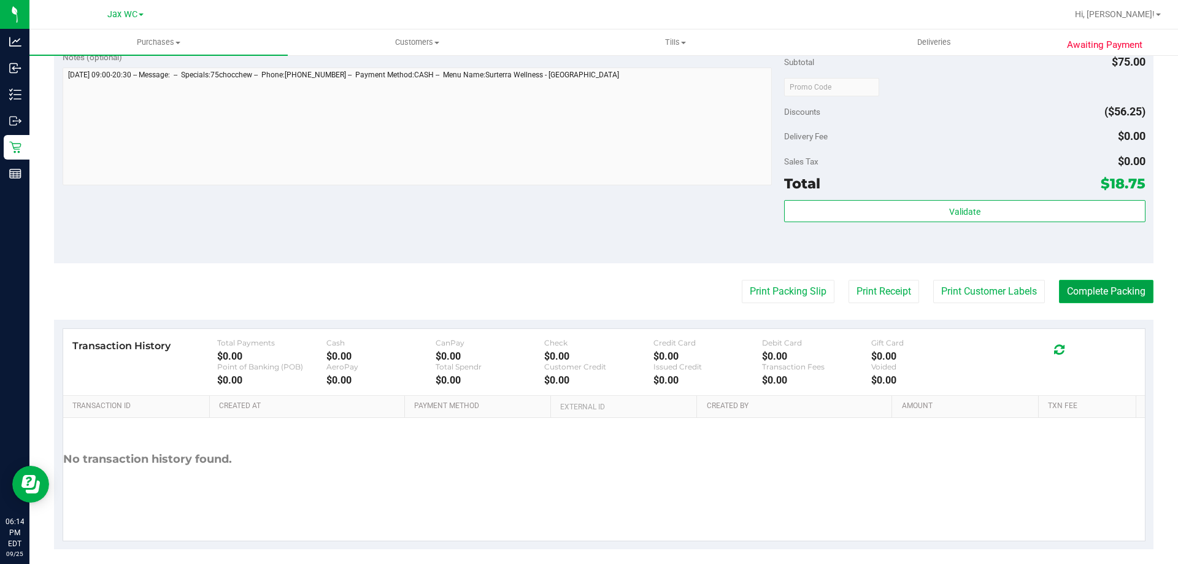
click at [1084, 294] on button "Complete Packing" at bounding box center [1106, 291] width 94 height 23
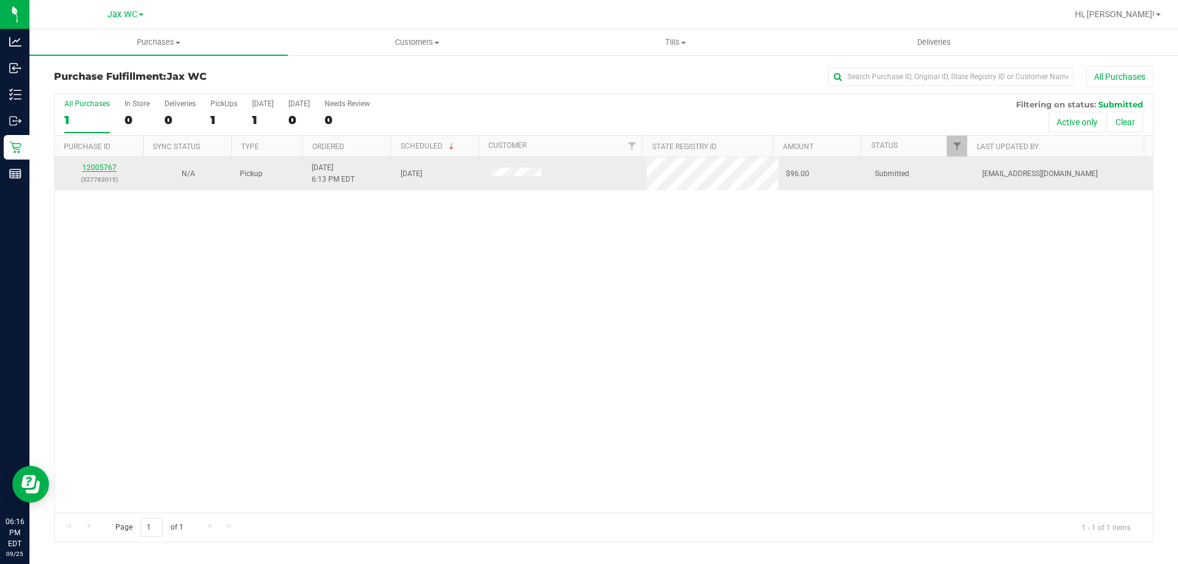
click at [107, 165] on link "12005767" at bounding box center [99, 167] width 34 height 9
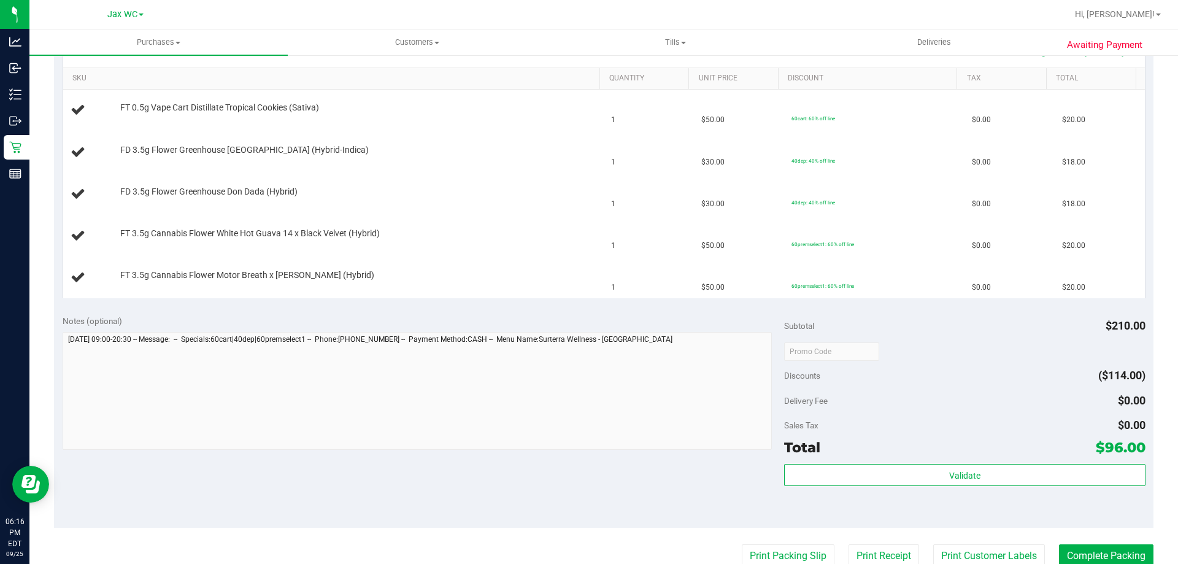
scroll to position [368, 0]
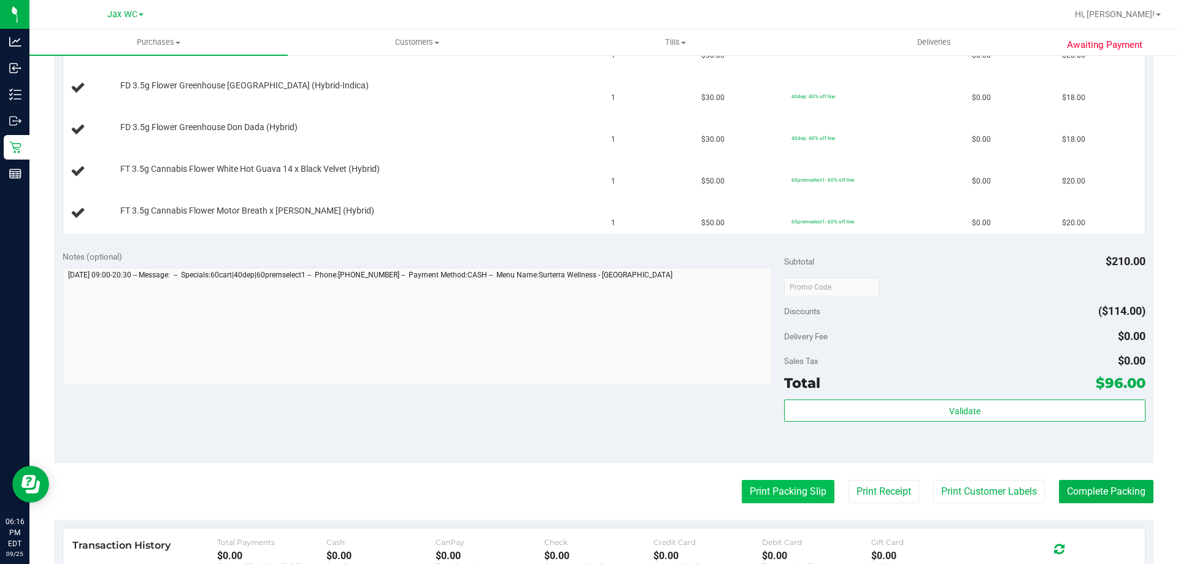
click at [759, 495] on button "Print Packing Slip" at bounding box center [788, 491] width 93 height 23
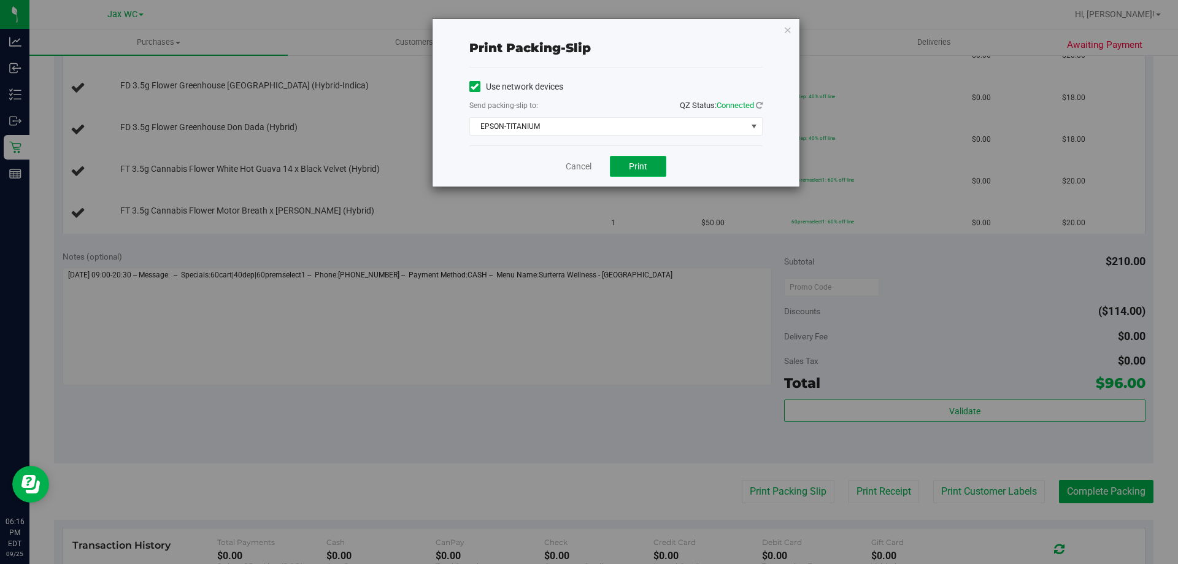
click at [650, 158] on button "Print" at bounding box center [638, 166] width 56 height 21
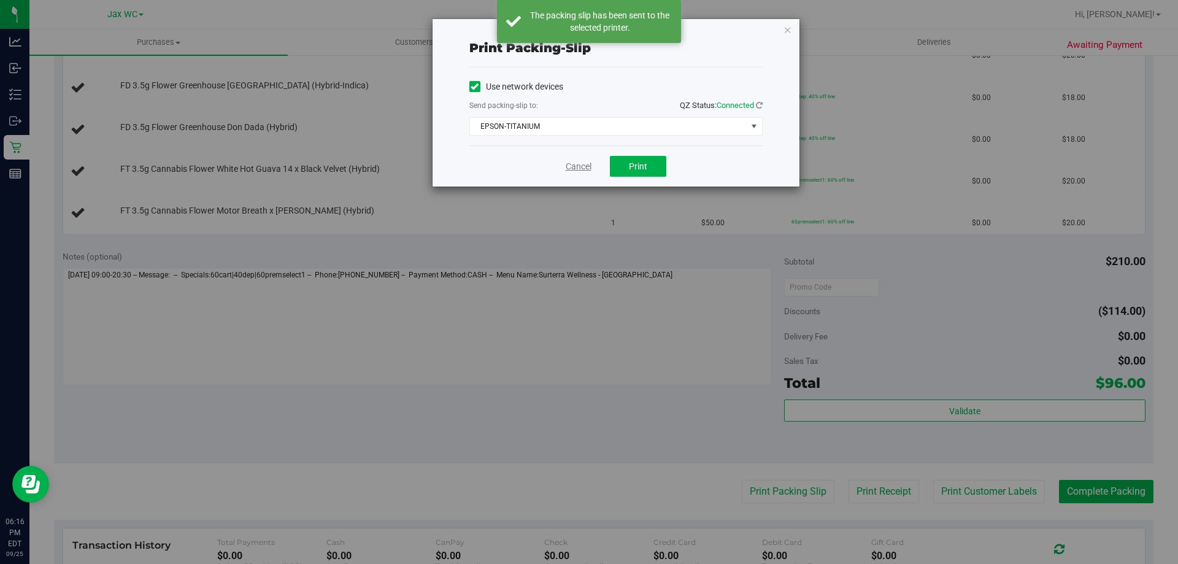
click at [578, 164] on link "Cancel" at bounding box center [579, 166] width 26 height 13
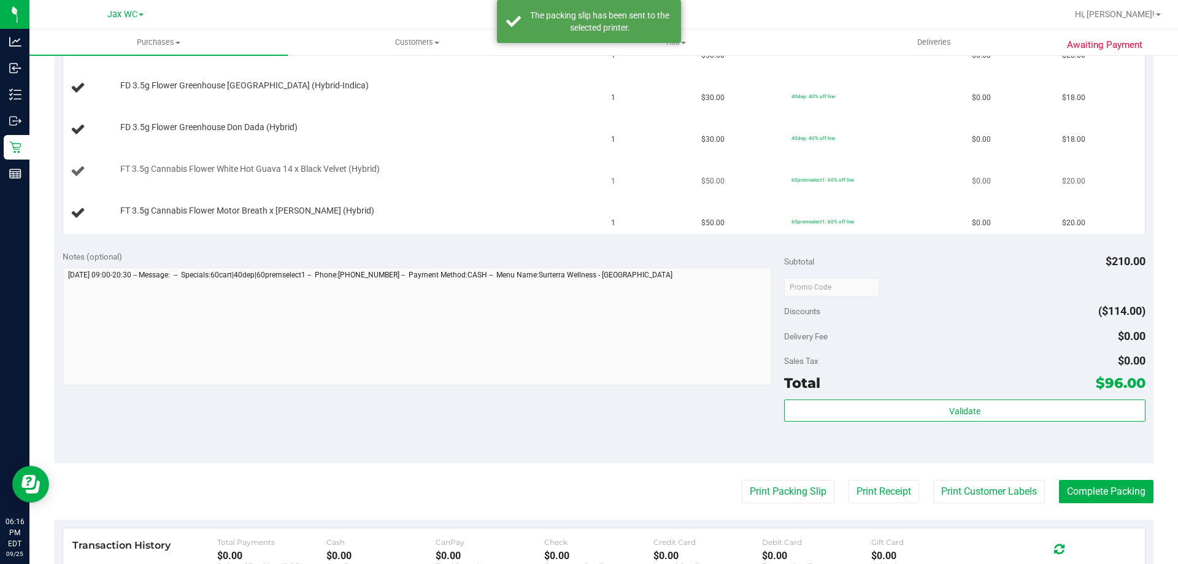
click at [494, 188] on td "FT 3.5g Cannabis Flower White Hot Guava 14 x Black Velvet (Hybrid)" at bounding box center [333, 172] width 541 height 42
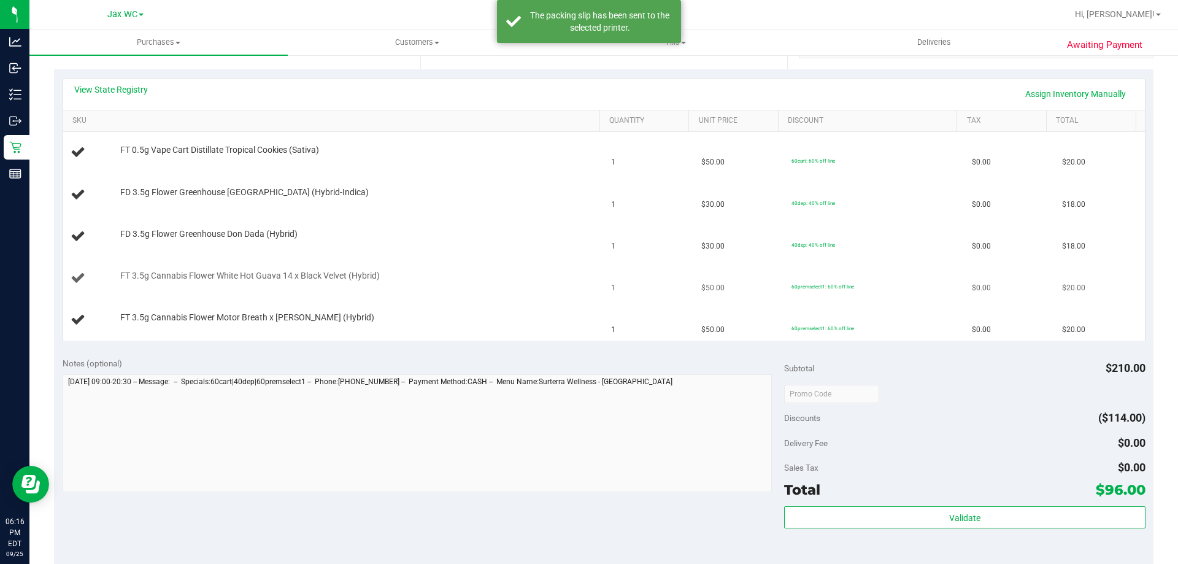
scroll to position [245, 0]
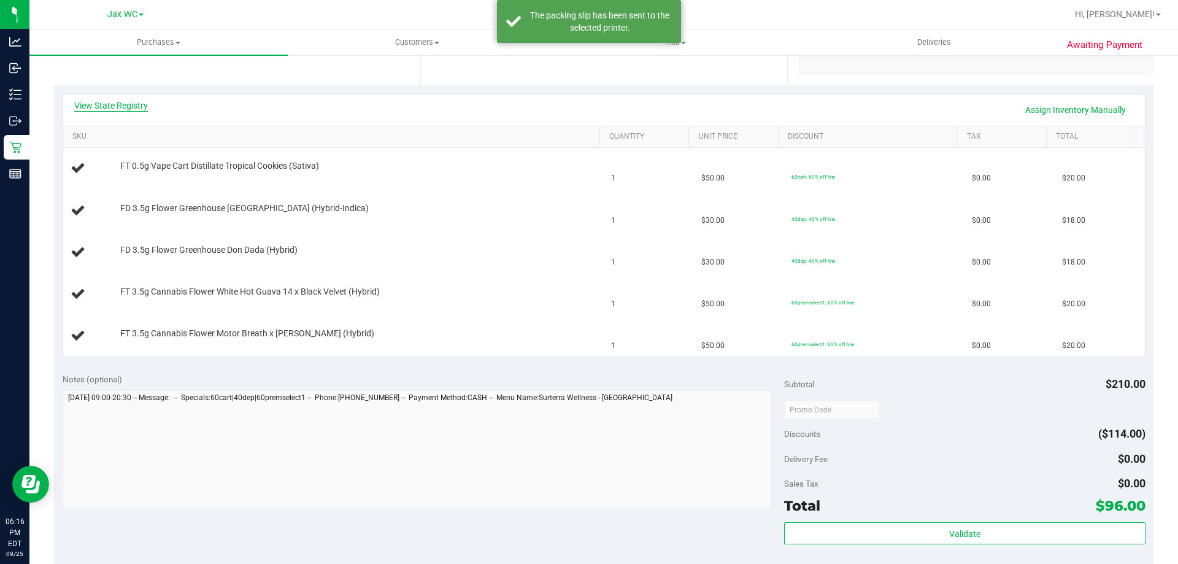
click at [126, 103] on link "View State Registry" at bounding box center [111, 105] width 74 height 12
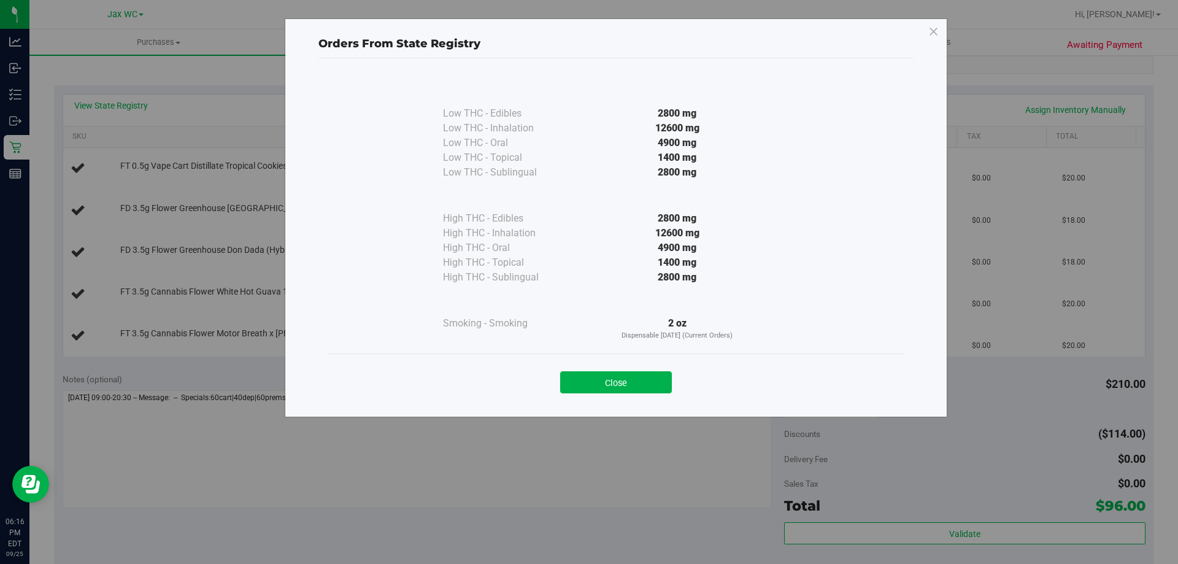
click at [623, 378] on button "Close" at bounding box center [616, 382] width 112 height 22
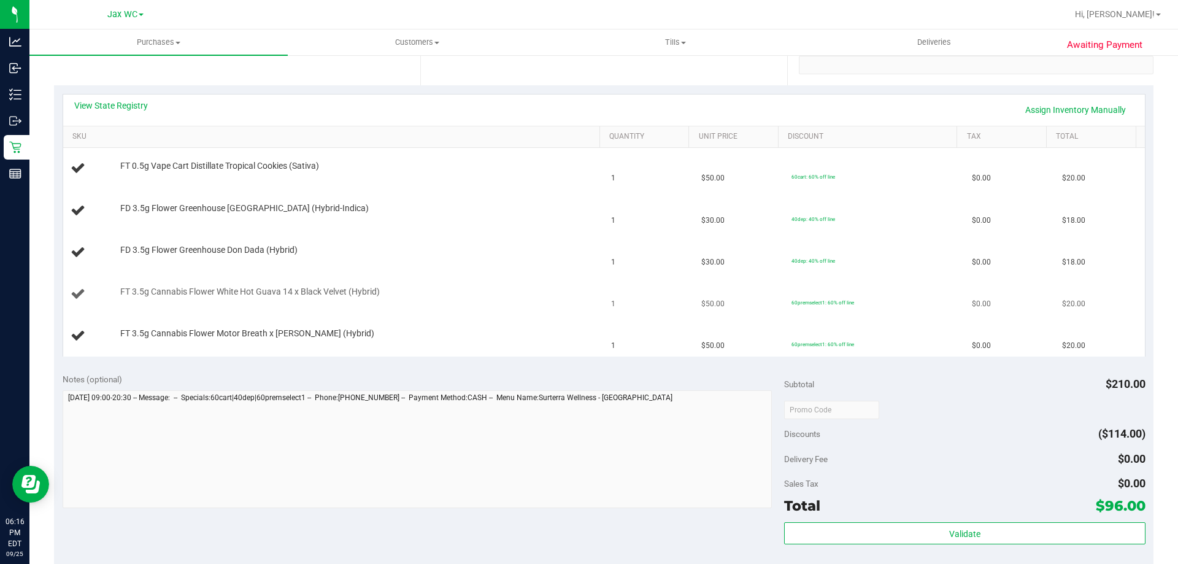
click at [581, 313] on td "FT 3.5g Cannabis Flower White Hot Guava 14 x Black Velvet (Hybrid)" at bounding box center [333, 295] width 541 height 42
click at [476, 220] on td "FD 3.5g Flower Greenhouse [GEOGRAPHIC_DATA] (Hybrid-Indica)" at bounding box center [333, 211] width 541 height 42
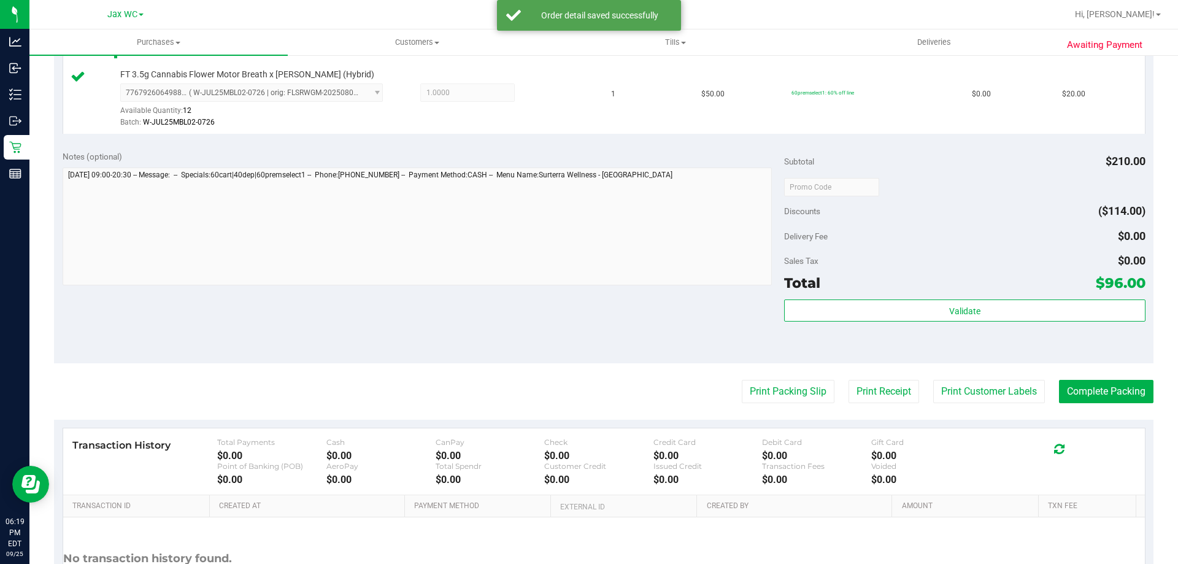
scroll to position [675, 0]
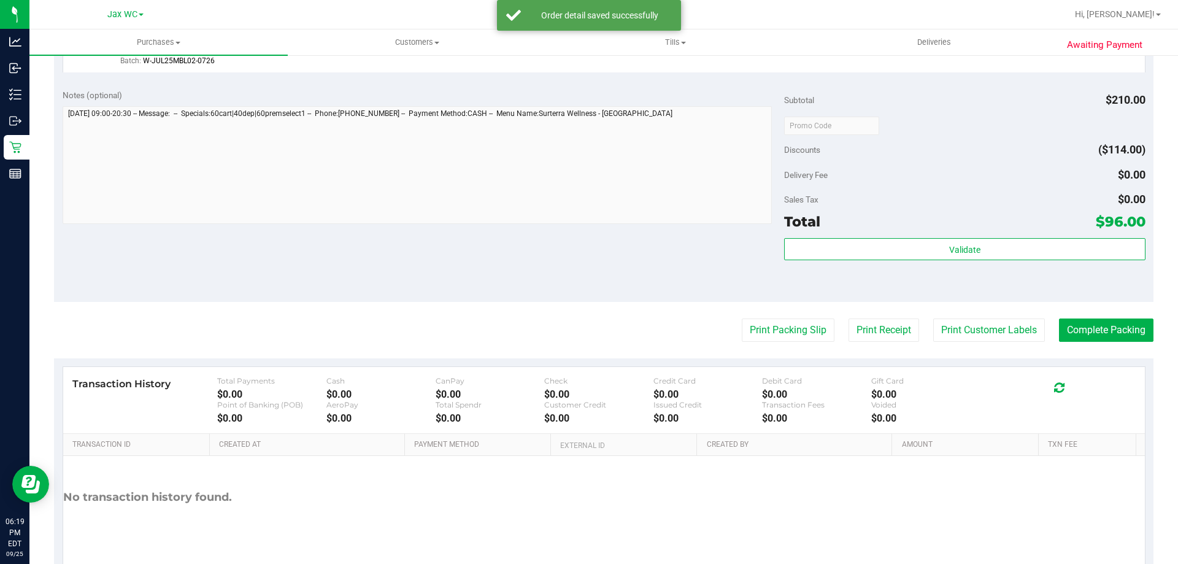
click at [990, 274] on div "Validate" at bounding box center [964, 265] width 361 height 55
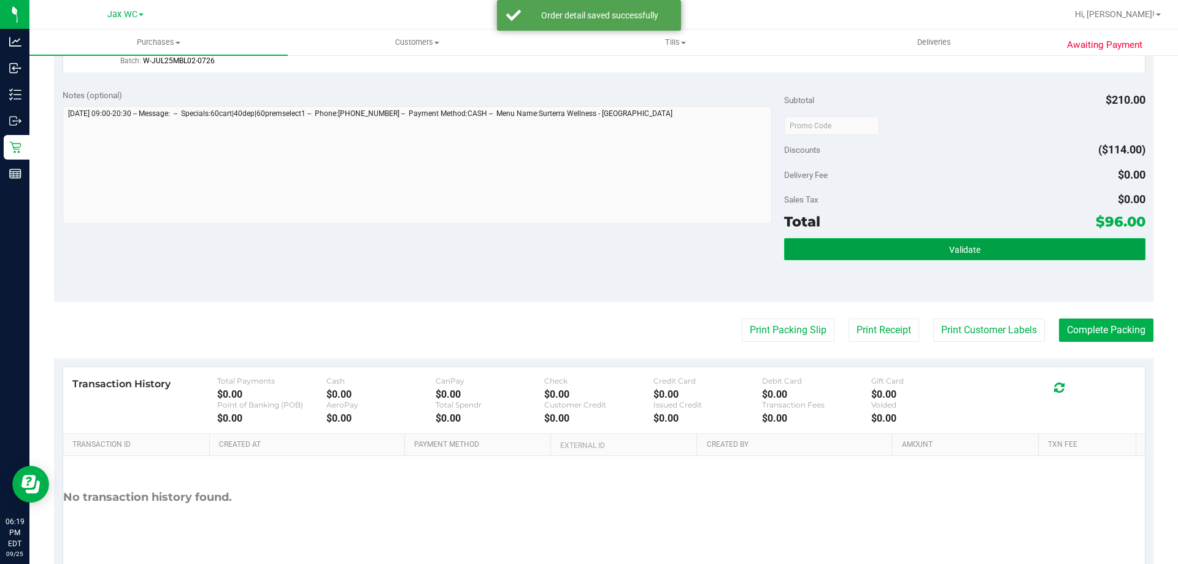
click at [998, 255] on button "Validate" at bounding box center [964, 249] width 361 height 22
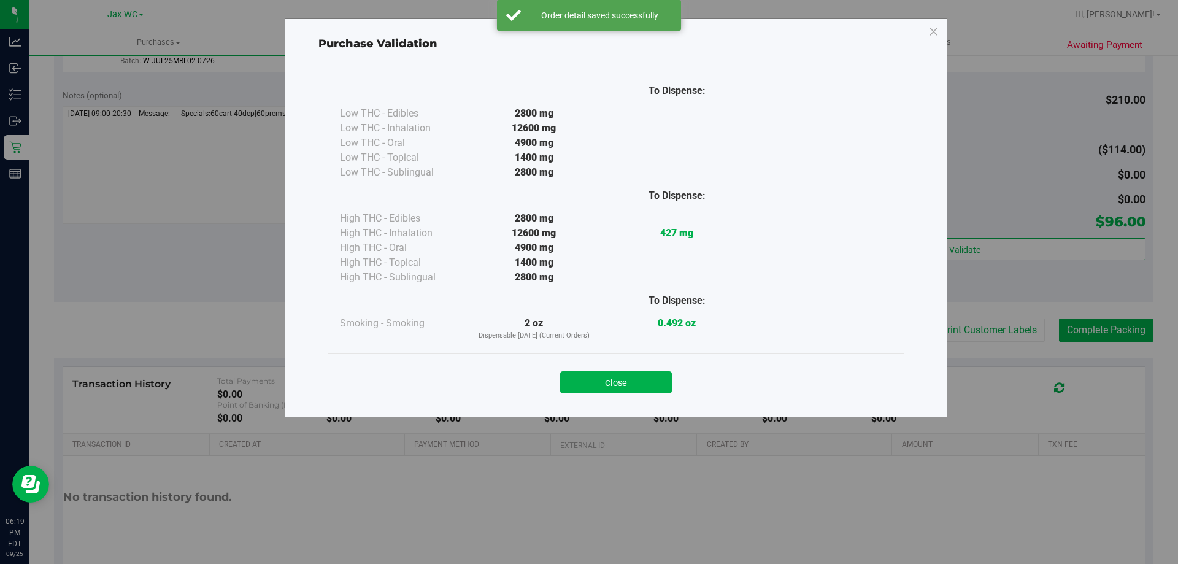
drag, startPoint x: 1082, startPoint y: 336, endPoint x: 753, endPoint y: 356, distance: 330.0
click at [1083, 336] on div "Purchase Validation To Dispense: Low THC - Edibles 2800 mg" at bounding box center [593, 282] width 1187 height 564
drag, startPoint x: 612, startPoint y: 383, endPoint x: 784, endPoint y: 387, distance: 171.8
click at [615, 383] on button "Close" at bounding box center [616, 382] width 112 height 22
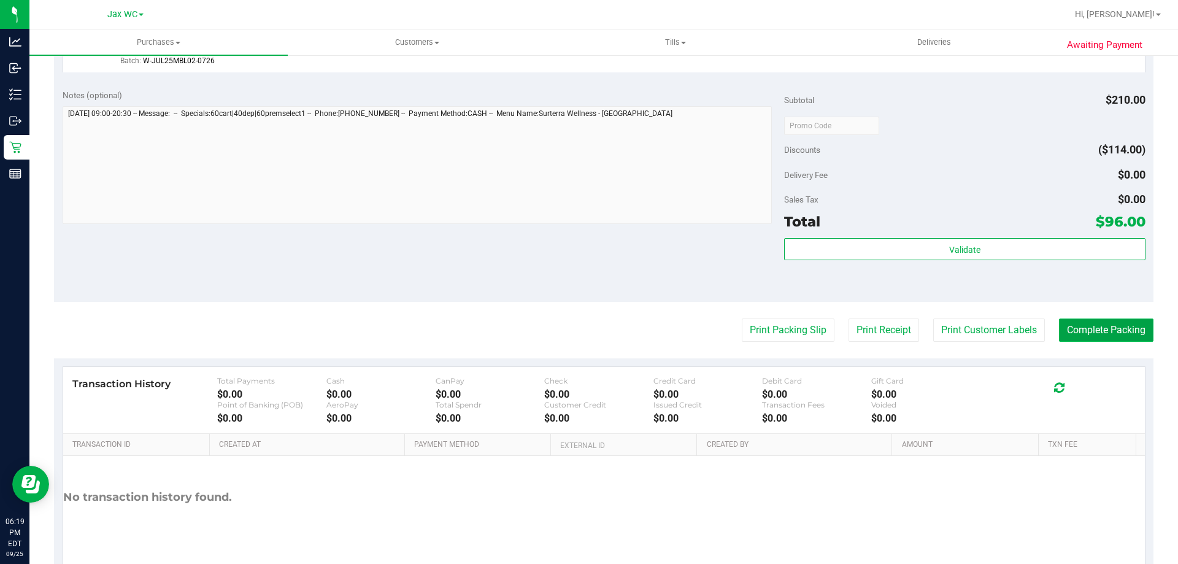
click at [1088, 326] on button "Complete Packing" at bounding box center [1106, 329] width 94 height 23
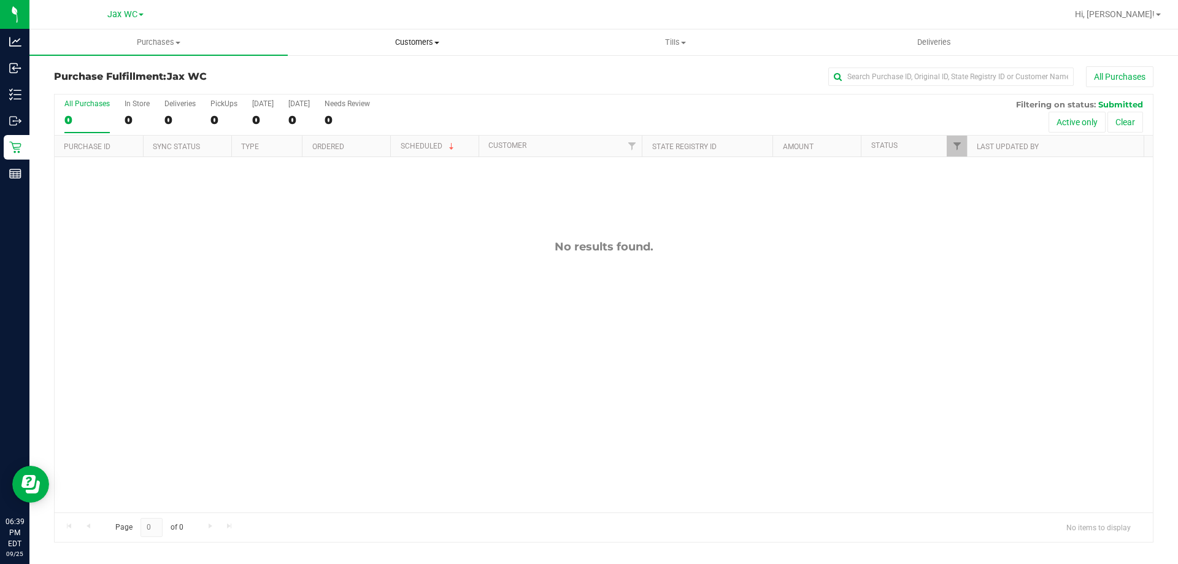
click at [429, 34] on uib-tab-heading "Customers All customers Add a new customer All physicians" at bounding box center [416, 42] width 257 height 25
click at [358, 77] on span "All customers" at bounding box center [332, 74] width 88 height 10
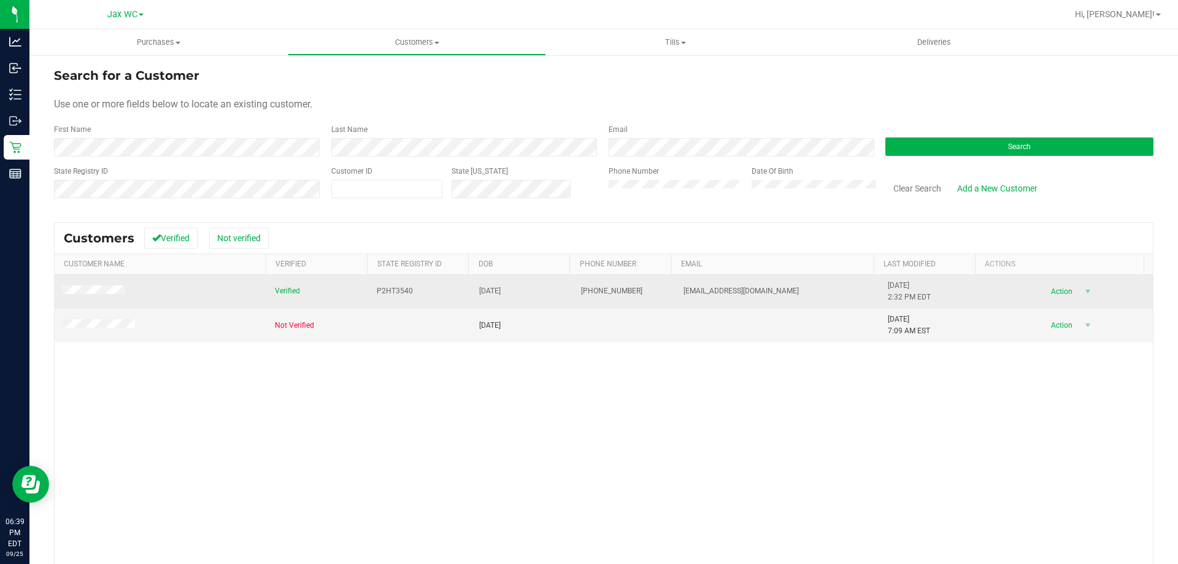
click at [82, 297] on td at bounding box center [161, 292] width 213 height 34
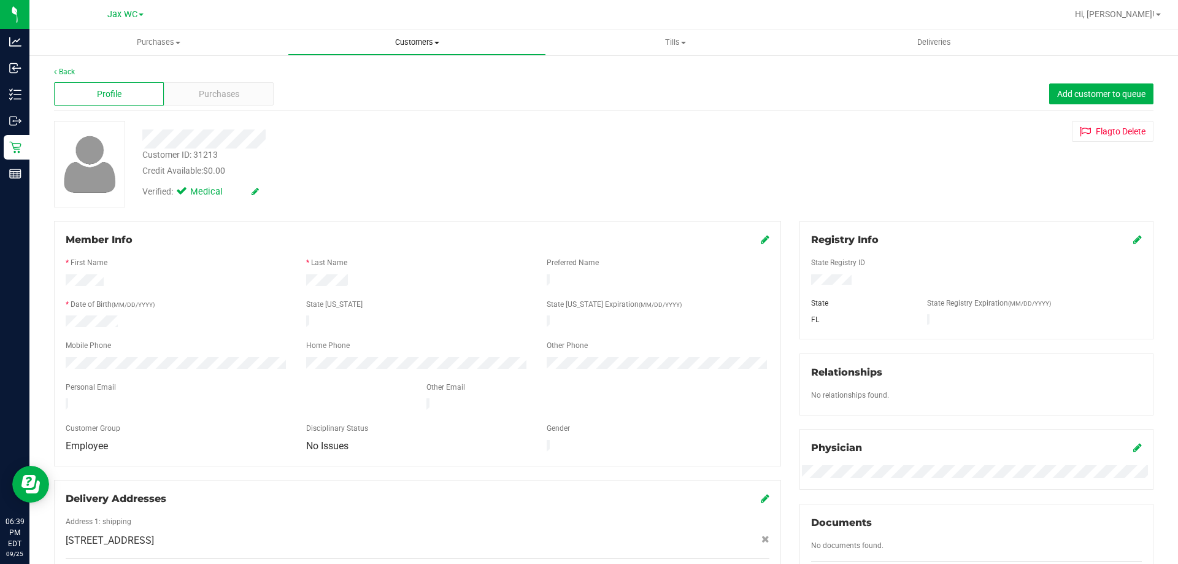
click at [395, 41] on span "Customers" at bounding box center [416, 42] width 257 height 11
click at [354, 70] on span "All customers" at bounding box center [332, 74] width 88 height 10
click at [241, 88] on div "Purchases" at bounding box center [219, 93] width 110 height 23
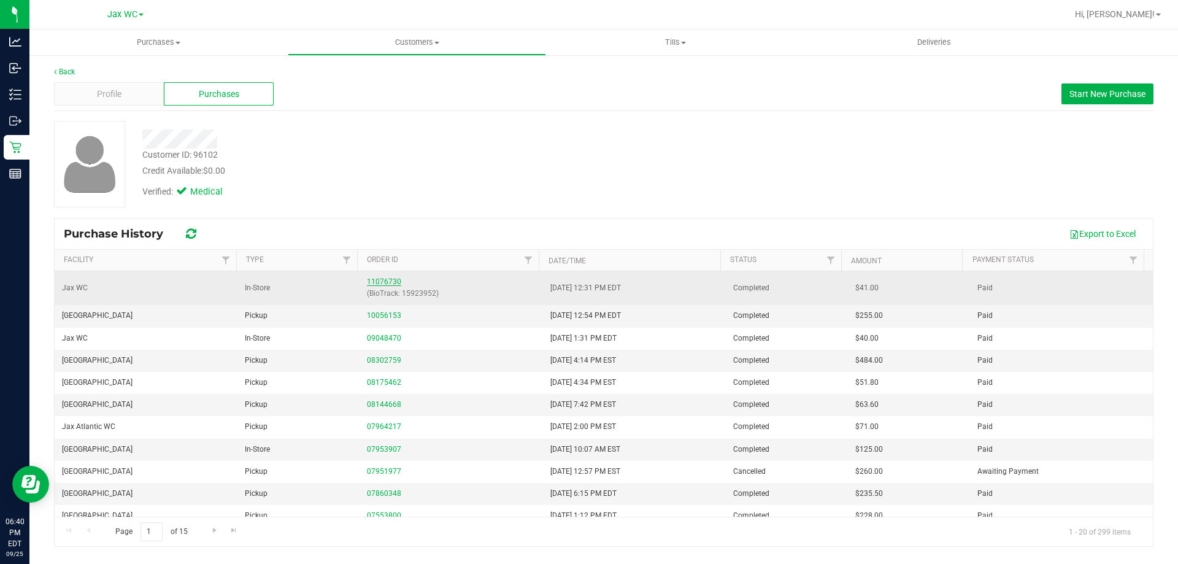
click at [376, 280] on link "11076730" at bounding box center [384, 281] width 34 height 9
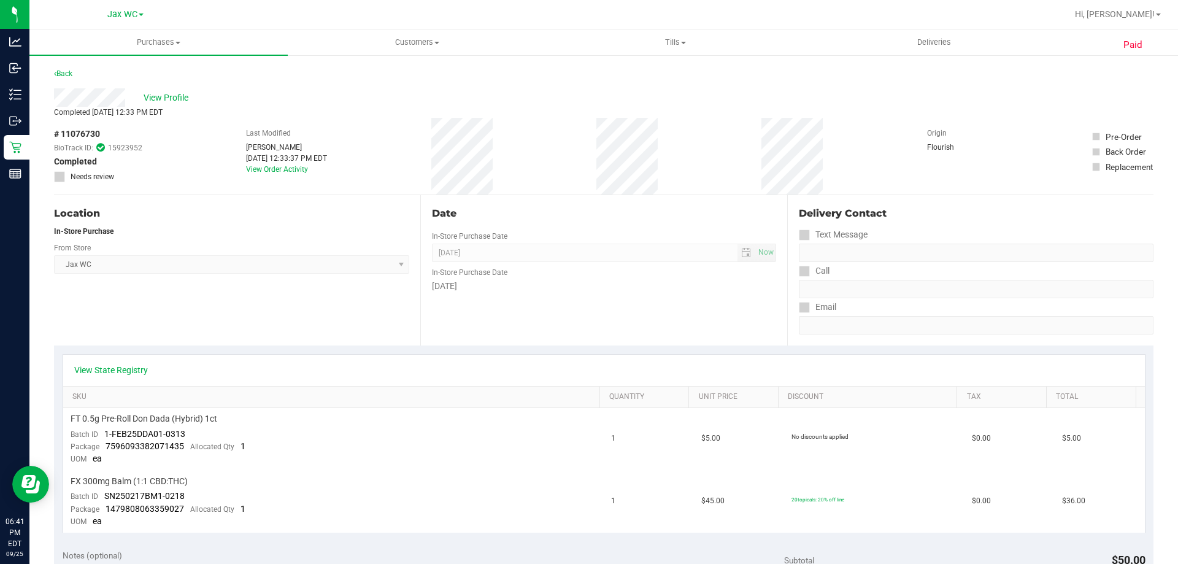
click at [756, 151] on div "# 11076730 BioTrack ID: 15923952 Completed Needs review Last Modified [PERSON_N…" at bounding box center [603, 156] width 1099 height 77
click at [413, 137] on div "# 11076730 BioTrack ID: 15923952 Completed Needs review Last Modified [PERSON_N…" at bounding box center [603, 156] width 1099 height 77
click at [515, 155] on div "# 11076730 BioTrack ID: 15923952 Completed Needs review Last Modified [PERSON_N…" at bounding box center [603, 156] width 1099 height 77
